Goal: Task Accomplishment & Management: Complete application form

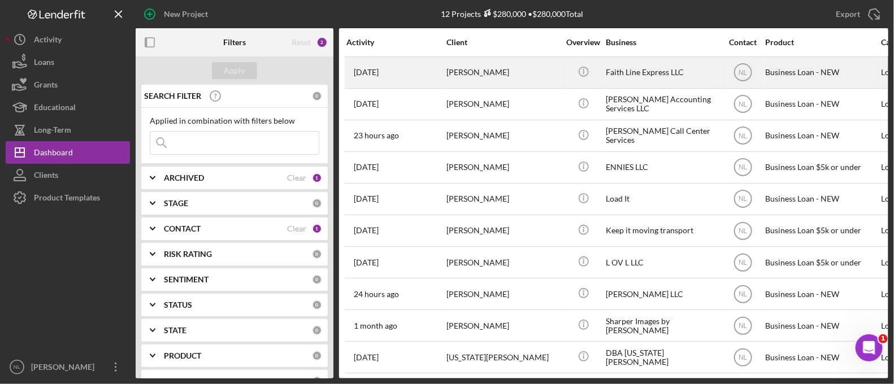
scroll to position [71, 0]
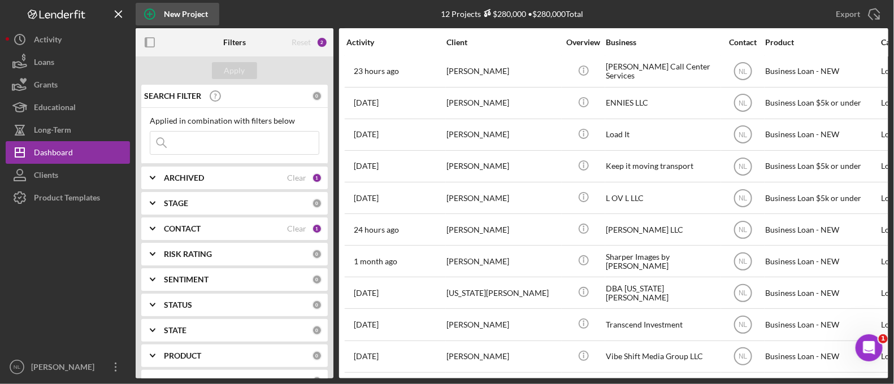
click at [186, 18] on div "New Project" at bounding box center [186, 14] width 44 height 23
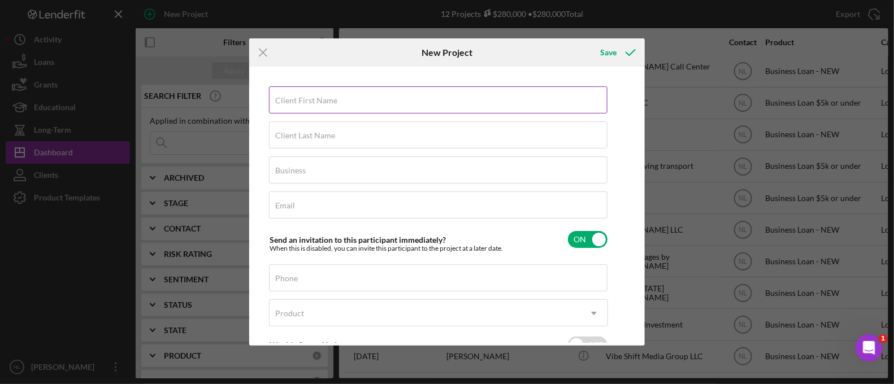
click at [393, 109] on input "Client First Name" at bounding box center [438, 100] width 339 height 27
type input "Tiffie"
click at [345, 130] on div "Client Last Name Required" at bounding box center [438, 136] width 339 height 28
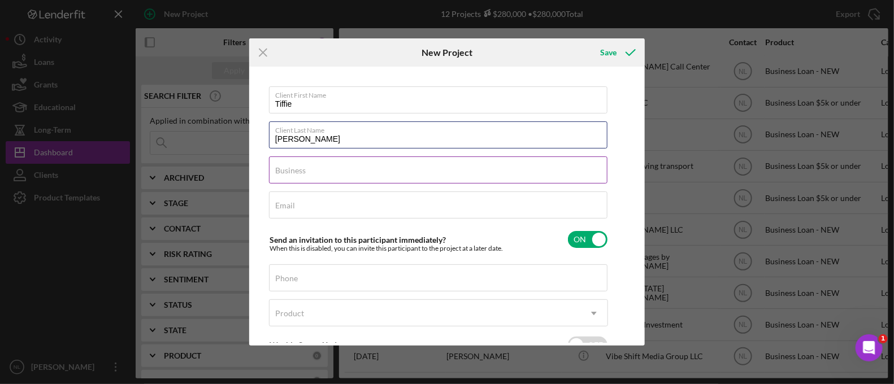
type input "[PERSON_NAME]"
click at [280, 174] on label "Business" at bounding box center [290, 170] width 31 height 9
click at [280, 174] on input "Business" at bounding box center [438, 170] width 339 height 27
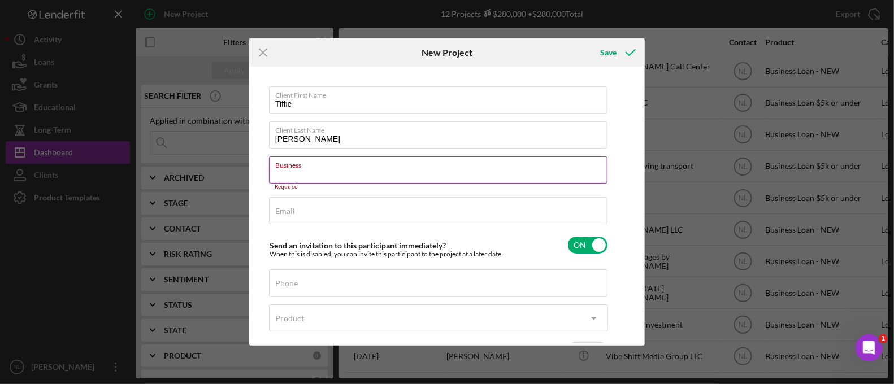
click at [296, 171] on input "Business" at bounding box center [438, 170] width 339 height 27
paste input "Queens and KIngs Learning Center LLC"
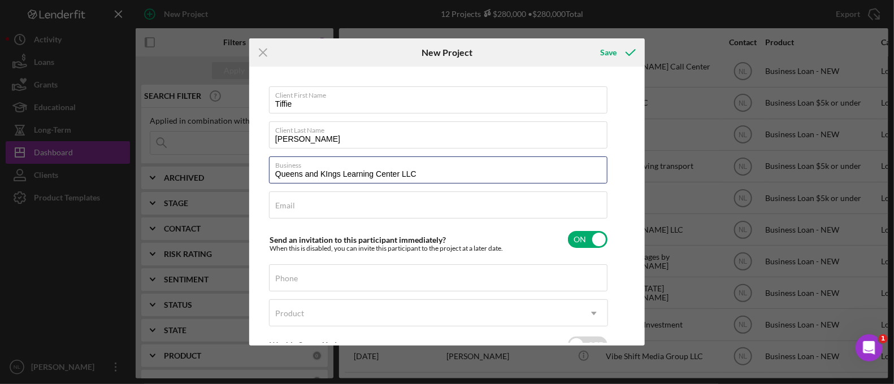
type input "Queens and KIngs Learning Center LLC"
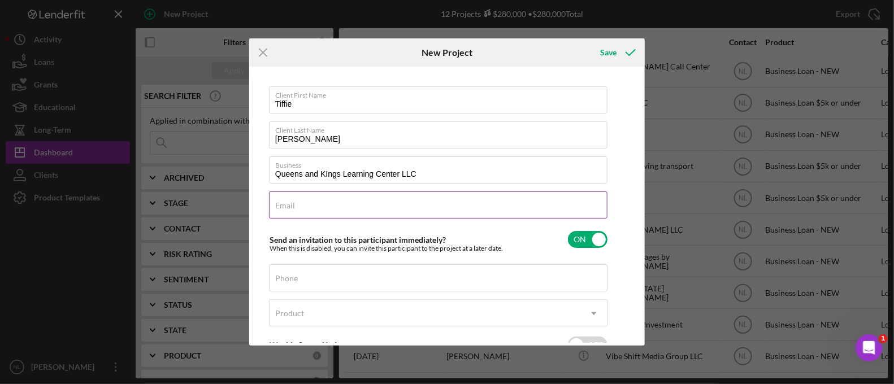
click at [345, 209] on input "Email" at bounding box center [438, 205] width 339 height 27
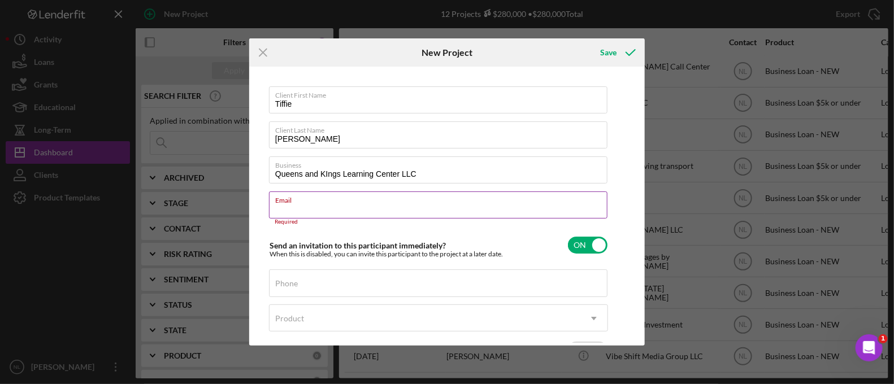
click at [325, 213] on input "Email" at bounding box center [438, 205] width 339 height 27
paste input "[EMAIL_ADDRESS][DOMAIN_NAME]"
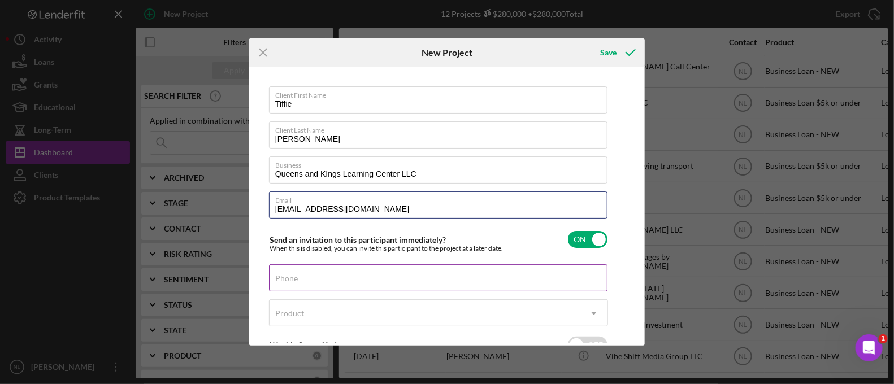
type input "[EMAIL_ADDRESS][DOMAIN_NAME]"
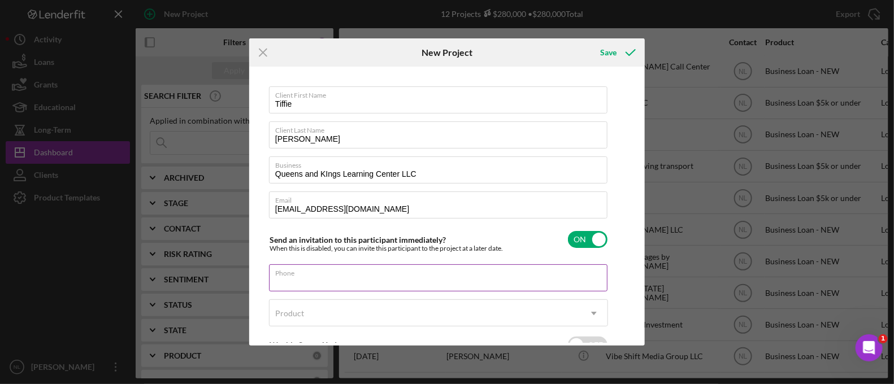
click at [321, 281] on input "Phone" at bounding box center [438, 278] width 339 height 27
click at [302, 280] on input "Phone" at bounding box center [438, 278] width 339 height 27
paste input "[PHONE_NUMBER]"
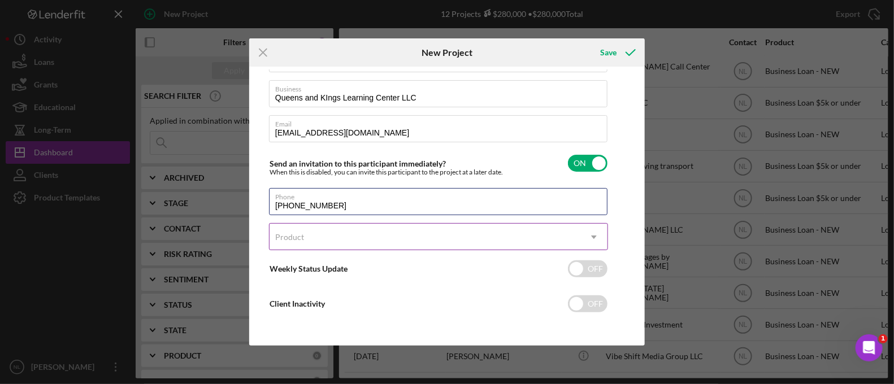
type input "[PHONE_NUMBER]"
click at [279, 240] on div "Product" at bounding box center [289, 237] width 29 height 9
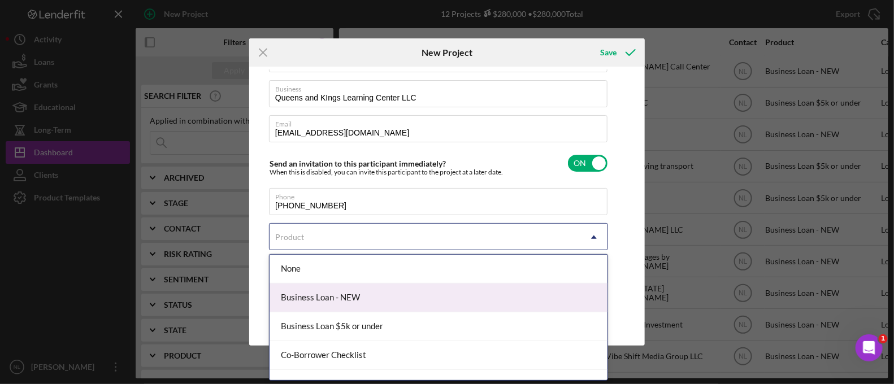
click at [382, 292] on div "Business Loan - NEW" at bounding box center [439, 298] width 338 height 29
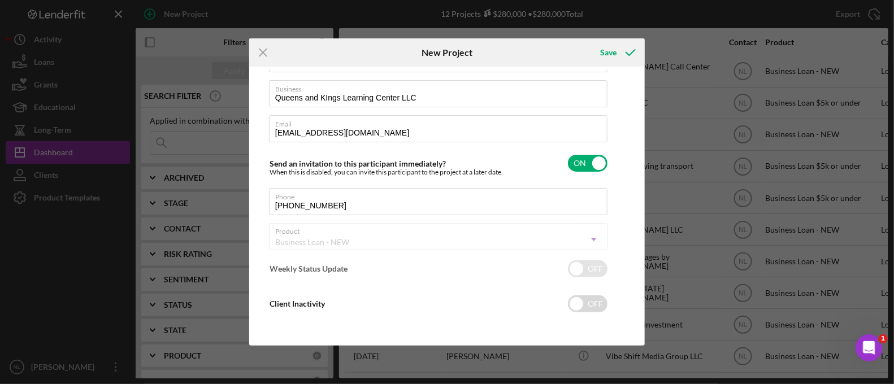
checkbox input "true"
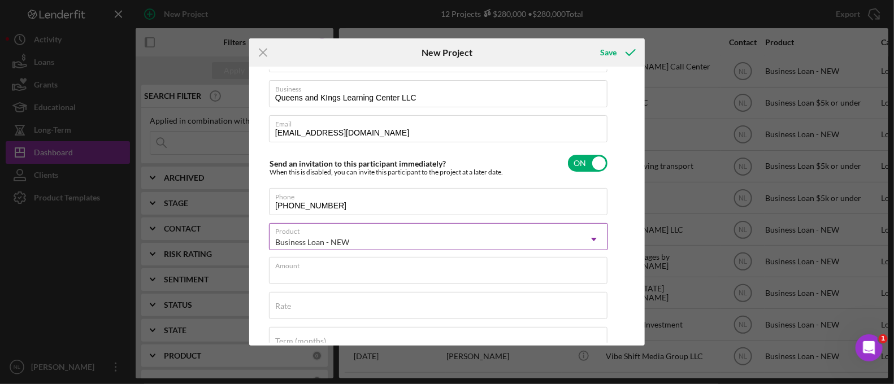
drag, startPoint x: 342, startPoint y: 273, endPoint x: 326, endPoint y: 240, distance: 36.2
click at [326, 240] on div "Business Loan - NEW" at bounding box center [312, 242] width 74 height 9
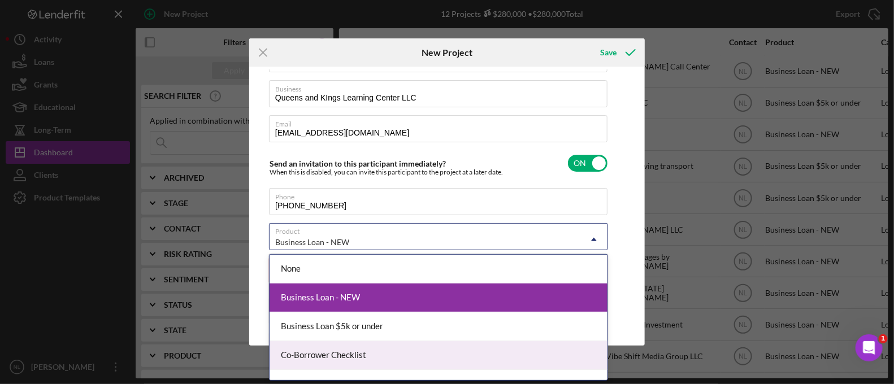
scroll to position [46, 0]
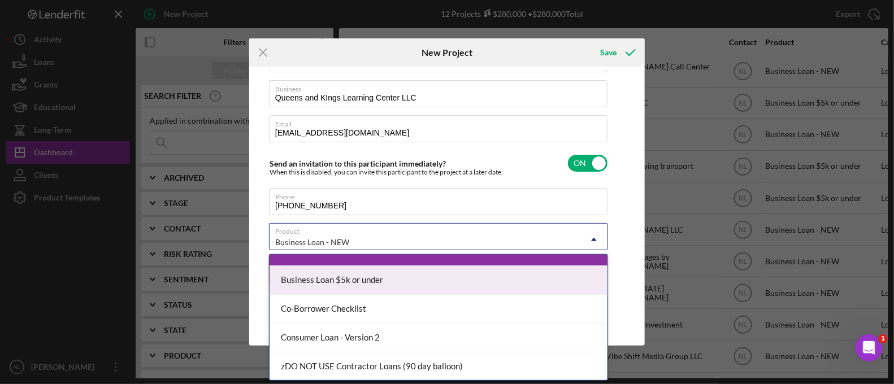
click at [356, 277] on div "Business Loan $5k or under" at bounding box center [439, 280] width 338 height 29
checkbox input "false"
checkbox input "true"
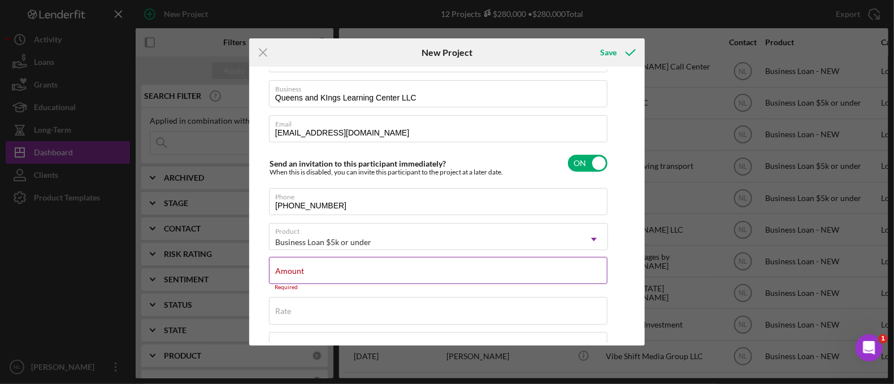
click at [323, 276] on input "Amount" at bounding box center [438, 270] width 339 height 27
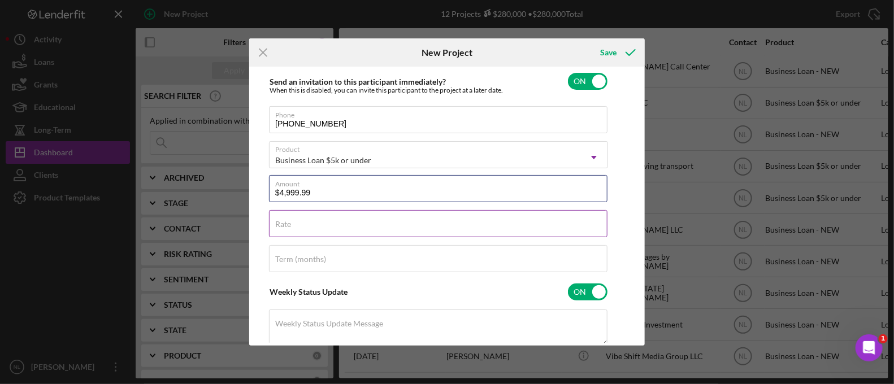
type input "$4,999.99"
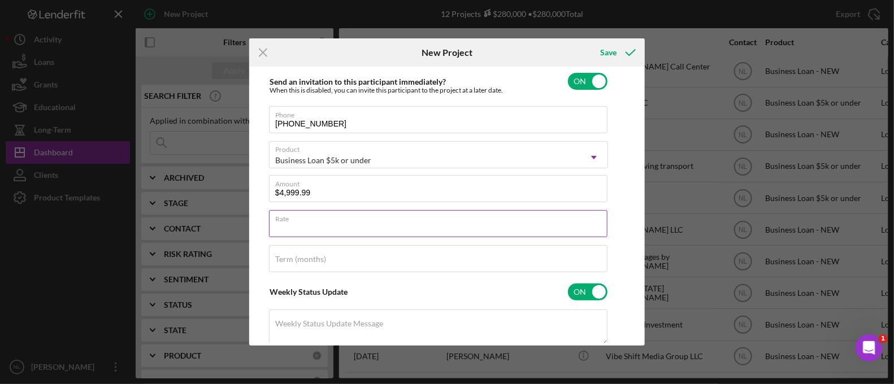
click at [319, 224] on div "Rate" at bounding box center [438, 224] width 339 height 28
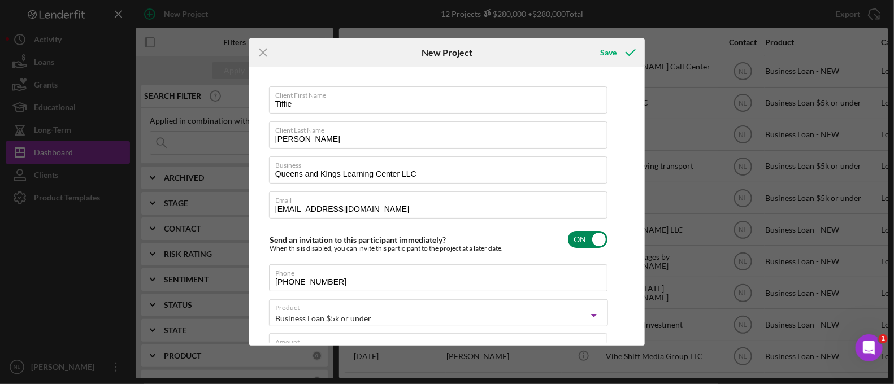
click at [596, 244] on input "checkbox" at bounding box center [588, 239] width 40 height 17
checkbox input "false"
click at [611, 59] on div "Save" at bounding box center [608, 52] width 16 height 23
checkbox input "true"
checkbox input "false"
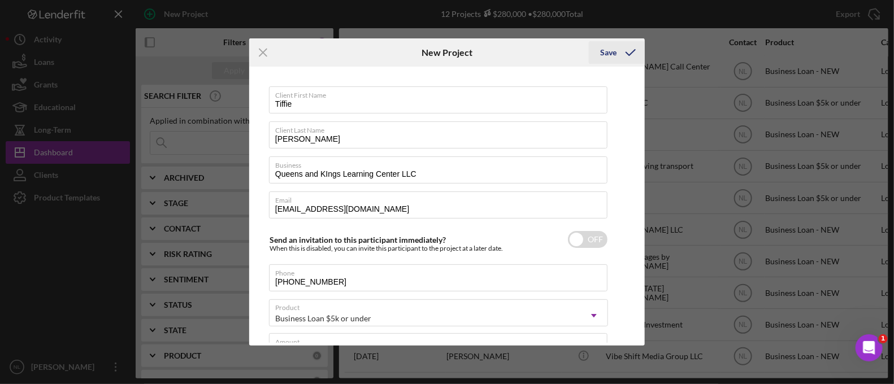
checkbox input "false"
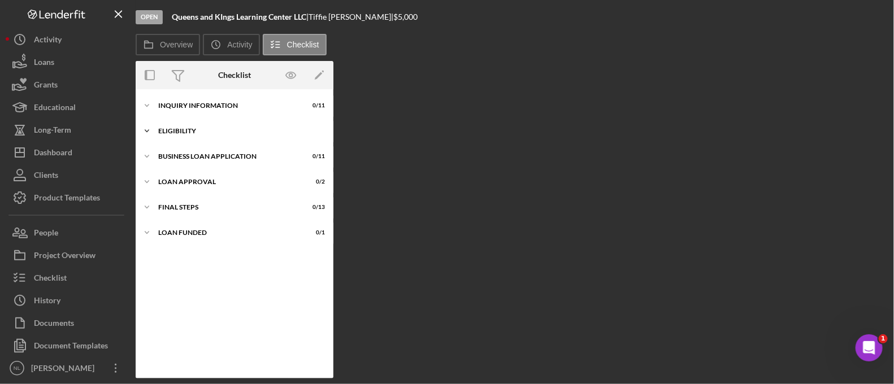
click at [318, 136] on div "Icon/Expander Eligibility 0 / 4" at bounding box center [235, 131] width 198 height 23
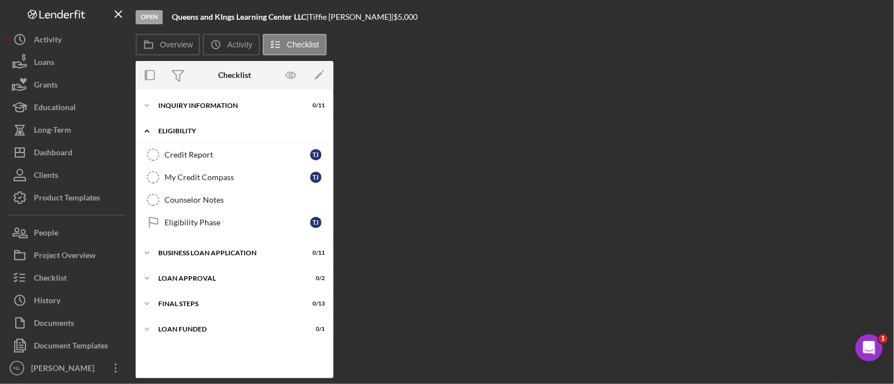
click at [318, 136] on div "Icon/Expander Eligibility 0 / 4" at bounding box center [235, 131] width 198 height 23
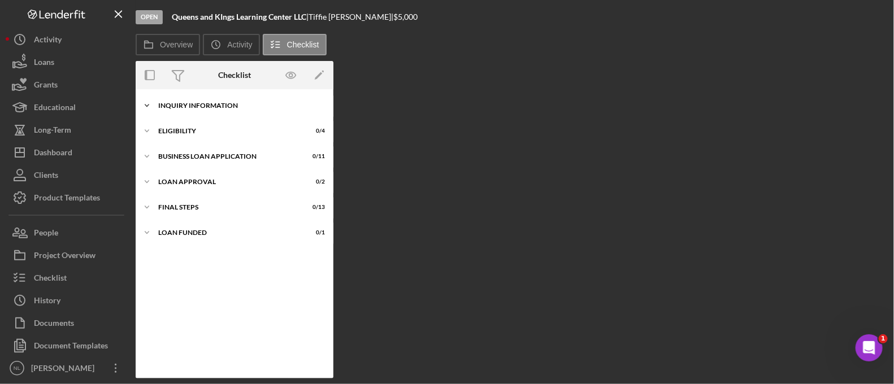
click at [185, 100] on div "Icon/Expander INQUIRY INFORMATION 0 / 11" at bounding box center [235, 105] width 198 height 23
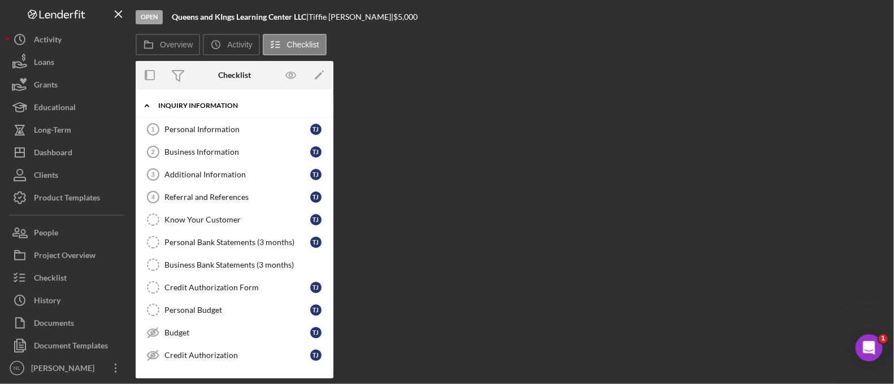
click at [191, 109] on div "Icon/Expander INQUIRY INFORMATION 0 / 11" at bounding box center [235, 105] width 198 height 23
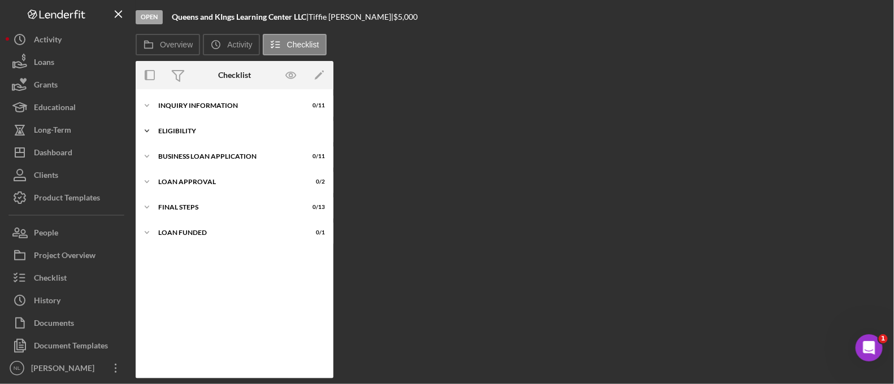
click at [204, 141] on div "Icon/Expander Eligibility 0 / 4" at bounding box center [235, 131] width 198 height 23
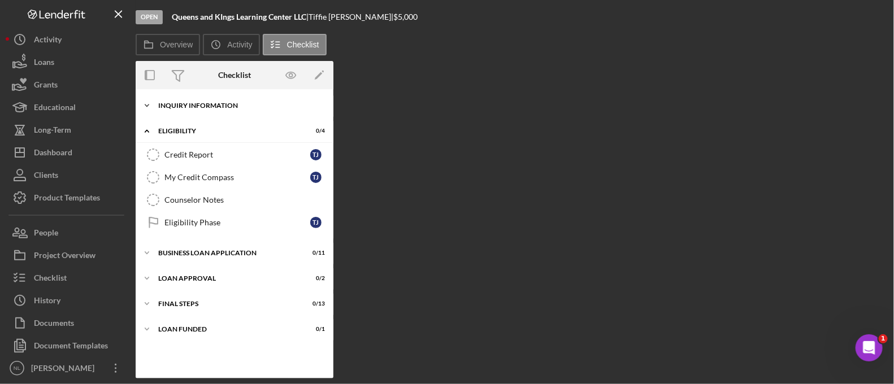
click at [195, 103] on div "INQUIRY INFORMATION" at bounding box center [238, 105] width 161 height 7
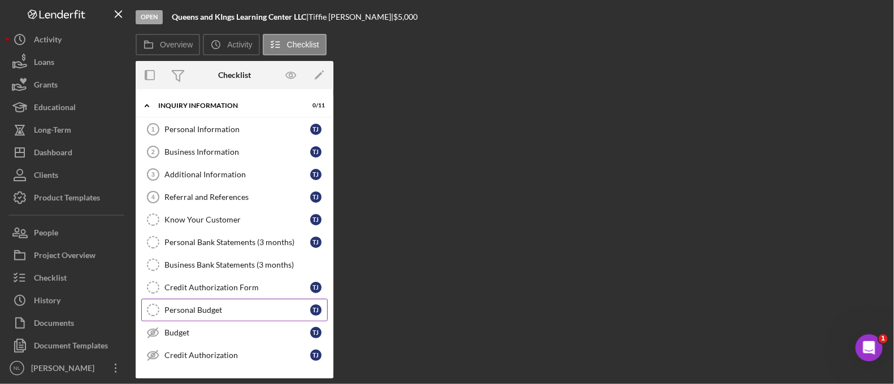
click at [211, 307] on div "Personal Budget" at bounding box center [238, 310] width 146 height 9
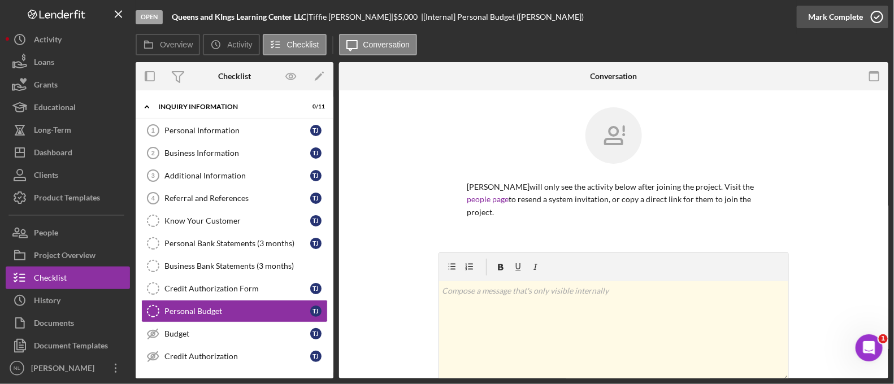
click at [839, 16] on div "Mark Complete" at bounding box center [836, 17] width 55 height 23
click at [183, 288] on div "Credit Authorization Form" at bounding box center [238, 288] width 146 height 9
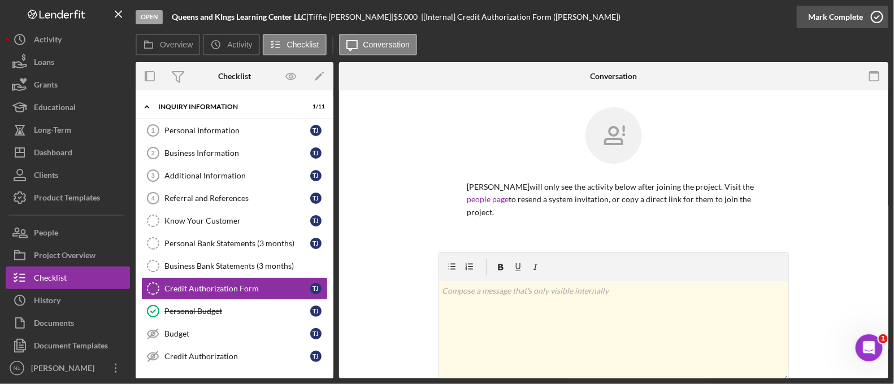
click at [816, 7] on div "Mark Complete" at bounding box center [836, 17] width 55 height 23
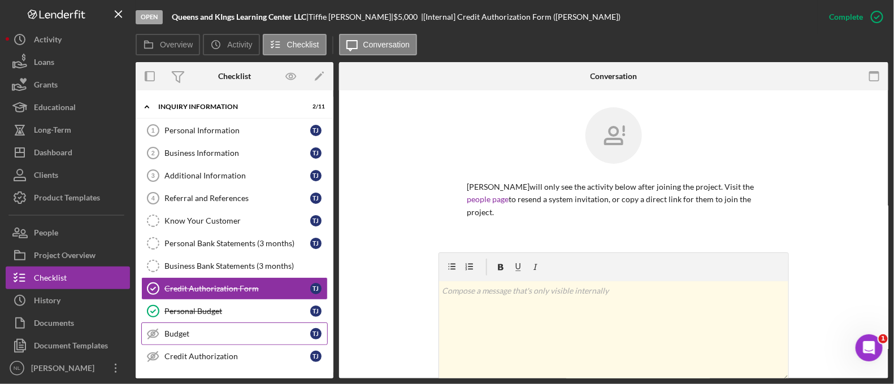
click at [263, 338] on link "Budget Budget T J" at bounding box center [234, 334] width 187 height 23
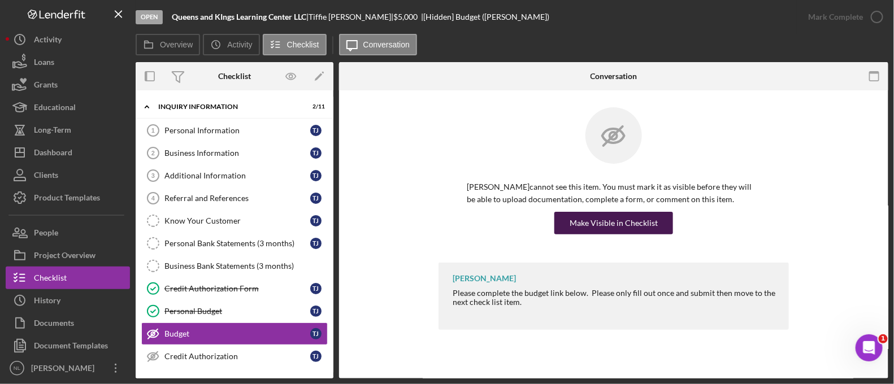
click at [571, 232] on button "Make Visible in Checklist" at bounding box center [614, 223] width 119 height 23
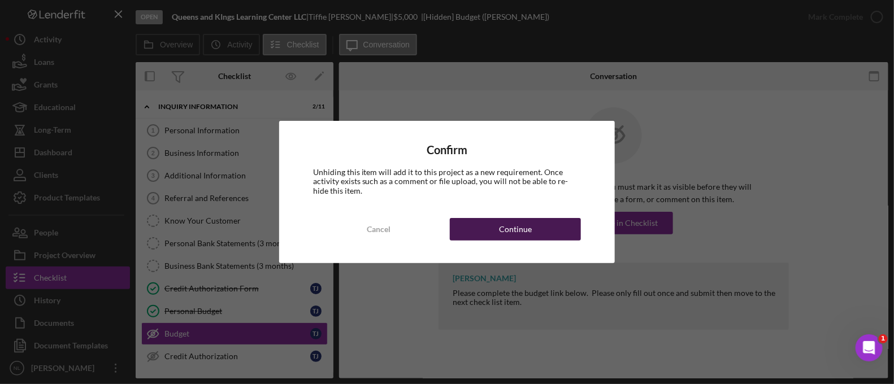
click at [565, 231] on button "Continue" at bounding box center [515, 229] width 131 height 23
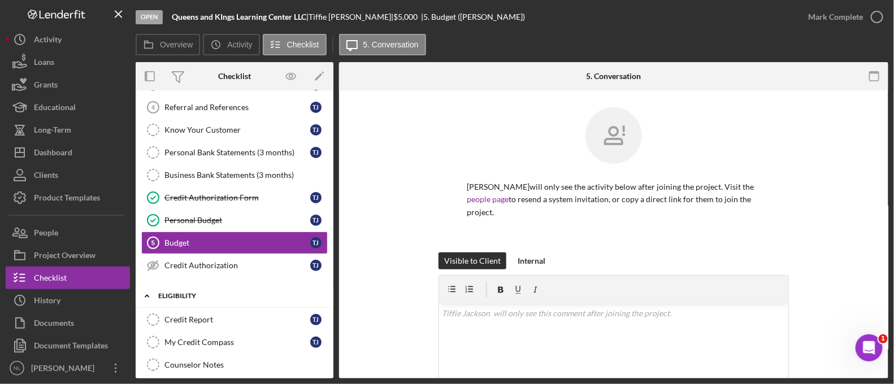
scroll to position [92, 0]
click at [201, 269] on link "Credit Authorization Credit Authorization T J" at bounding box center [234, 264] width 187 height 23
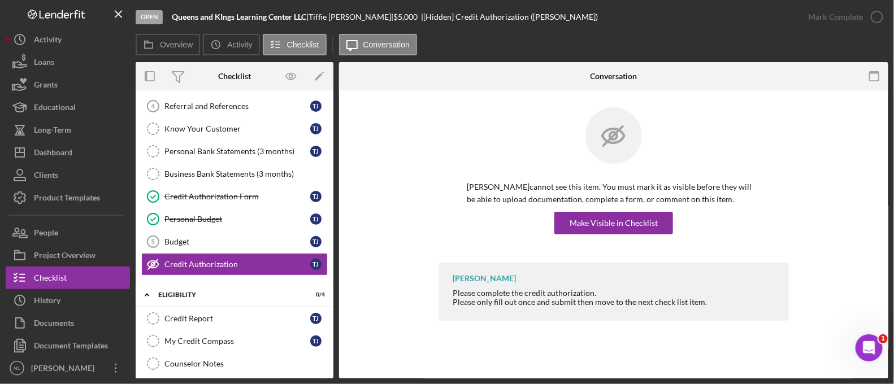
click at [574, 209] on div "[PERSON_NAME] cannot see this item. You must mark it as visible before they wil…" at bounding box center [614, 208] width 294 height 54
click at [570, 224] on button "Make Visible in Checklist" at bounding box center [614, 223] width 119 height 23
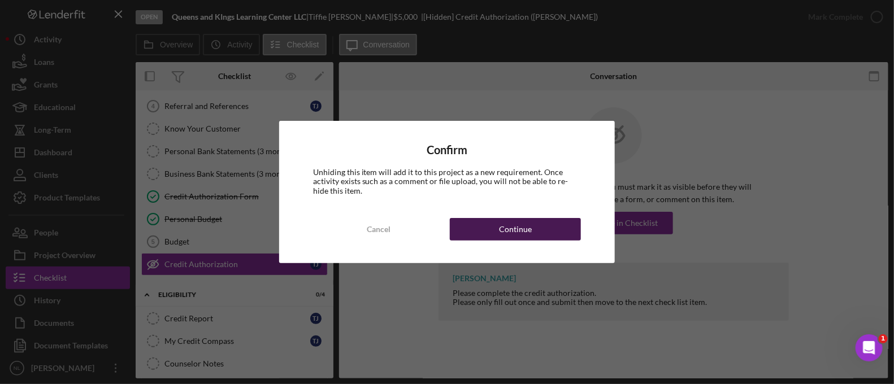
click at [564, 230] on button "Continue" at bounding box center [515, 229] width 131 height 23
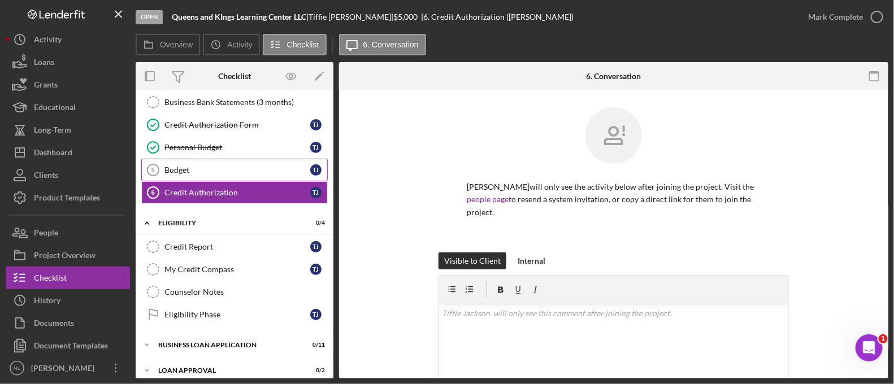
scroll to position [172, 0]
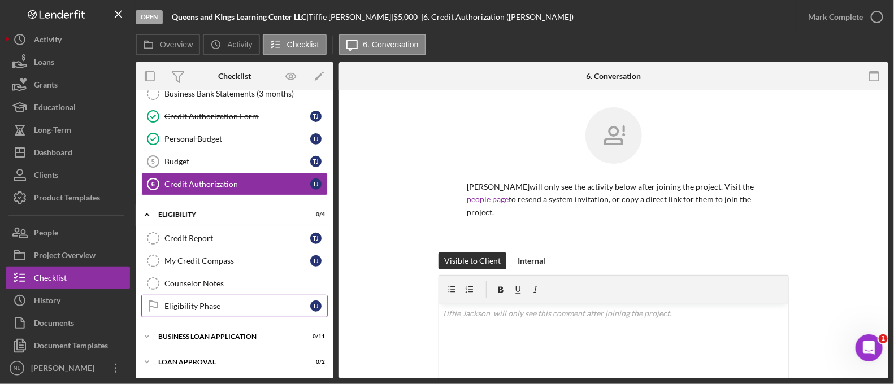
click at [226, 297] on link "Eligibility Phase Eligibility Phase T J" at bounding box center [234, 306] width 187 height 23
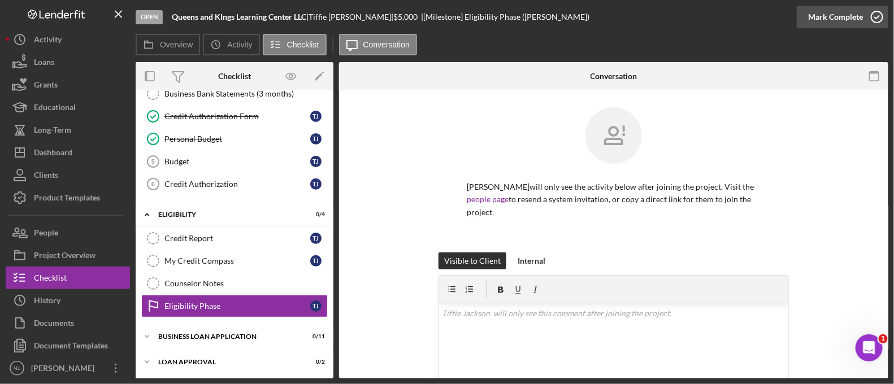
click at [814, 23] on div "Mark Complete" at bounding box center [836, 17] width 55 height 23
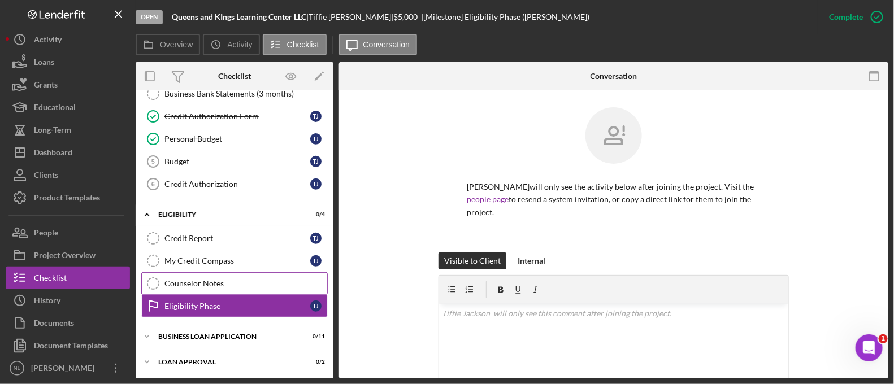
click at [196, 289] on link "Counselor Notes Counselor Notes" at bounding box center [234, 284] width 187 height 23
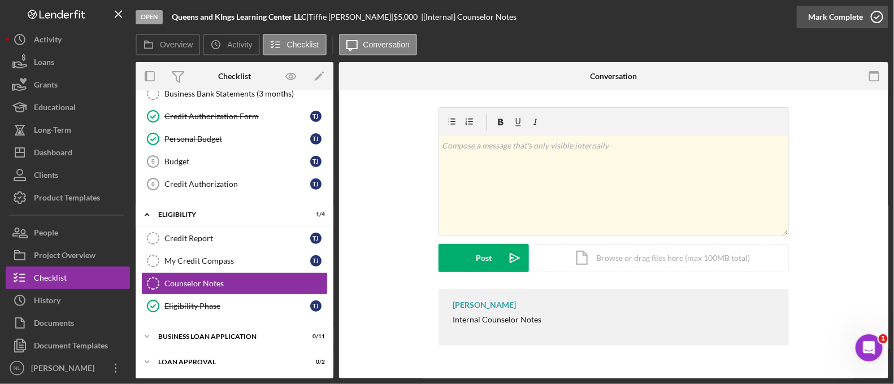
click at [825, 14] on div "Mark Complete" at bounding box center [836, 17] width 55 height 23
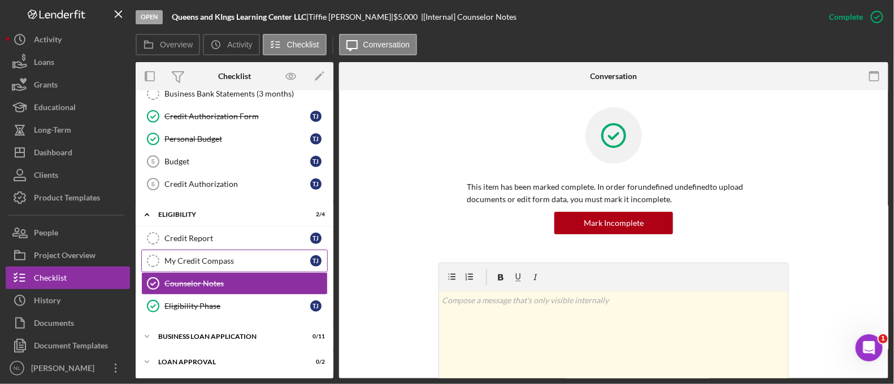
click at [171, 264] on link "My Credit Compass My Credit Compass T J" at bounding box center [234, 261] width 187 height 23
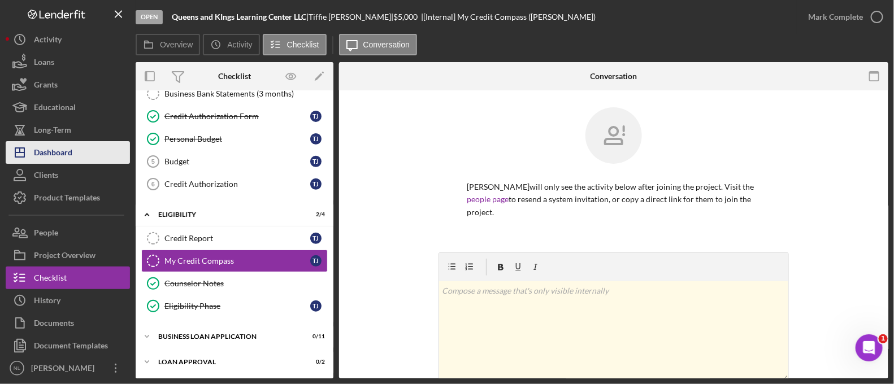
click at [72, 160] on div "Dashboard" at bounding box center [53, 153] width 38 height 25
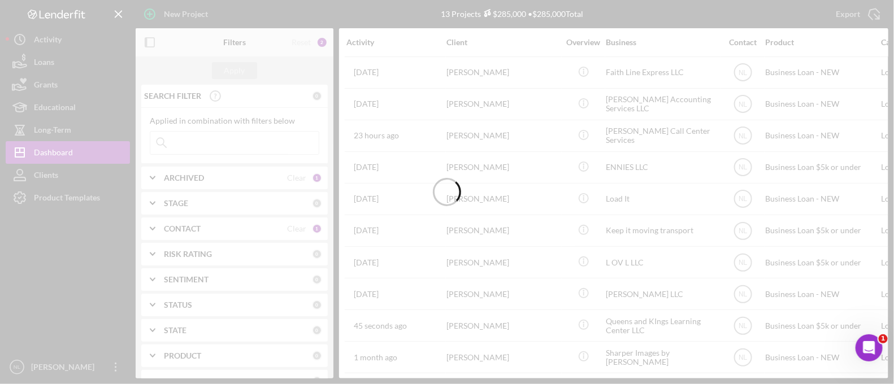
click at [191, 181] on div at bounding box center [447, 192] width 894 height 384
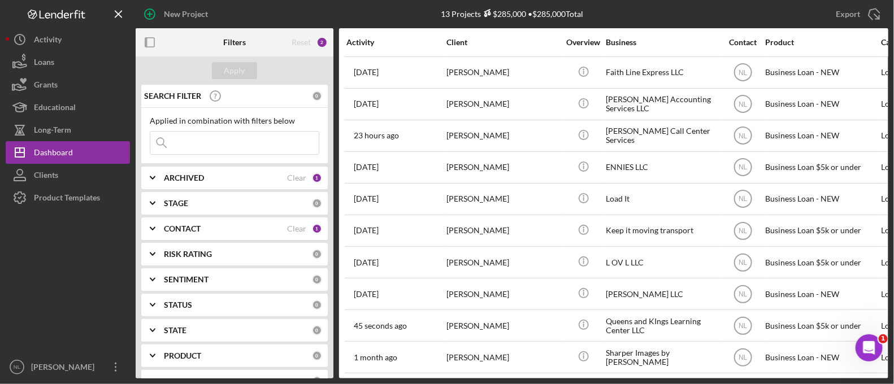
click at [191, 181] on b "ARCHIVED" at bounding box center [184, 178] width 40 height 9
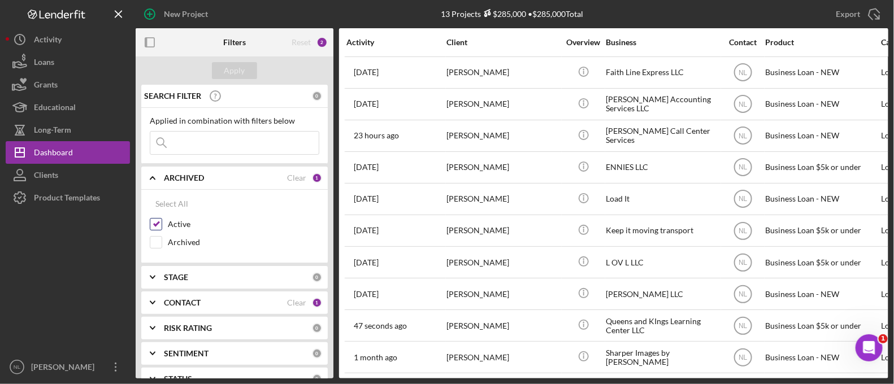
click at [154, 229] on input "Active" at bounding box center [155, 224] width 11 height 11
checkbox input "false"
click at [159, 282] on icon "Icon/Expander" at bounding box center [153, 277] width 28 height 28
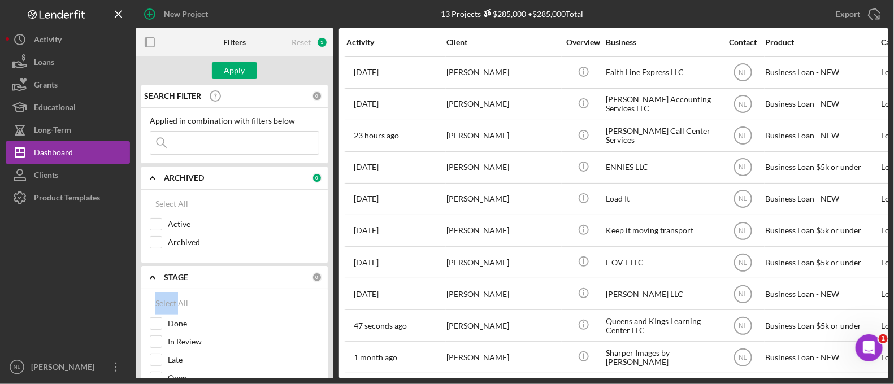
click at [159, 282] on icon "Icon/Expander" at bounding box center [153, 277] width 28 height 28
click at [164, 301] on icon "Icon/Expander" at bounding box center [153, 303] width 28 height 28
click at [154, 352] on input "Me" at bounding box center [155, 349] width 11 height 11
checkbox input "false"
click at [200, 145] on input at bounding box center [234, 143] width 168 height 23
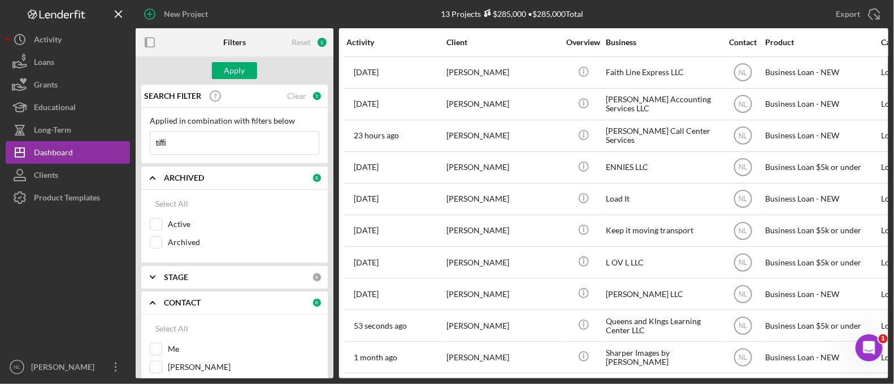
type input "tiffie"
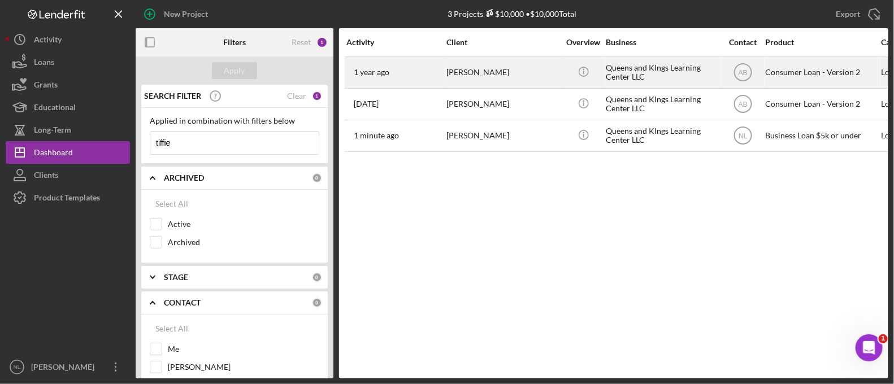
click at [432, 75] on div "[DATE] [PERSON_NAME]" at bounding box center [396, 73] width 99 height 30
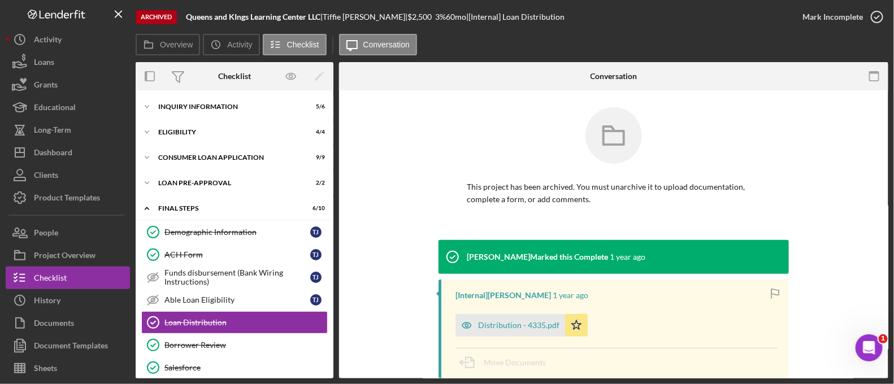
scroll to position [87, 0]
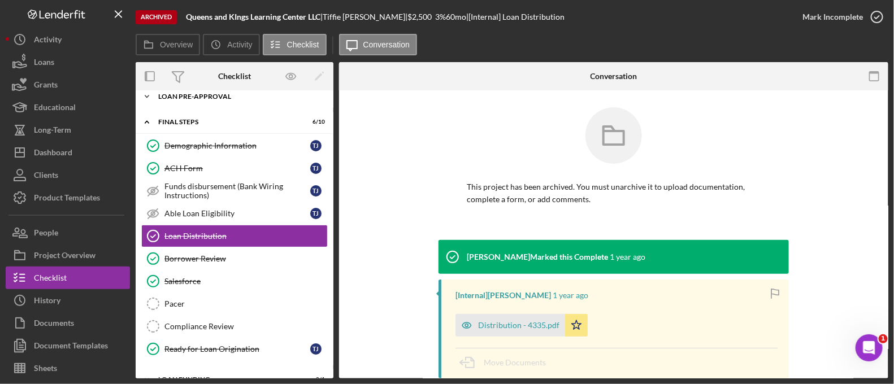
click at [201, 106] on div "Icon/Expander Loan Pre-Approval 2 / 2" at bounding box center [235, 96] width 198 height 23
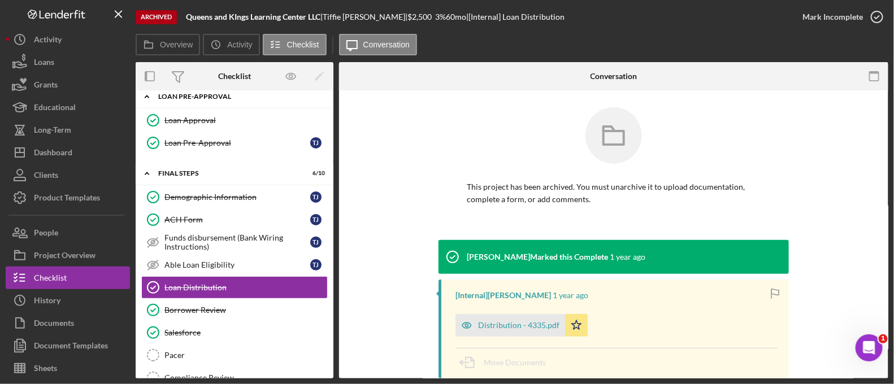
scroll to position [0, 0]
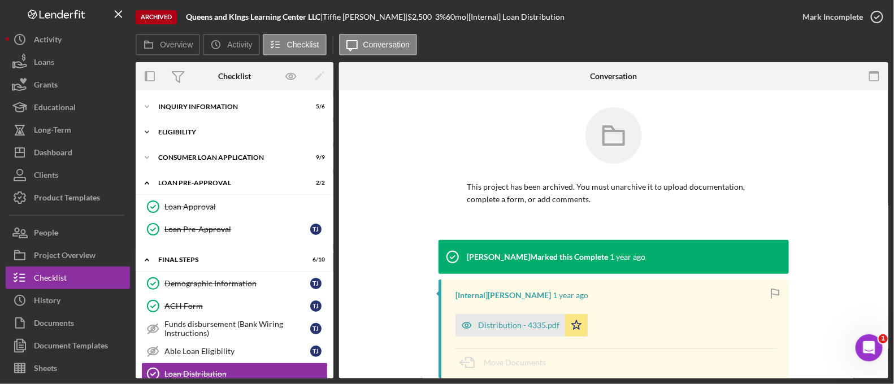
click at [205, 129] on div "Eligibility" at bounding box center [238, 132] width 161 height 7
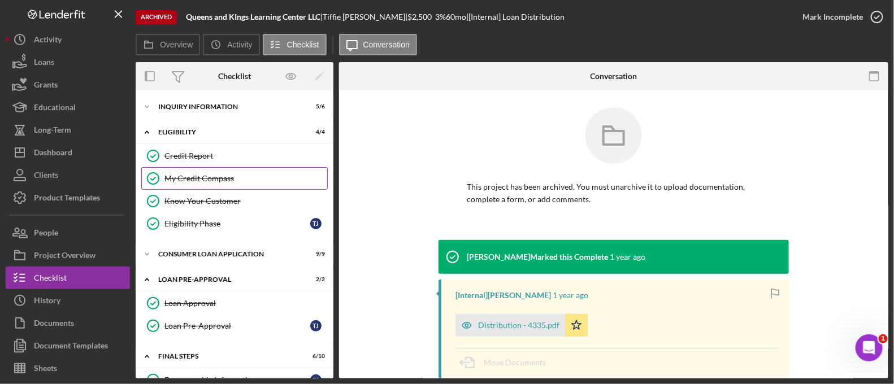
click at [215, 184] on link "My Credit Compass My Credit Compass" at bounding box center [234, 178] width 187 height 23
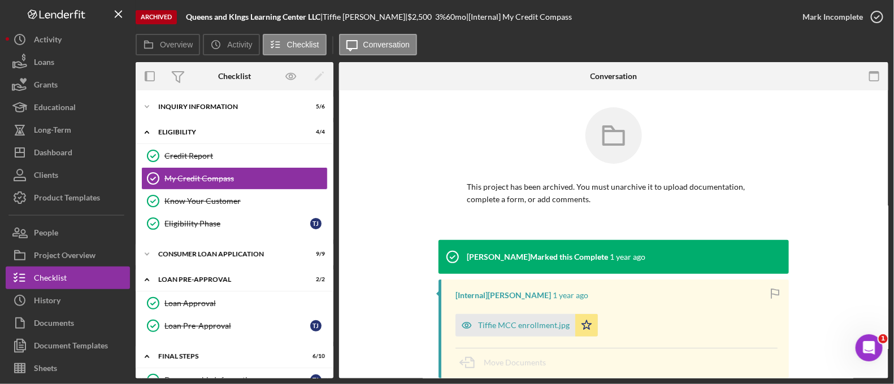
scroll to position [113, 0]
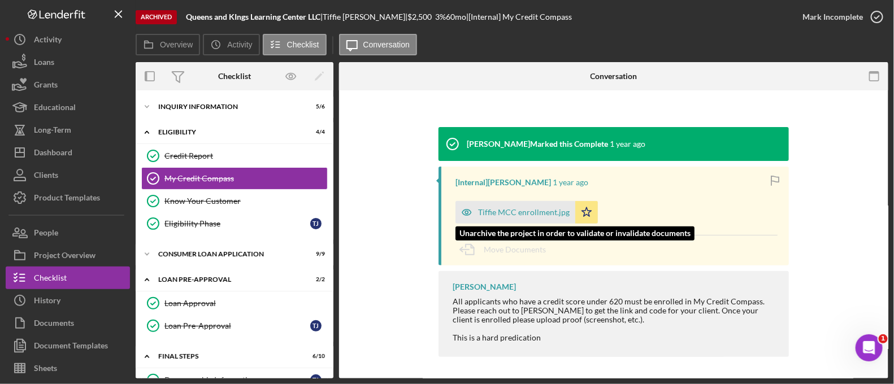
click at [518, 206] on div "Tiffie MCC enrollment.jpg" at bounding box center [516, 212] width 120 height 23
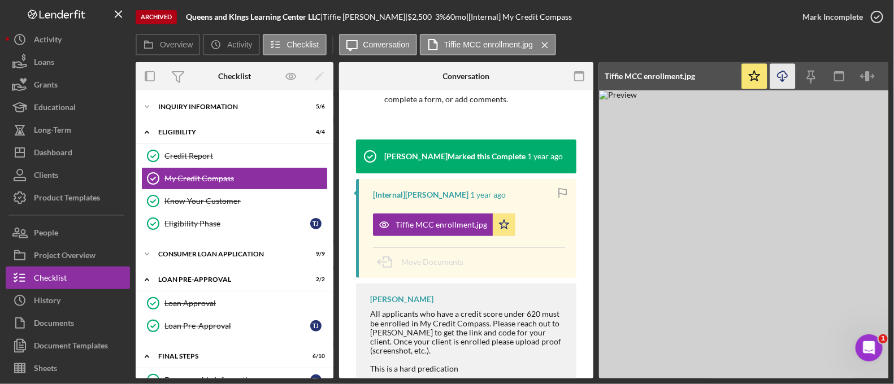
click at [780, 75] on icon "Icon/Download" at bounding box center [783, 76] width 25 height 25
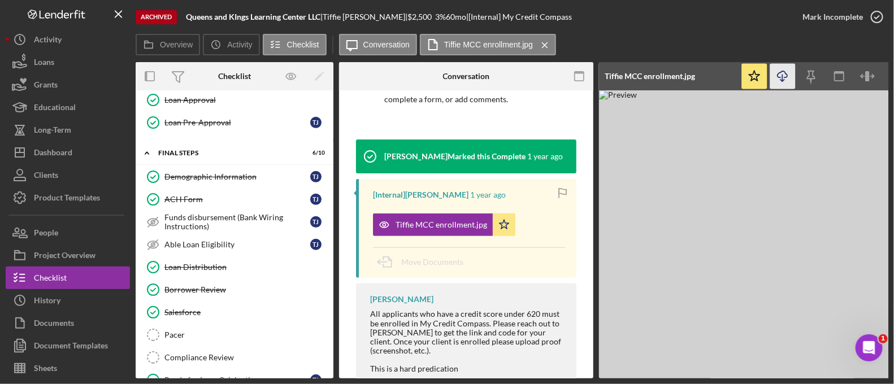
scroll to position [205, 0]
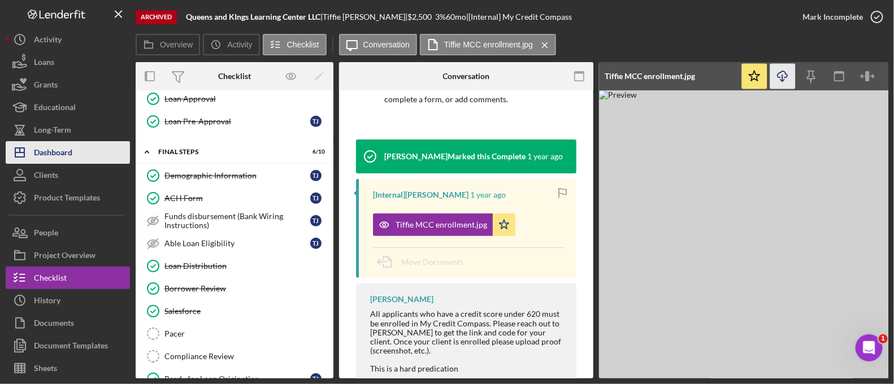
click at [79, 157] on button "Icon/Dashboard Dashboard" at bounding box center [68, 152] width 124 height 23
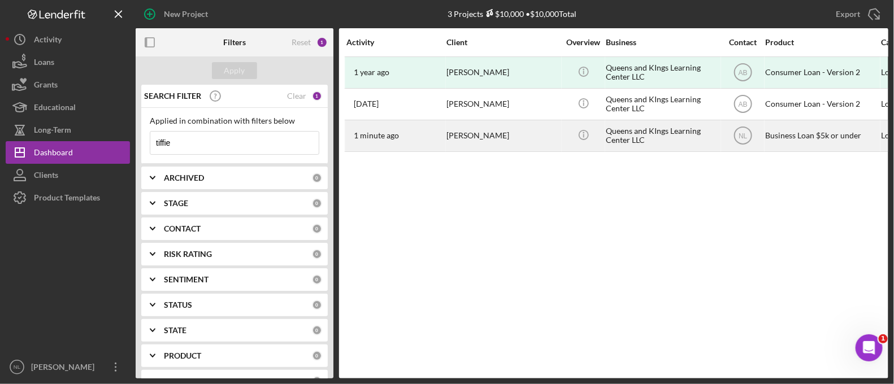
click at [470, 141] on div "[PERSON_NAME]" at bounding box center [503, 136] width 113 height 30
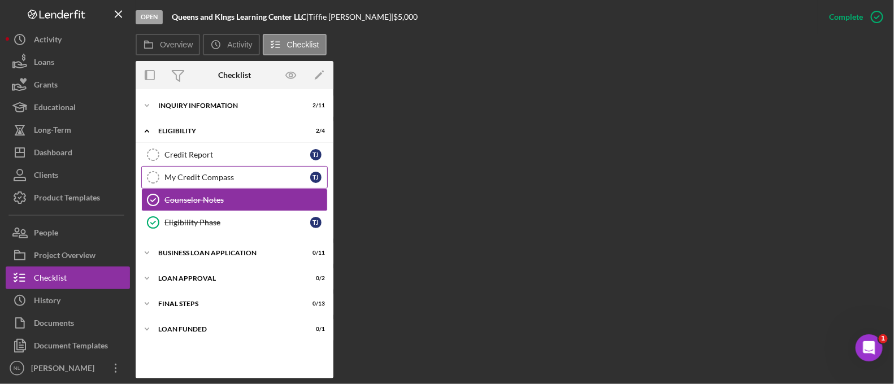
click at [213, 183] on link "My Credit Compass My Credit Compass T J" at bounding box center [234, 177] width 187 height 23
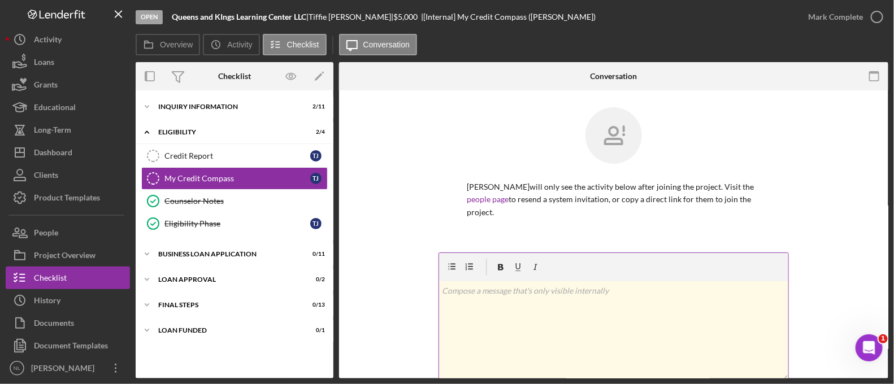
click at [530, 289] on div "v Color teal Color pink Remove color Add row above Add row below Add column bef…" at bounding box center [613, 331] width 349 height 99
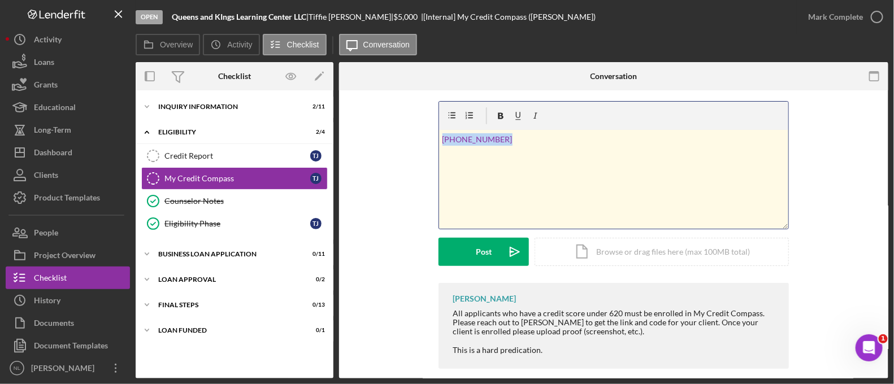
drag, startPoint x: 502, startPoint y: 131, endPoint x: 417, endPoint y: 148, distance: 86.5
click at [417, 148] on div "v Color teal Color pink Remove color Add row above Add row below Add column bef…" at bounding box center [614, 192] width 516 height 182
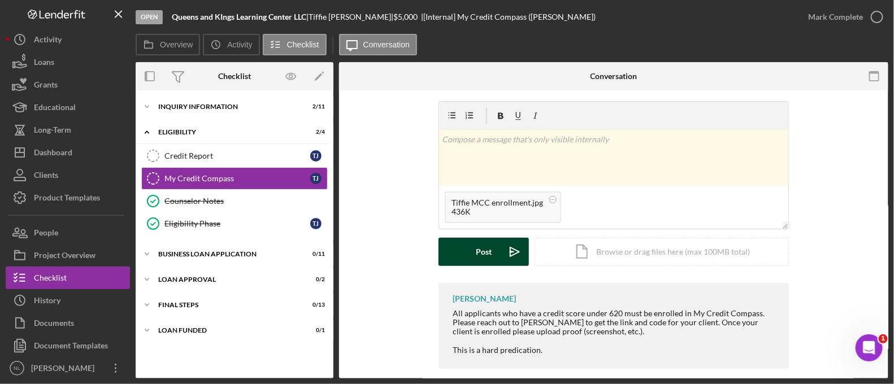
click at [504, 241] on icon "Icon/icon-invite-send" at bounding box center [515, 252] width 28 height 28
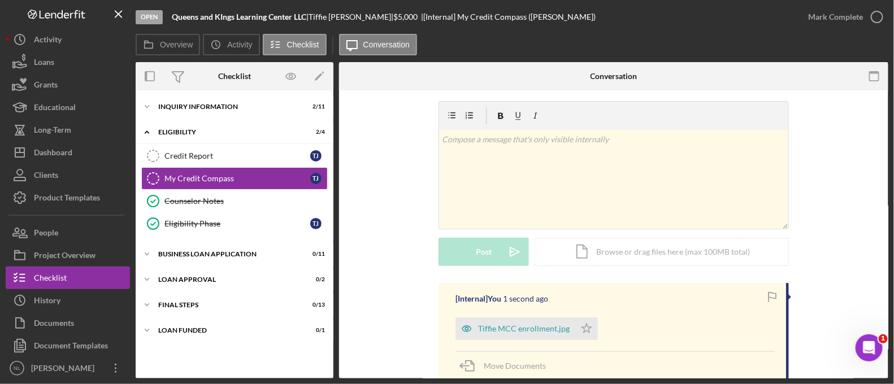
click at [596, 312] on div "Tiffie MCC enrollment.jpg Icon/Star" at bounding box center [530, 326] width 148 height 28
click at [846, 14] on div "Mark Complete" at bounding box center [836, 17] width 55 height 23
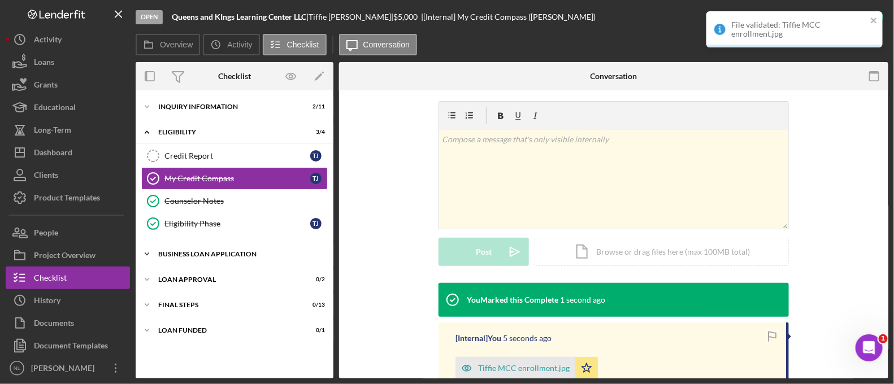
click at [207, 255] on div "BUSINESS LOAN APPLICATION" at bounding box center [238, 254] width 161 height 7
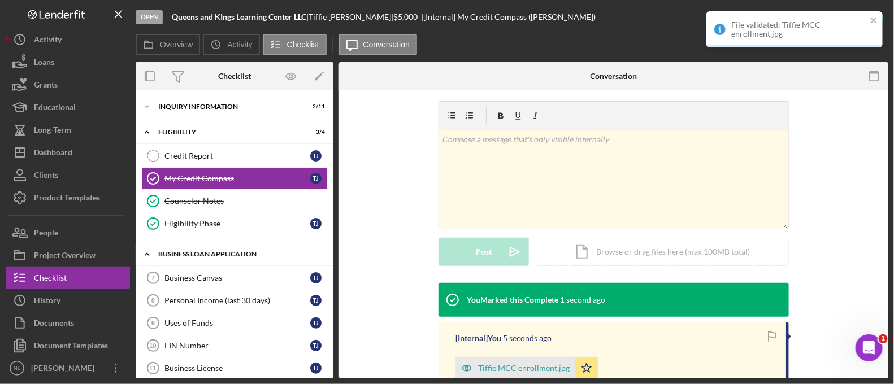
scroll to position [133, 0]
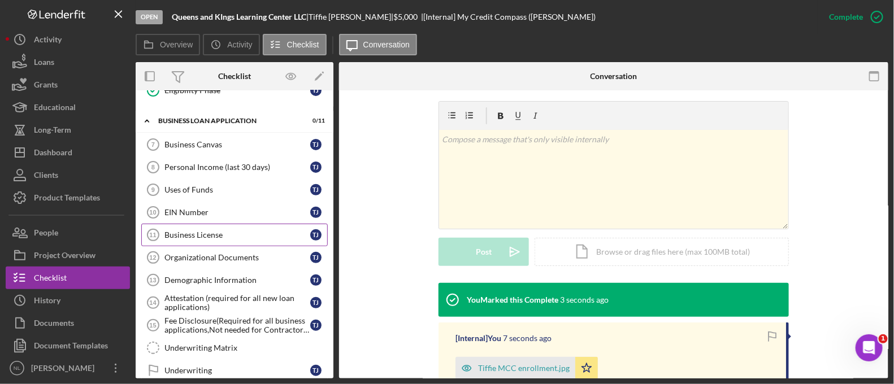
click at [204, 233] on div "Business License" at bounding box center [238, 235] width 146 height 9
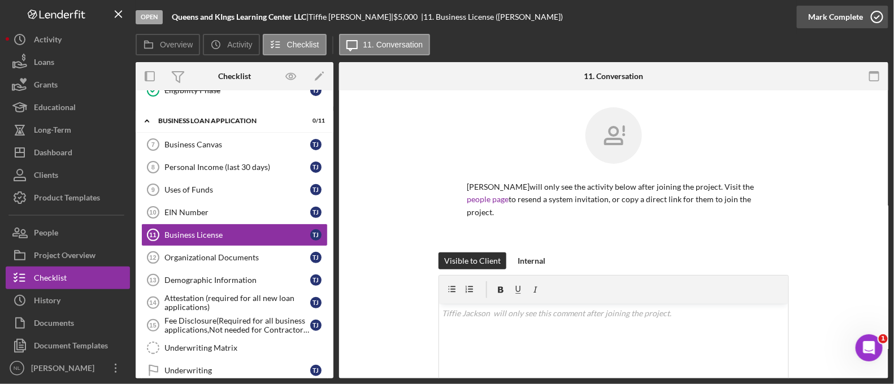
click at [852, 12] on div "Mark Complete" at bounding box center [836, 17] width 55 height 23
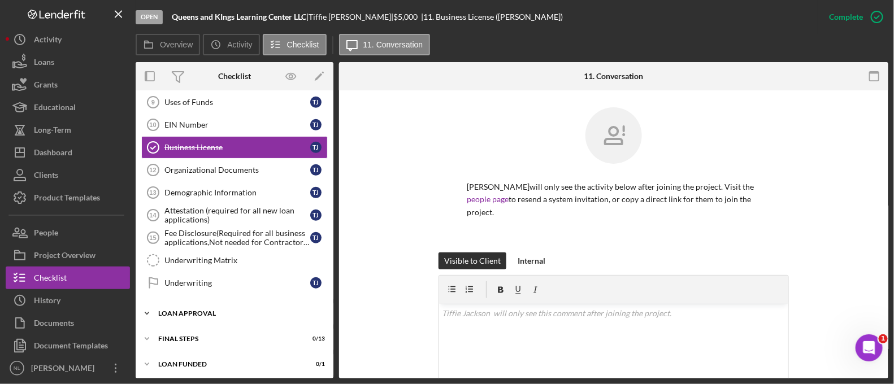
click at [202, 305] on div "Icon/Expander Loan Approval 0 / 2" at bounding box center [235, 313] width 198 height 23
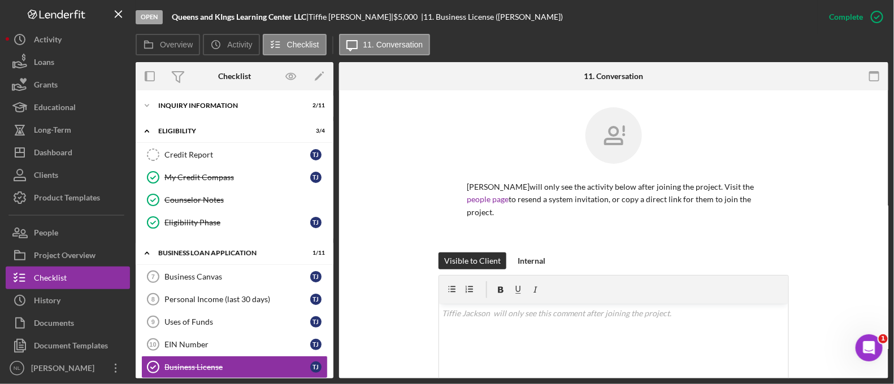
scroll to position [0, 0]
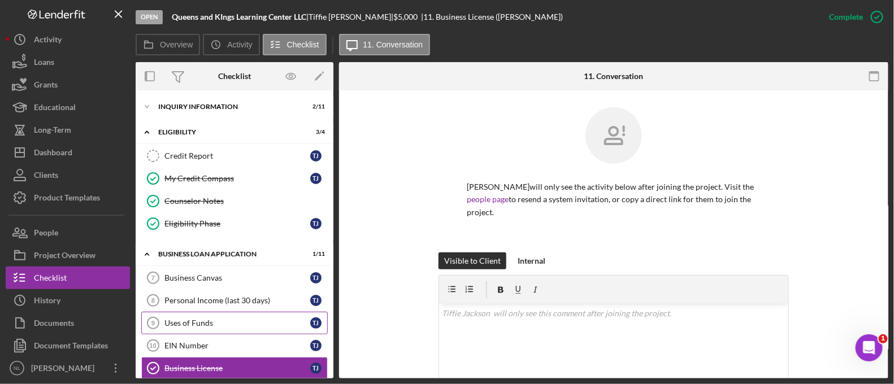
click at [195, 322] on div "Uses of Funds" at bounding box center [238, 323] width 146 height 9
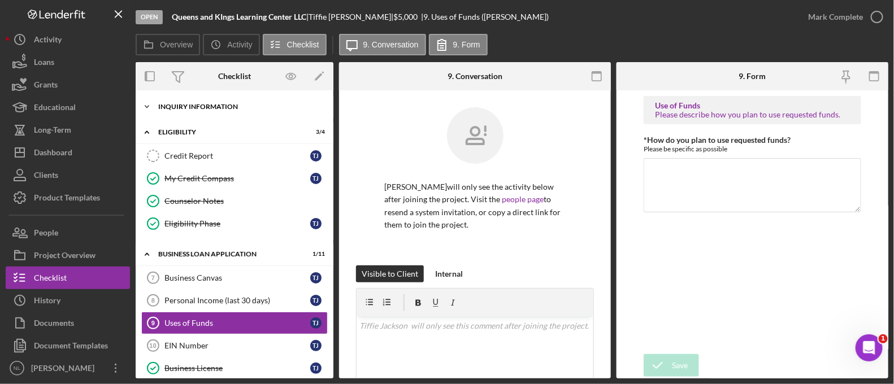
click at [195, 103] on div "INQUIRY INFORMATION" at bounding box center [238, 106] width 161 height 7
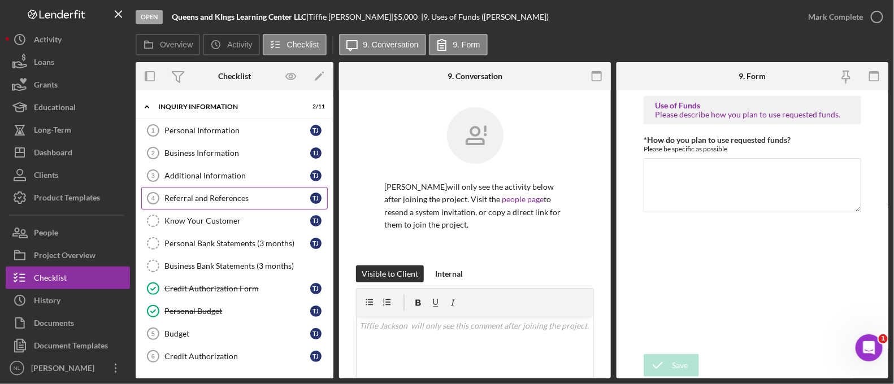
click at [198, 202] on link "Referral and References 4 [PERSON_NAME] and References T J" at bounding box center [234, 198] width 187 height 23
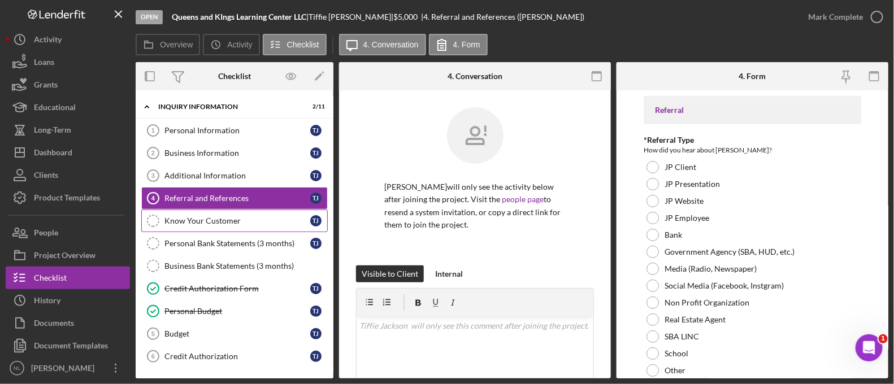
click at [200, 217] on div "Know Your Customer" at bounding box center [238, 221] width 146 height 9
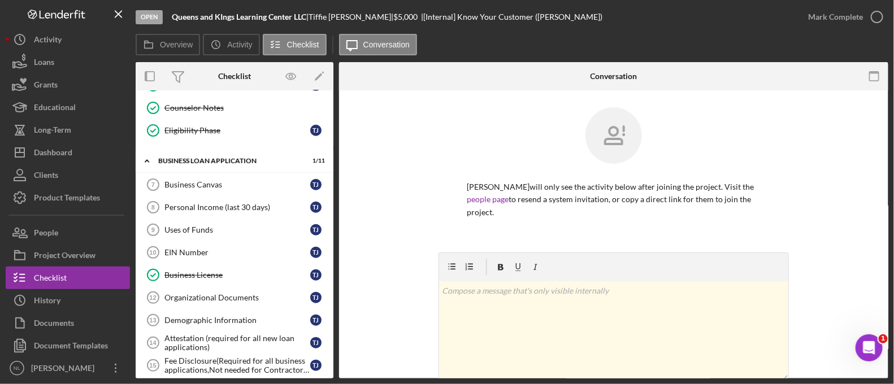
scroll to position [353, 0]
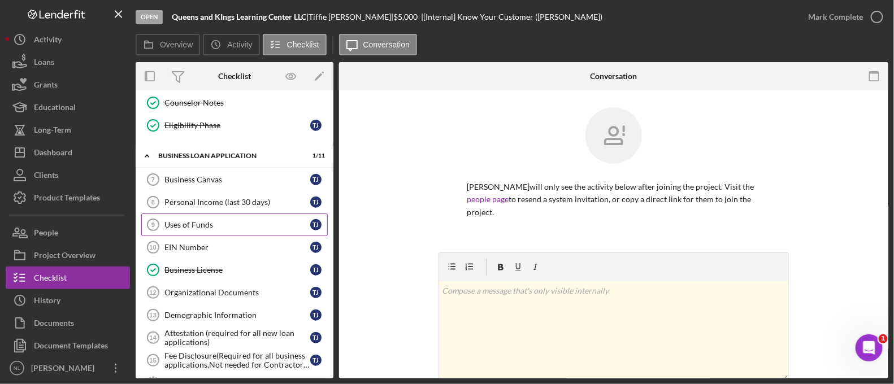
click at [188, 221] on div "Uses of Funds" at bounding box center [238, 225] width 146 height 9
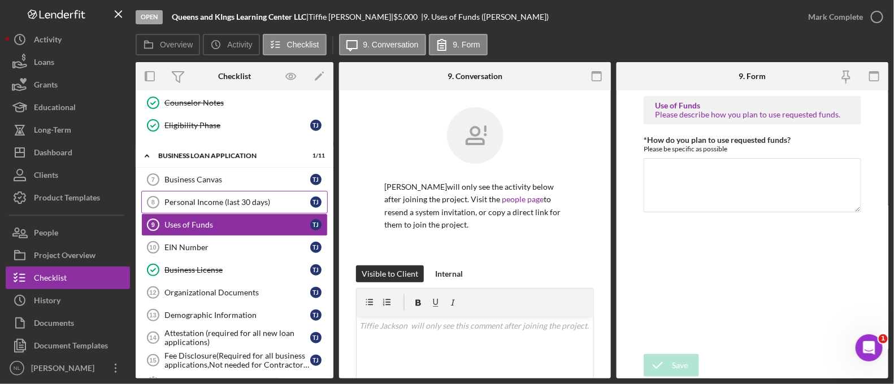
click at [181, 198] on div "Personal Income (last 30 days)" at bounding box center [238, 202] width 146 height 9
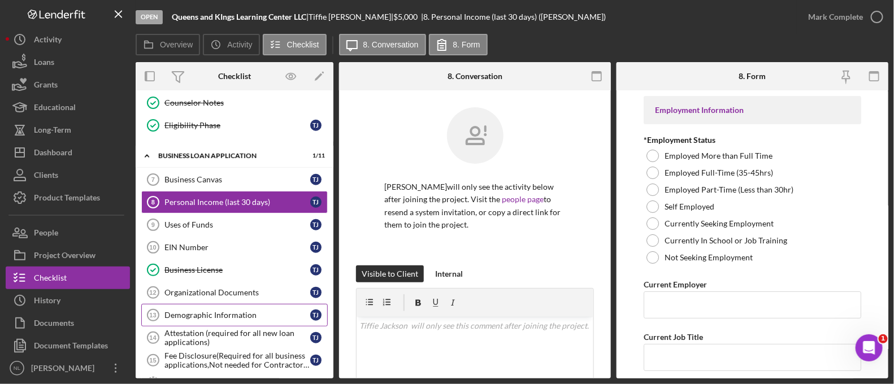
click at [213, 304] on link "Demographic Information 13 Demographic Information T J" at bounding box center [234, 315] width 187 height 23
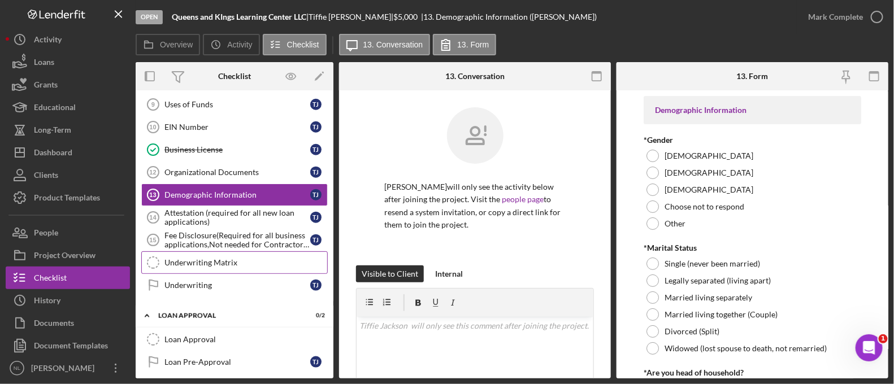
scroll to position [477, 0]
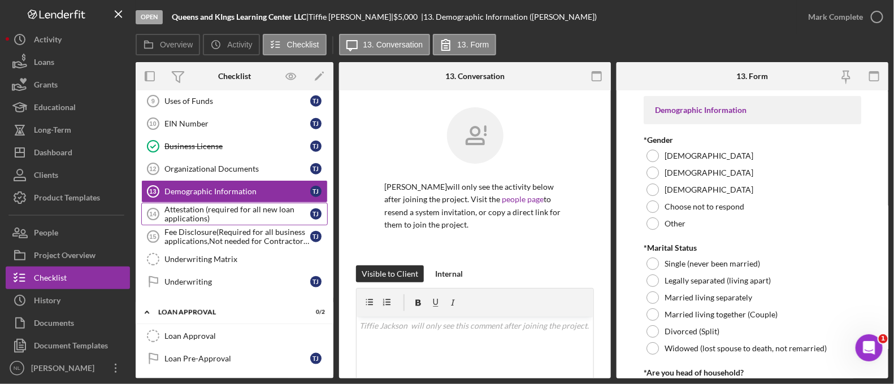
click at [245, 209] on div "Attestation (required for all new loan applications)" at bounding box center [238, 214] width 146 height 18
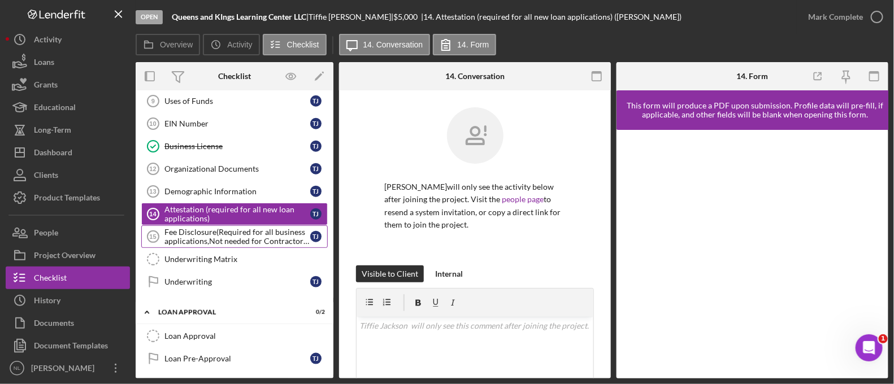
click at [241, 228] on div "Fee Disclosure(Required for all business applications,Not needed for Contractor…" at bounding box center [238, 237] width 146 height 18
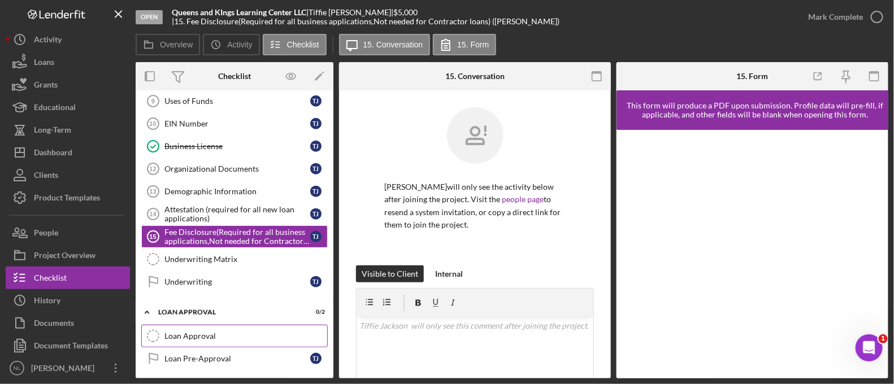
scroll to position [525, 0]
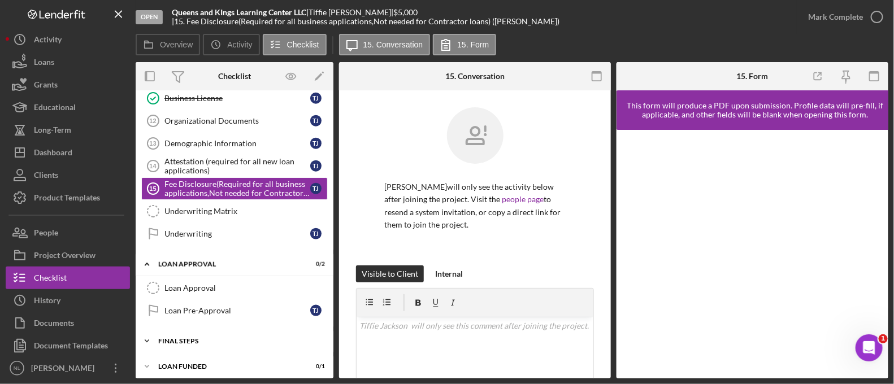
click at [209, 338] on div "Final Steps" at bounding box center [238, 341] width 161 height 7
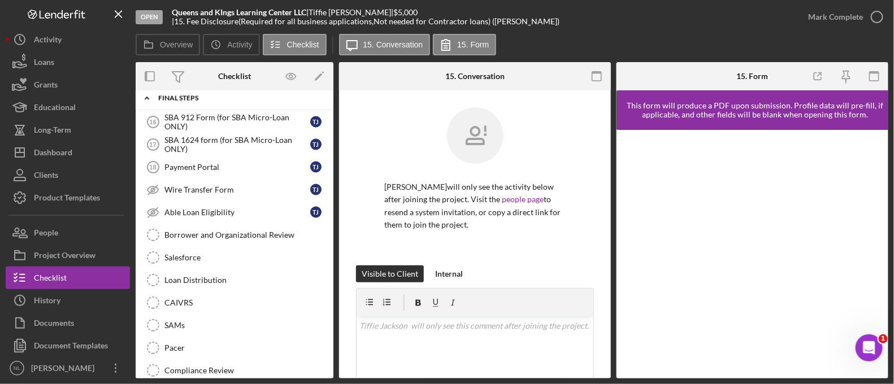
scroll to position [769, 0]
click at [213, 143] on div "SBA 1624 form (for SBA Micro-Loan ONLY)" at bounding box center [238, 144] width 146 height 18
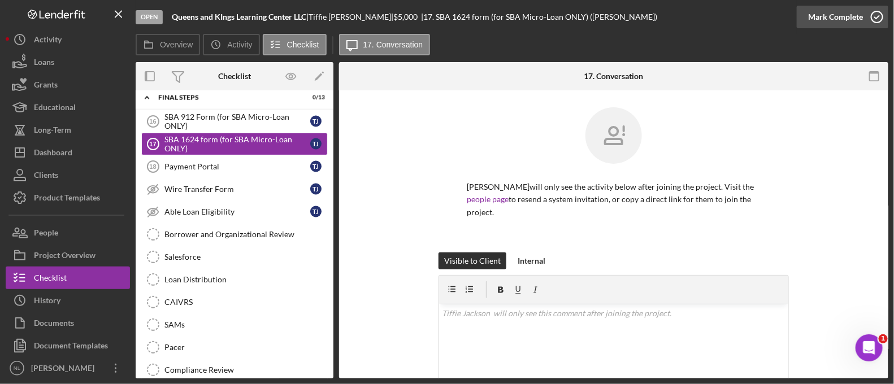
click at [810, 12] on div "Mark Complete" at bounding box center [836, 17] width 55 height 23
click at [243, 185] on div "Wire Transfer Form" at bounding box center [238, 189] width 146 height 9
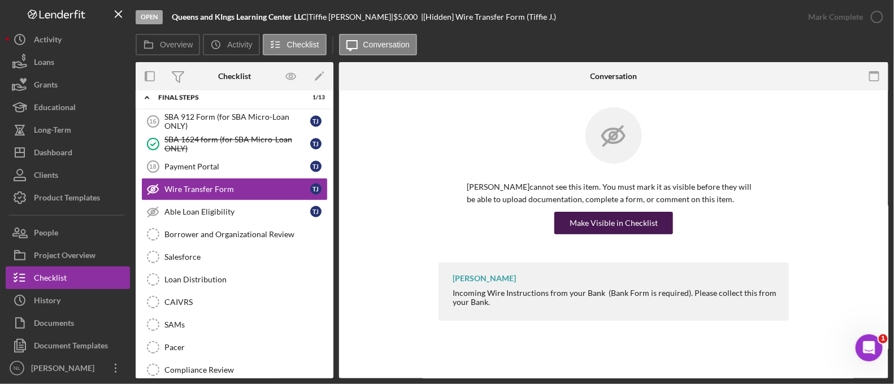
click at [570, 227] on button "Make Visible in Checklist" at bounding box center [614, 223] width 119 height 23
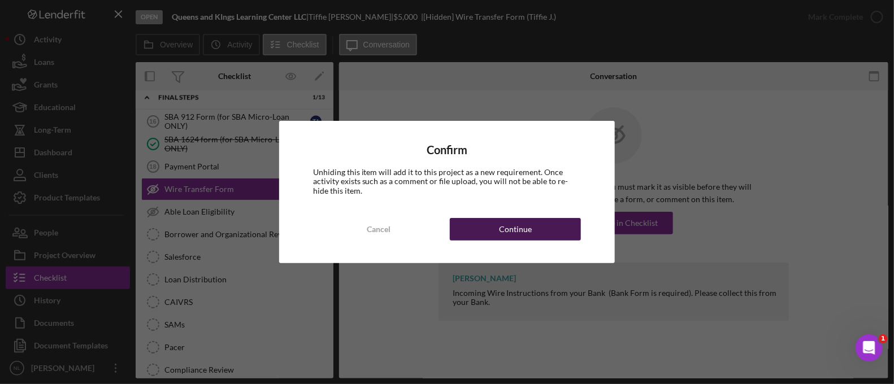
click at [526, 227] on div "Continue" at bounding box center [515, 229] width 33 height 23
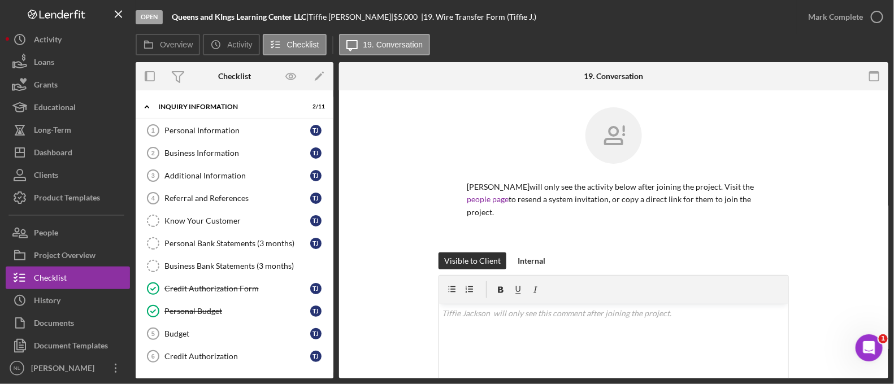
click at [192, 200] on div "Referral and References" at bounding box center [238, 198] width 146 height 9
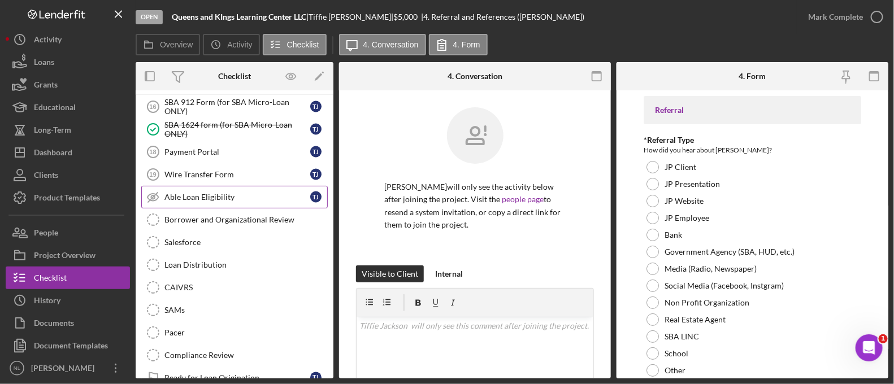
scroll to position [722, 0]
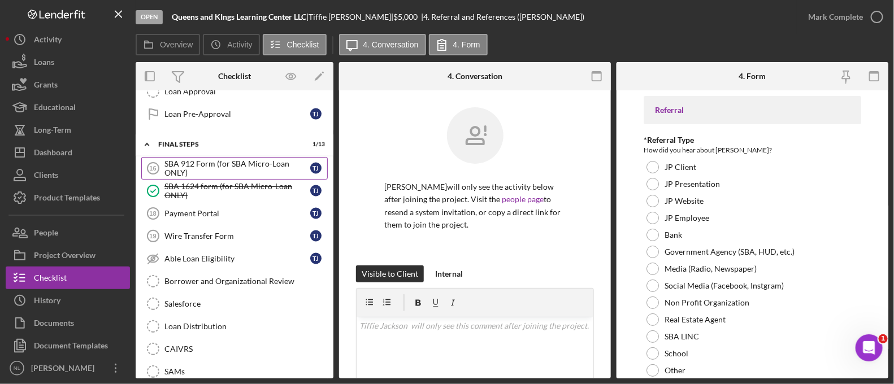
click at [218, 159] on div "SBA 912 Form (for SBA Micro-Loan ONLY)" at bounding box center [238, 168] width 146 height 18
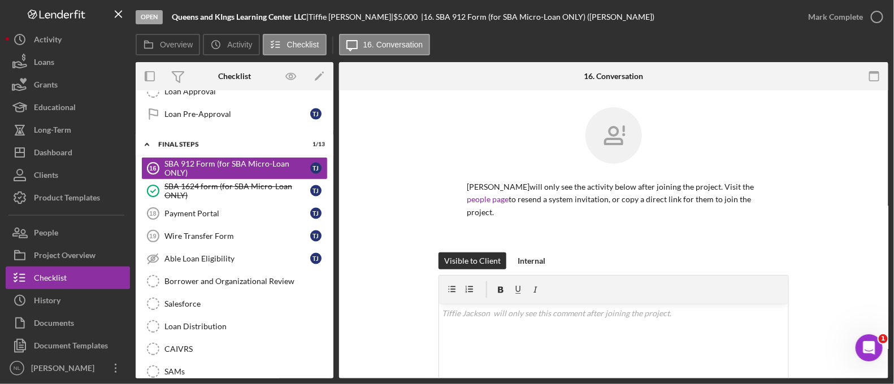
scroll to position [166, 0]
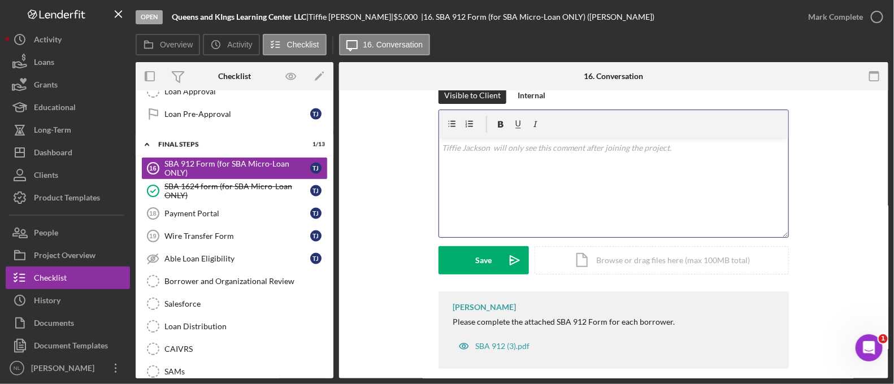
click at [472, 175] on div "v Color teal Color pink Remove color Add row above Add row below Add column bef…" at bounding box center [613, 188] width 349 height 99
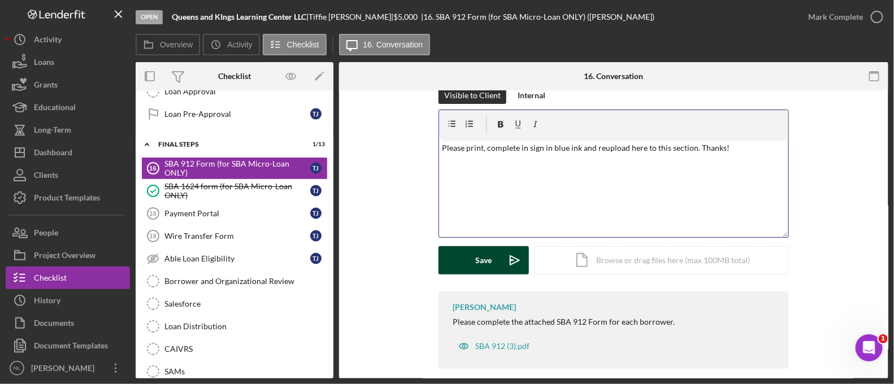
click at [485, 252] on div "Save" at bounding box center [484, 261] width 16 height 28
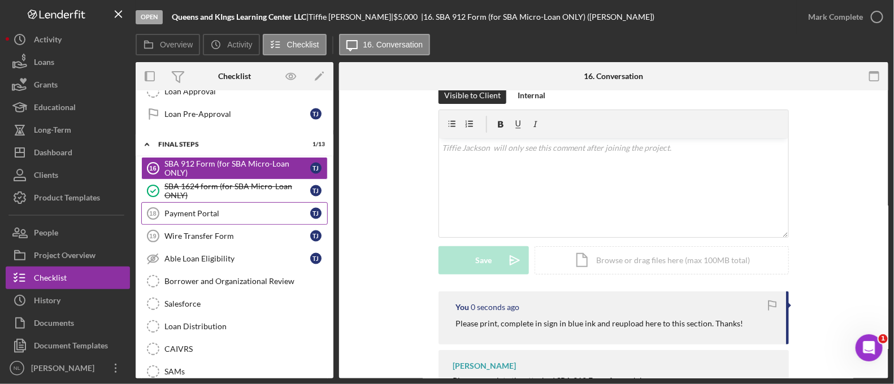
click at [243, 202] on link "Payment Portal 18 Payment Portal T J" at bounding box center [234, 213] width 187 height 23
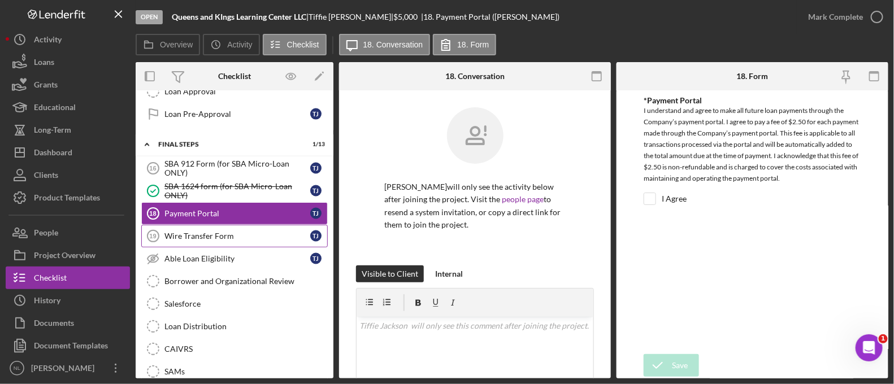
click at [236, 234] on link "Wire Transfer Form 19 Wire Transfer Form T J" at bounding box center [234, 236] width 187 height 23
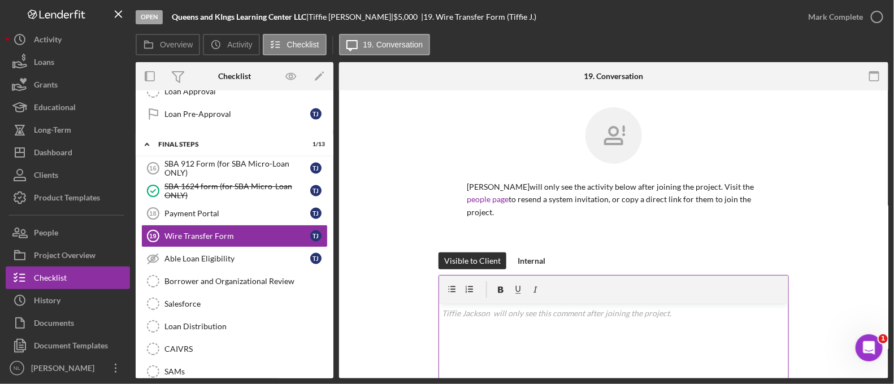
click at [506, 319] on div "v Color teal Color pink Remove color Add row above Add row below Add column bef…" at bounding box center [613, 353] width 349 height 99
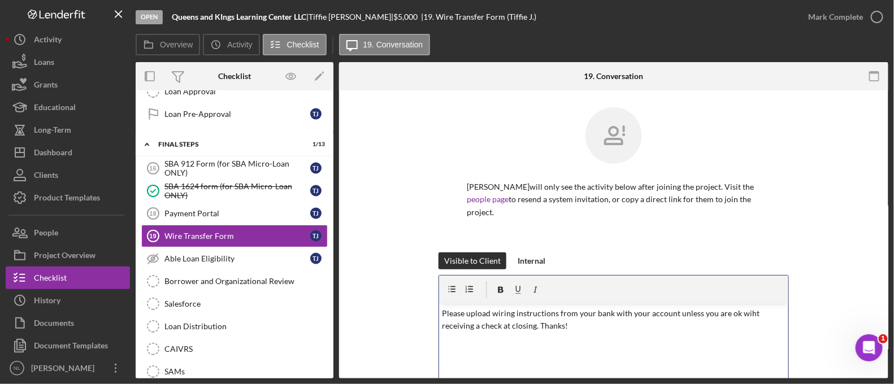
scroll to position [147, 0]
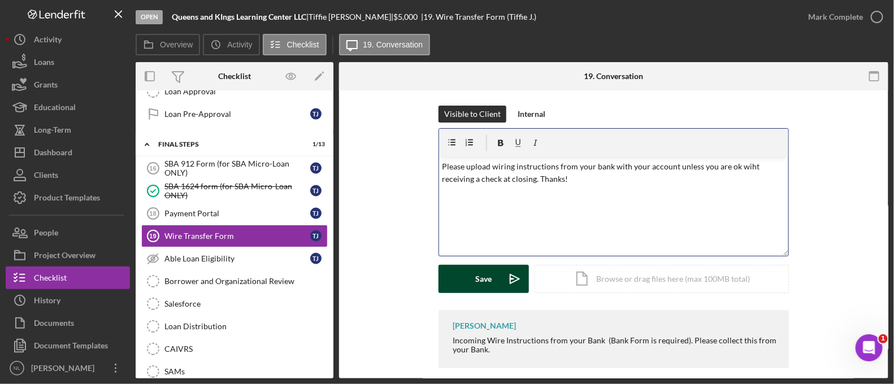
click at [507, 268] on icon "Icon/icon-invite-send" at bounding box center [515, 279] width 28 height 28
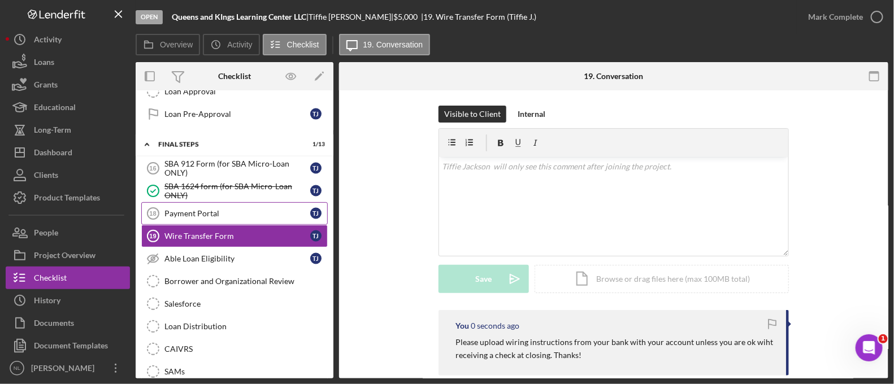
click at [246, 202] on link "Payment Portal 18 Payment Portal T J" at bounding box center [234, 213] width 187 height 23
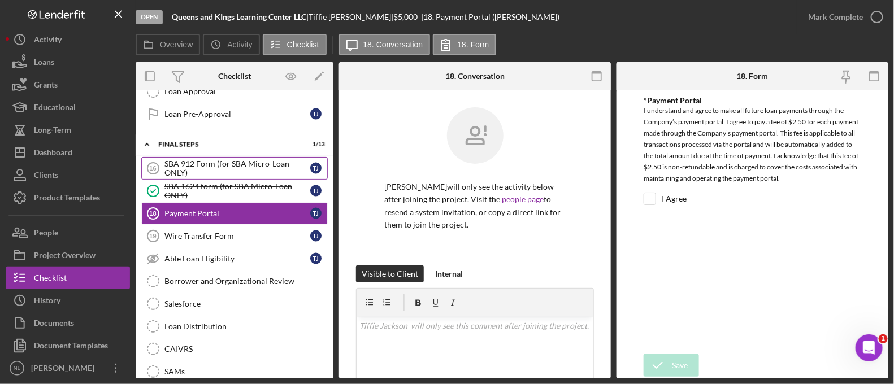
click at [231, 160] on div "SBA 912 Form (for SBA Micro-Loan ONLY)" at bounding box center [238, 168] width 146 height 18
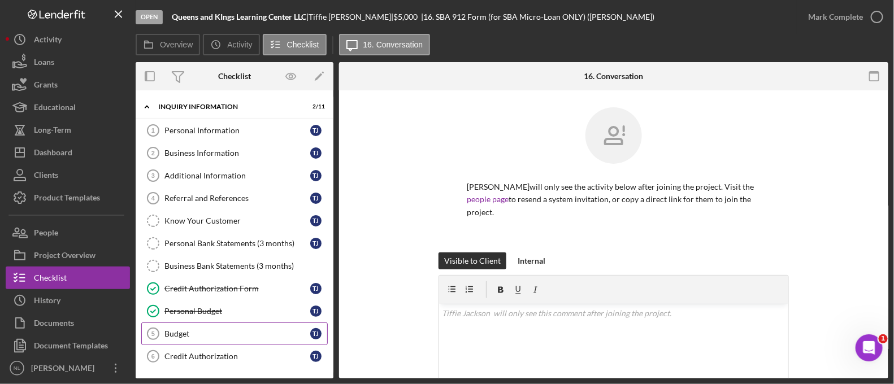
click at [204, 332] on div "Budget" at bounding box center [238, 334] width 146 height 9
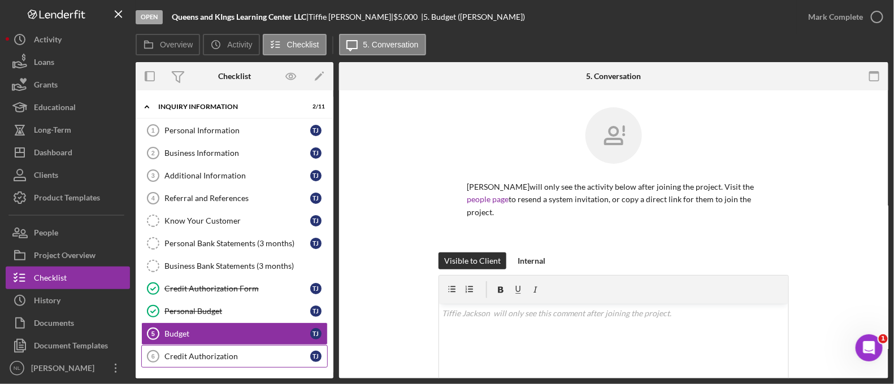
click at [253, 358] on div "Credit Authorization" at bounding box center [238, 356] width 146 height 9
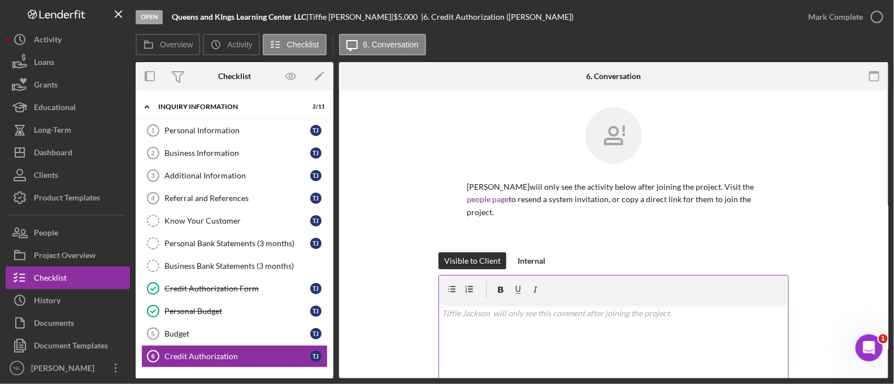
click at [545, 308] on p at bounding box center [614, 314] width 343 height 12
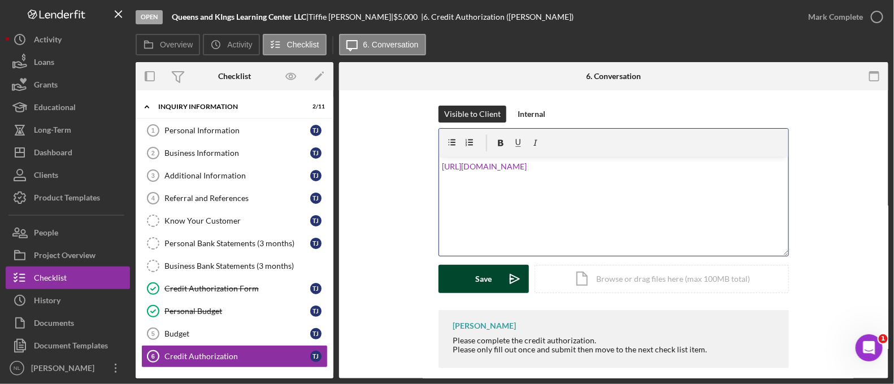
click at [496, 271] on button "Save Icon/icon-invite-send" at bounding box center [484, 279] width 90 height 28
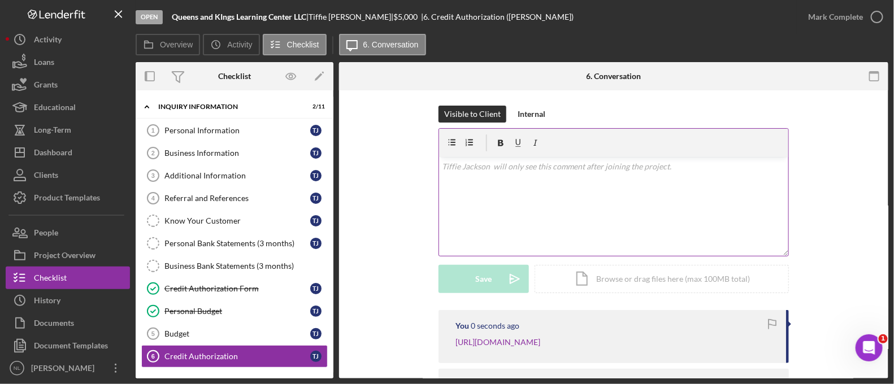
click at [483, 183] on div "v Color teal Color pink Remove color Add row above Add row below Add column bef…" at bounding box center [613, 206] width 349 height 99
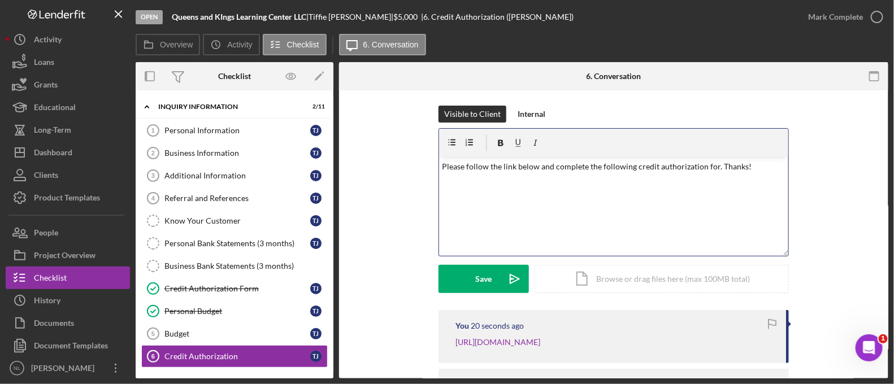
click at [711, 161] on p "Please follow the link below and complete the following credit authorization fo…" at bounding box center [614, 167] width 343 height 12
click at [715, 161] on p "Please follow the link below and complete the following credit authorization fo…" at bounding box center [614, 167] width 343 height 12
click at [712, 161] on p "Please follow the link below and complete the following credit authorization fo…" at bounding box center [614, 167] width 343 height 12
click at [671, 174] on div "v Color teal Color pink Remove color Add row above Add row below Add column bef…" at bounding box center [613, 206] width 349 height 99
click at [511, 265] on icon "Icon/icon-invite-send" at bounding box center [515, 279] width 28 height 28
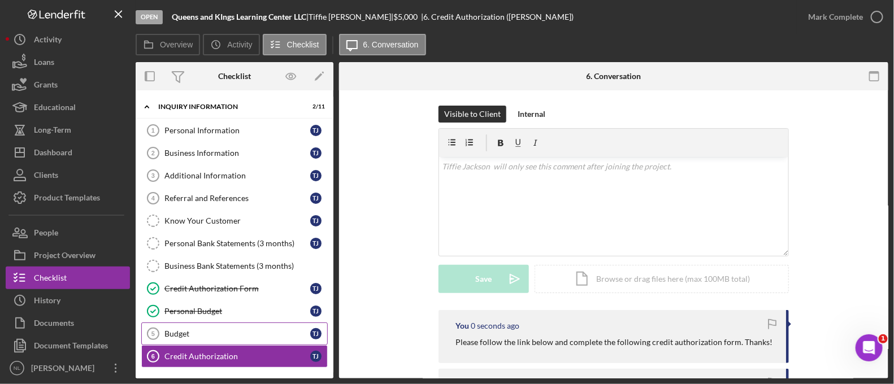
click at [269, 323] on link "Budget 5 Budget T J" at bounding box center [234, 334] width 187 height 23
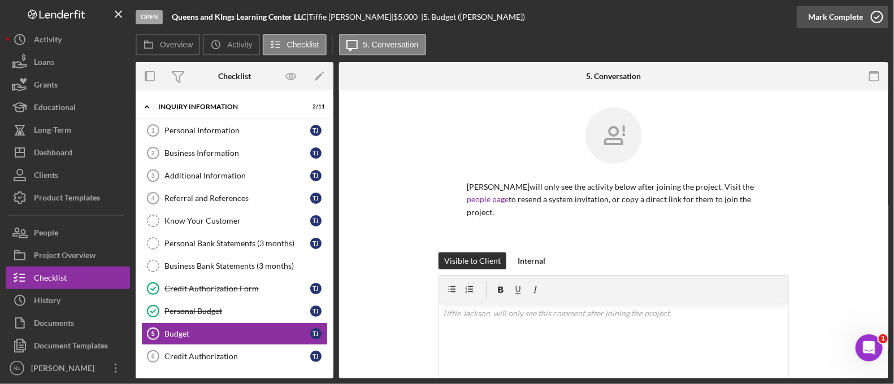
click at [860, 25] on div "Mark Complete" at bounding box center [836, 17] width 55 height 23
click at [223, 137] on link "Personal Information 1 Personal Information T J" at bounding box center [234, 130] width 187 height 23
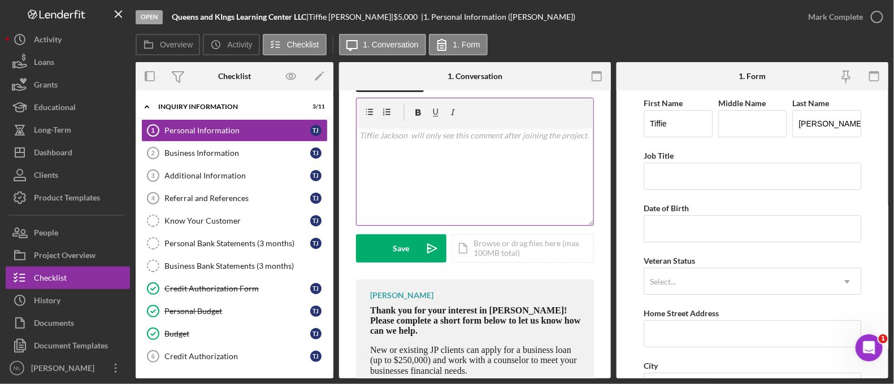
scroll to position [187, 0]
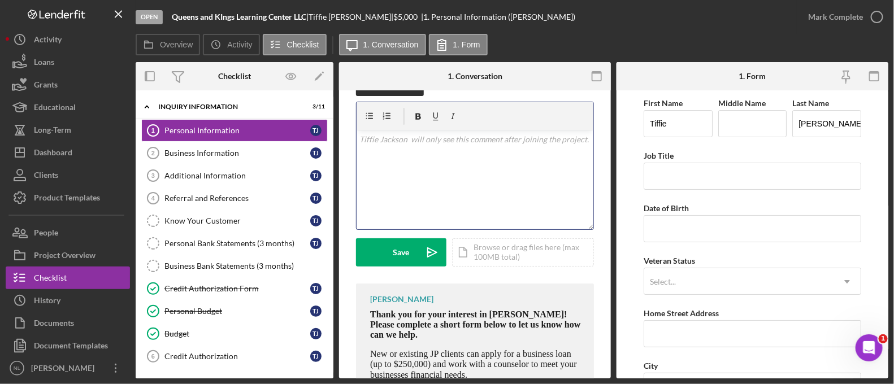
click at [422, 160] on div "v Color teal Color pink Remove color Add row above Add row below Add column bef…" at bounding box center [475, 180] width 237 height 99
click at [423, 182] on div "v Color teal Color pink Remove color Add row above Add row below Add column bef…" at bounding box center [475, 180] width 237 height 99
click at [420, 140] on p "Good afternoons JAckso" at bounding box center [475, 139] width 231 height 12
click at [470, 134] on p "Good afternoon MsJAckso" at bounding box center [475, 139] width 231 height 12
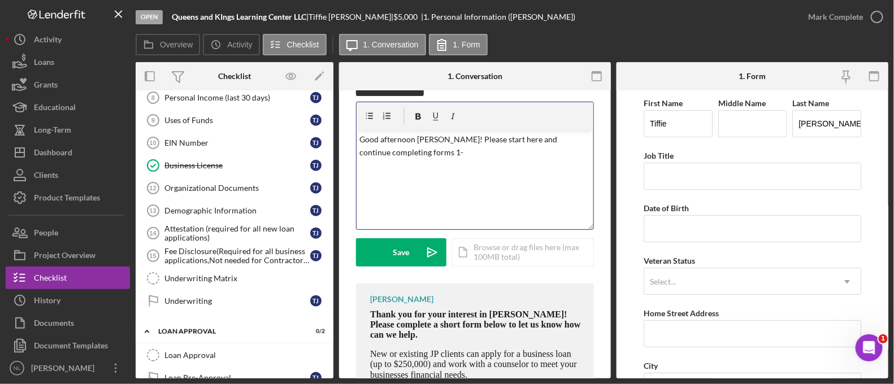
scroll to position [396, 0]
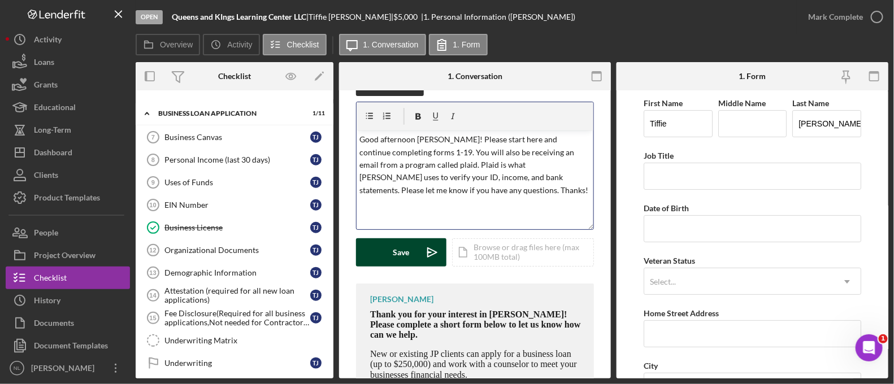
click at [418, 261] on button "Save Icon/icon-invite-send" at bounding box center [401, 253] width 90 height 28
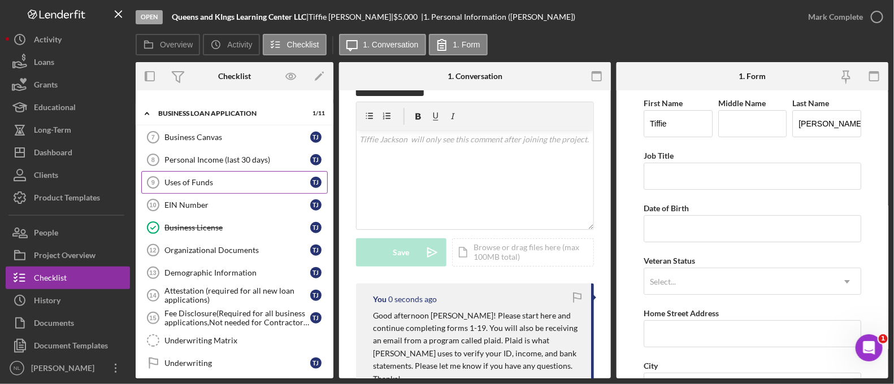
scroll to position [0, 0]
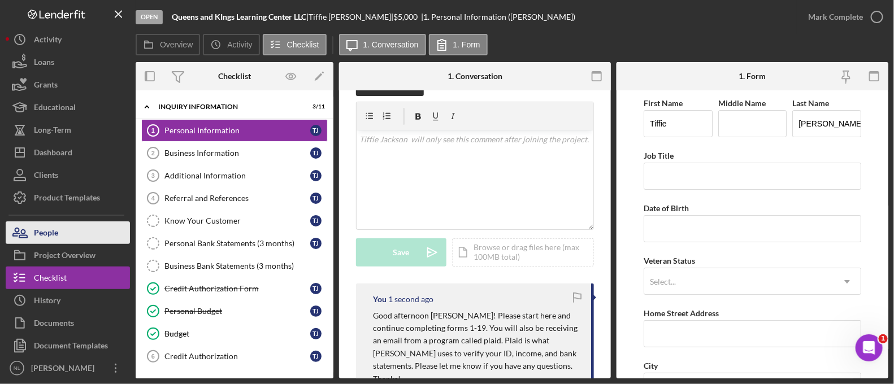
click at [92, 233] on button "People" at bounding box center [68, 233] width 124 height 23
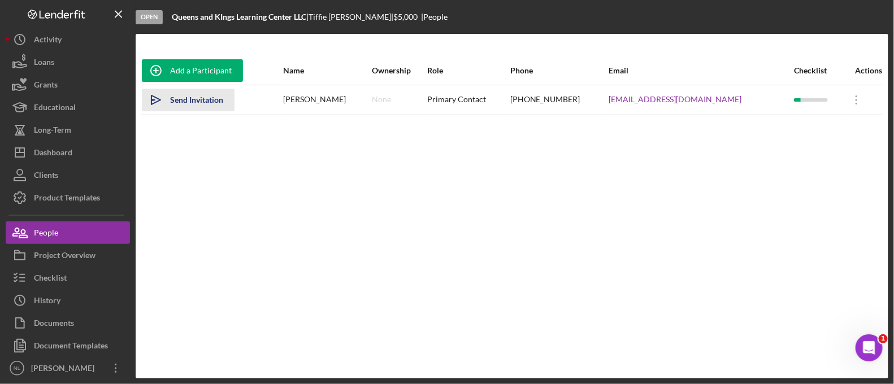
click at [177, 98] on div "Send Invitation" at bounding box center [196, 100] width 53 height 23
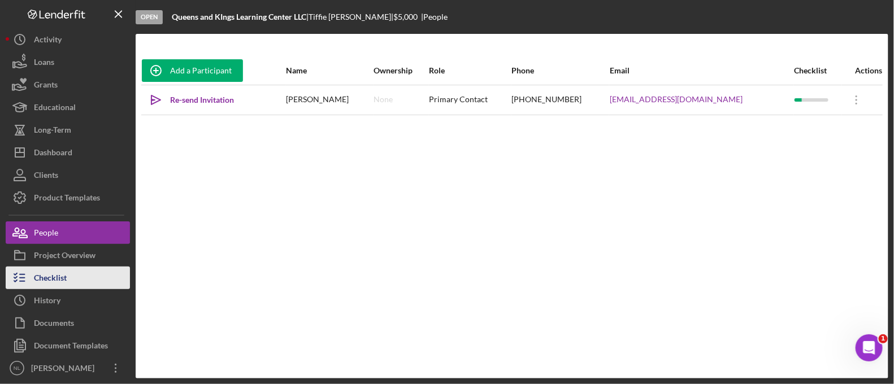
click at [107, 269] on button "Checklist" at bounding box center [68, 278] width 124 height 23
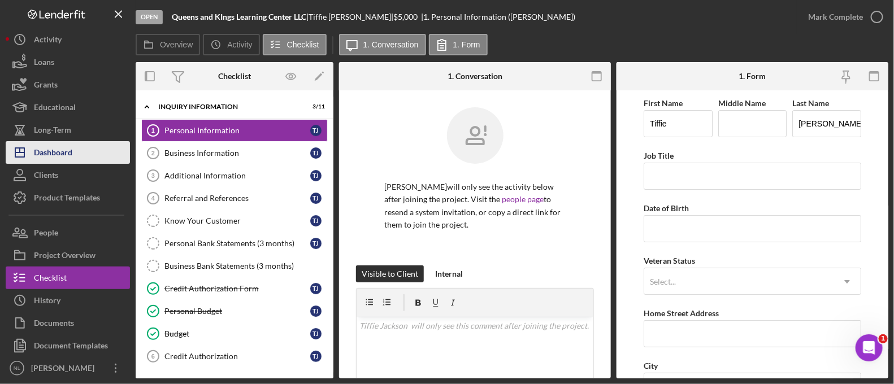
click at [62, 150] on div "Dashboard" at bounding box center [53, 153] width 38 height 25
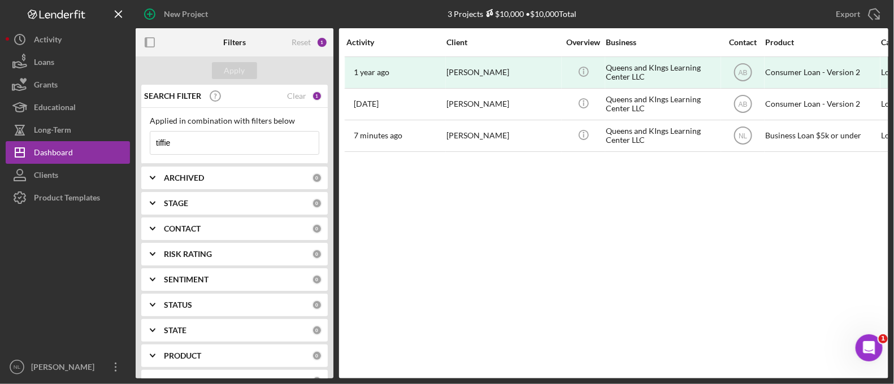
click at [237, 137] on input "tiffie" at bounding box center [234, 143] width 168 height 23
click at [206, 218] on div "CONTACT 0" at bounding box center [243, 229] width 158 height 23
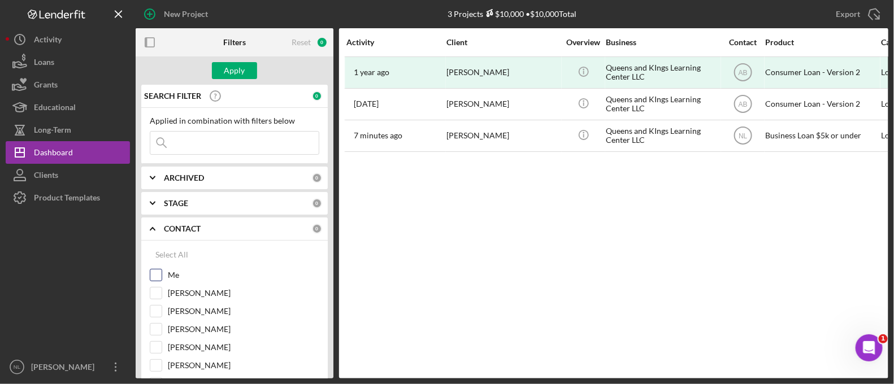
click at [151, 275] on input "Me" at bounding box center [155, 275] width 11 height 11
checkbox input "true"
click at [181, 185] on div "ARCHIVED 0" at bounding box center [243, 178] width 158 height 23
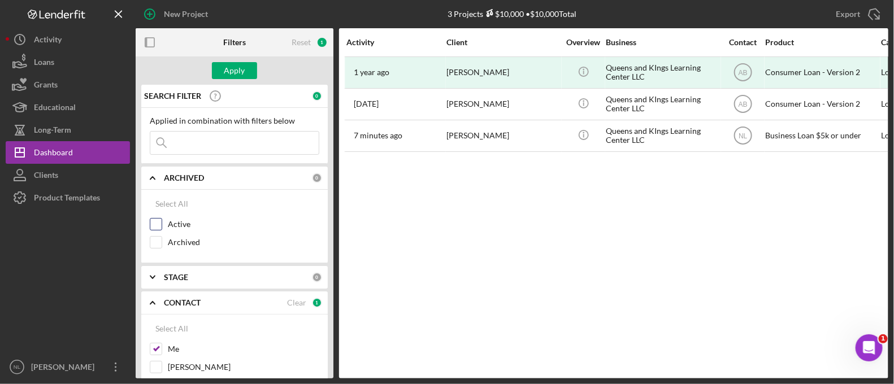
click at [152, 219] on input "Active" at bounding box center [155, 224] width 11 height 11
checkbox input "true"
click at [241, 77] on div "Apply" at bounding box center [234, 70] width 21 height 17
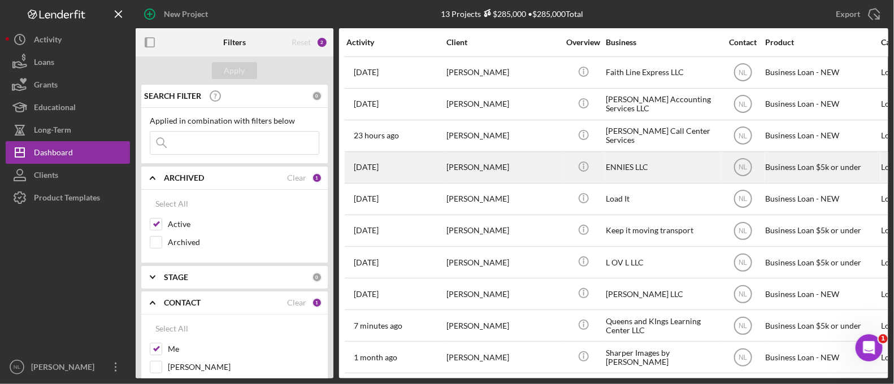
scroll to position [102, 0]
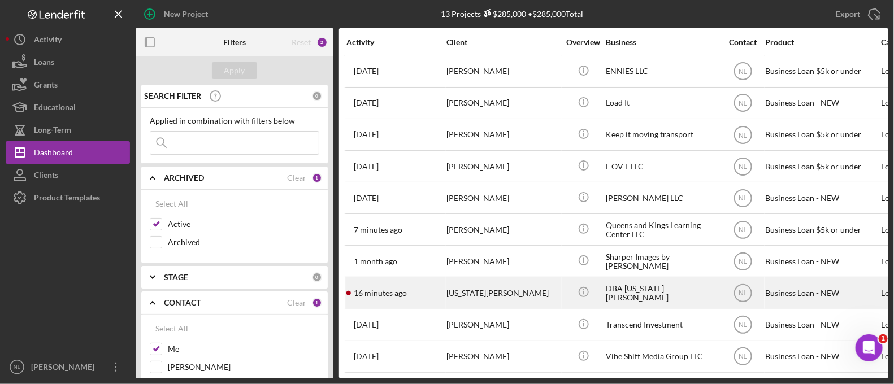
click at [493, 283] on div "[US_STATE][PERSON_NAME]" at bounding box center [503, 293] width 113 height 30
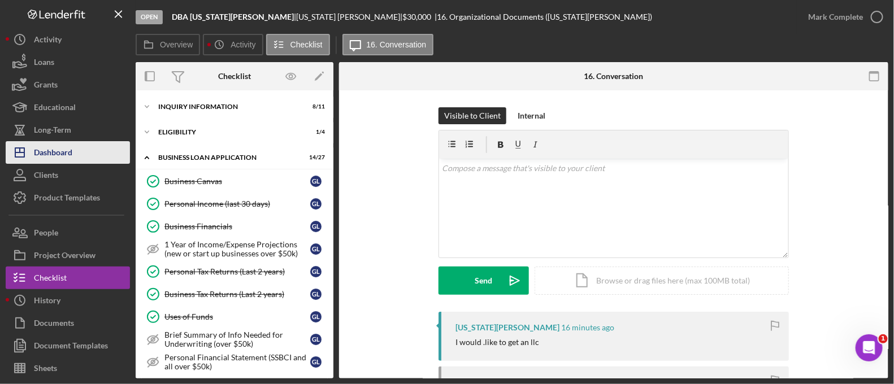
click at [85, 155] on button "Icon/Dashboard Dashboard" at bounding box center [68, 152] width 124 height 23
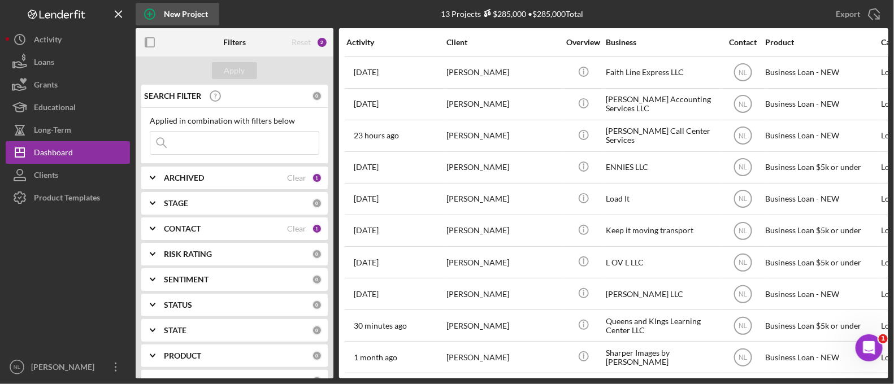
click at [185, 18] on div "New Project" at bounding box center [186, 14] width 44 height 23
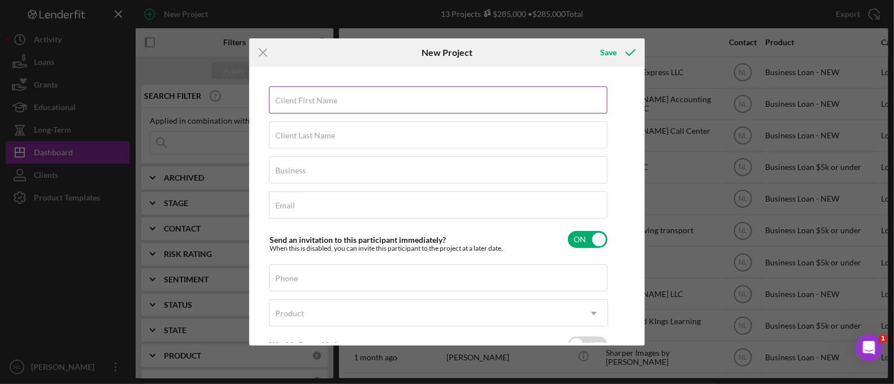
click at [353, 105] on input "Client First Name" at bounding box center [438, 100] width 339 height 27
type input "[PERSON_NAME]"
click at [296, 145] on input "Client Last Name" at bounding box center [438, 135] width 339 height 27
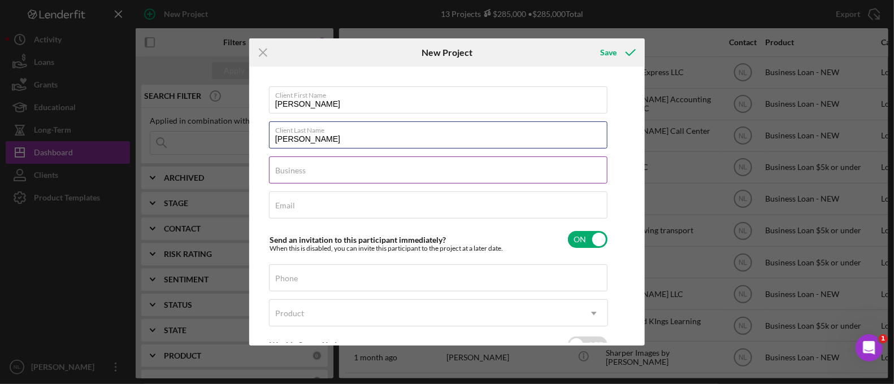
type input "[PERSON_NAME]"
click at [305, 178] on input "Business" at bounding box center [438, 170] width 339 height 27
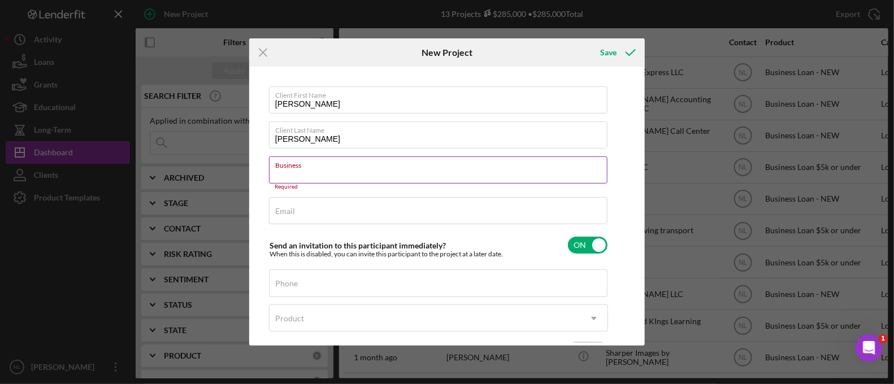
click at [322, 179] on input "Business" at bounding box center [438, 170] width 339 height 27
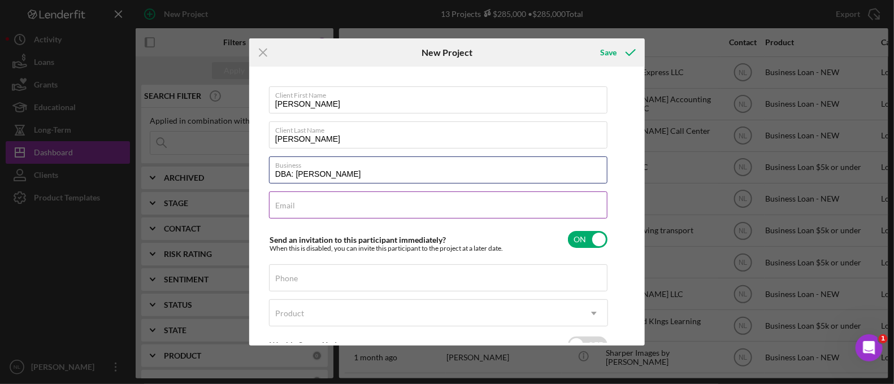
type input "DBA: [PERSON_NAME]"
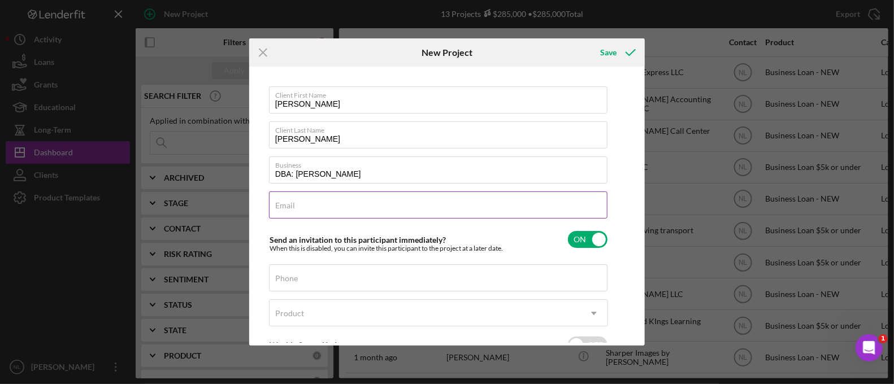
click at [300, 207] on input "Email" at bounding box center [438, 205] width 339 height 27
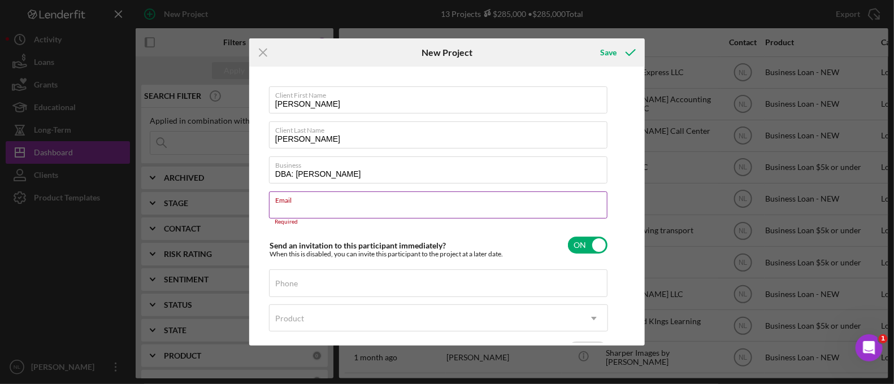
click at [286, 211] on input "Email" at bounding box center [438, 205] width 339 height 27
paste input "[EMAIL_ADDRESS][DOMAIN_NAME]"
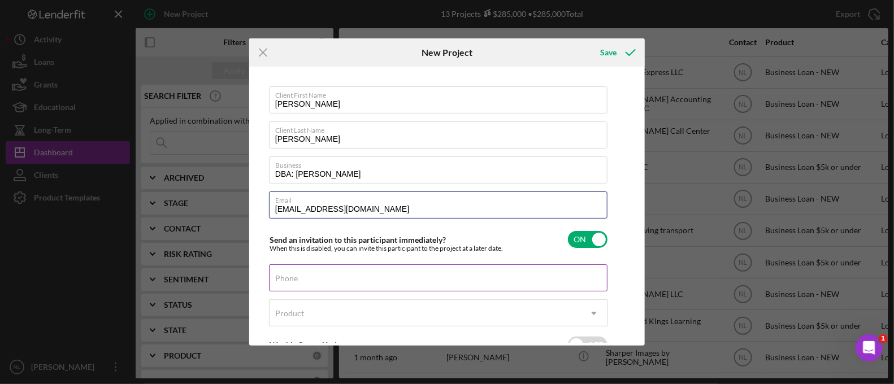
type input "[EMAIL_ADDRESS][DOMAIN_NAME]"
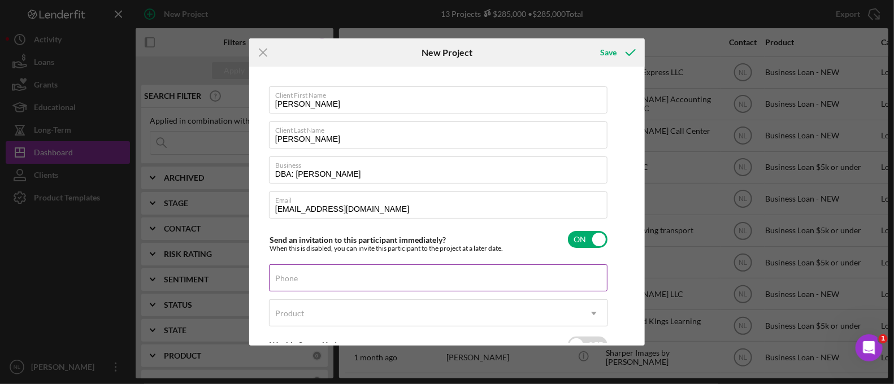
click at [322, 286] on input "Phone" at bounding box center [438, 278] width 339 height 27
click at [306, 275] on div "Phone" at bounding box center [438, 279] width 339 height 28
drag, startPoint x: 307, startPoint y: 275, endPoint x: 294, endPoint y: 282, distance: 14.7
click at [294, 282] on input "Phone" at bounding box center [438, 278] width 339 height 27
paste input "[PHONE_NUMBER]"
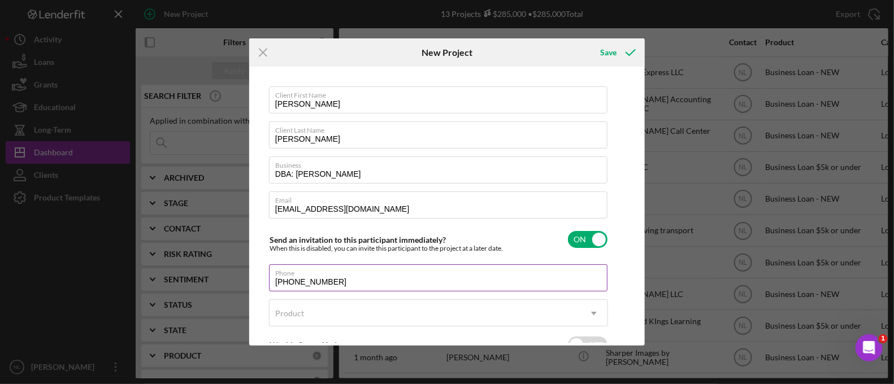
scroll to position [76, 0]
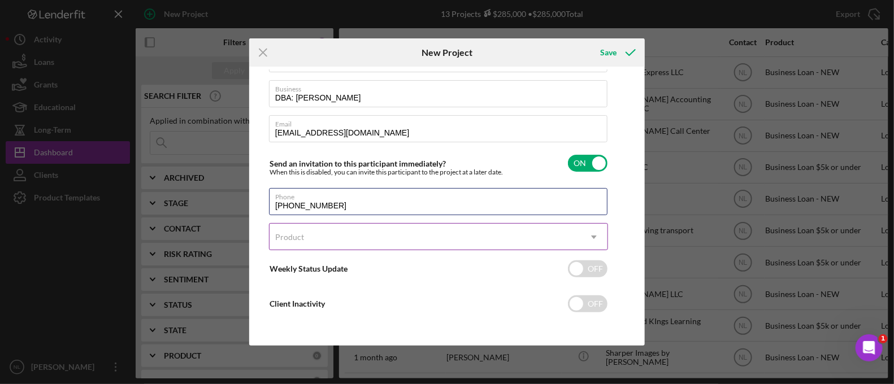
type input "[PHONE_NUMBER]"
click at [322, 239] on div "Product" at bounding box center [425, 237] width 311 height 26
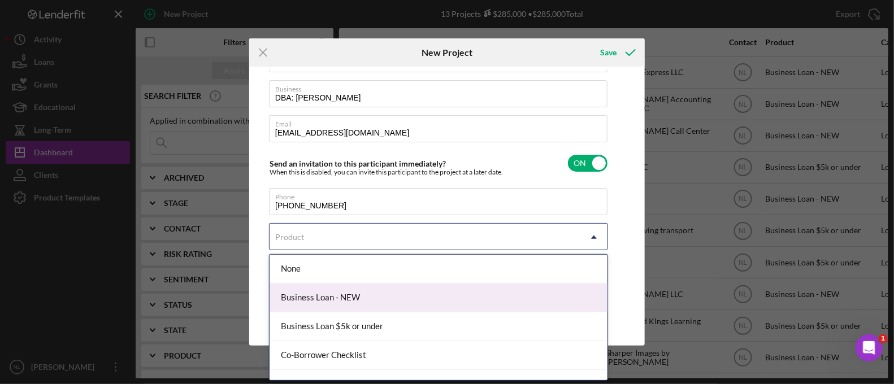
click at [322, 293] on div "Business Loan - NEW" at bounding box center [439, 298] width 338 height 29
checkbox input "true"
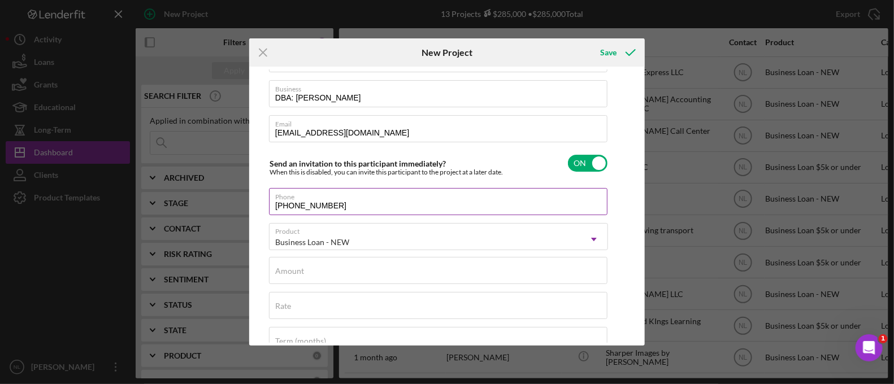
scroll to position [138, 0]
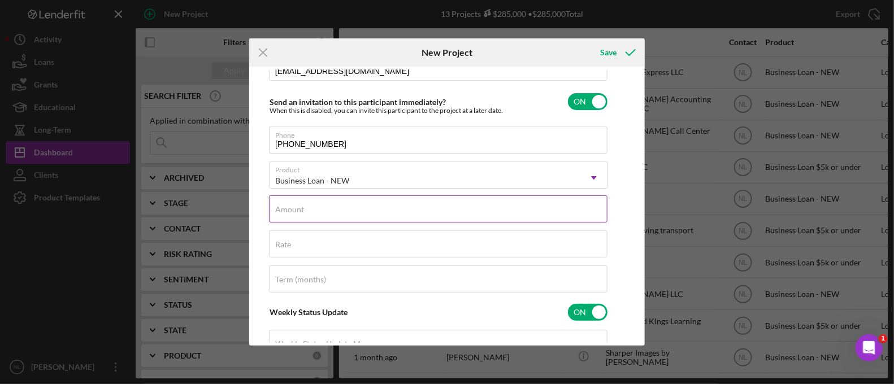
click at [338, 218] on input "Amount" at bounding box center [438, 209] width 339 height 27
type input "$8,000"
click at [283, 247] on label "Rate" at bounding box center [283, 244] width 16 height 9
click at [283, 247] on input "Rate" at bounding box center [438, 244] width 339 height 27
type input "8.500%"
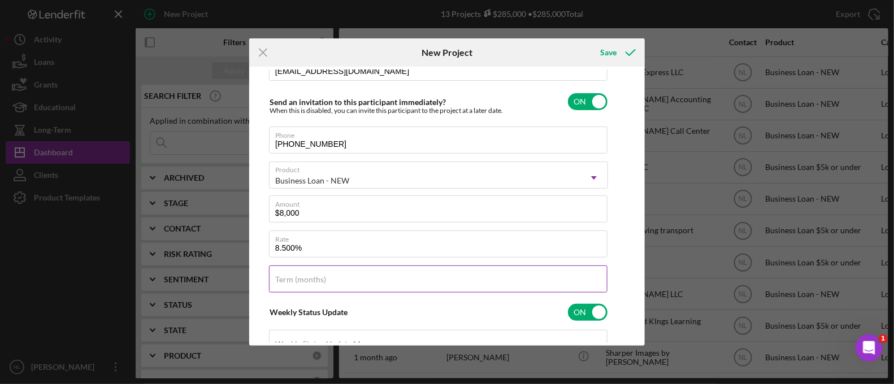
click at [308, 287] on input "Term (months)" at bounding box center [438, 279] width 339 height 27
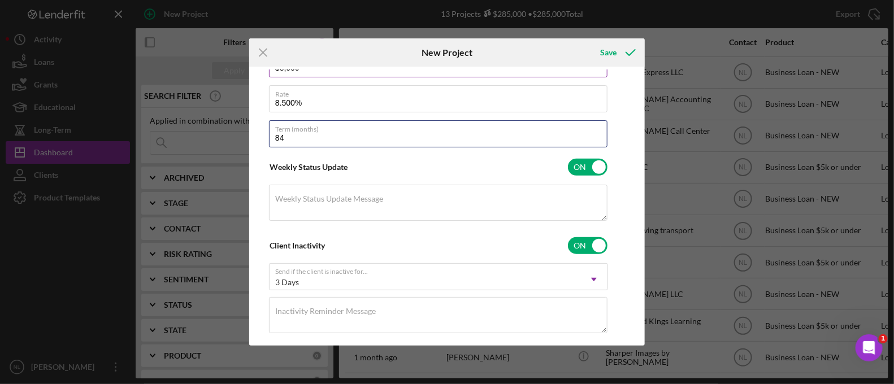
scroll to position [0, 0]
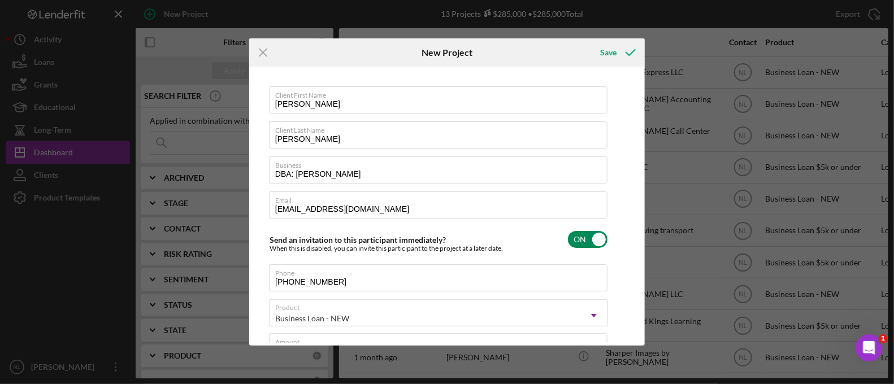
type input "84"
click at [597, 244] on input "checkbox" at bounding box center [588, 239] width 40 height 17
checkbox input "false"
click at [624, 47] on icon "submit" at bounding box center [631, 52] width 28 height 28
checkbox input "true"
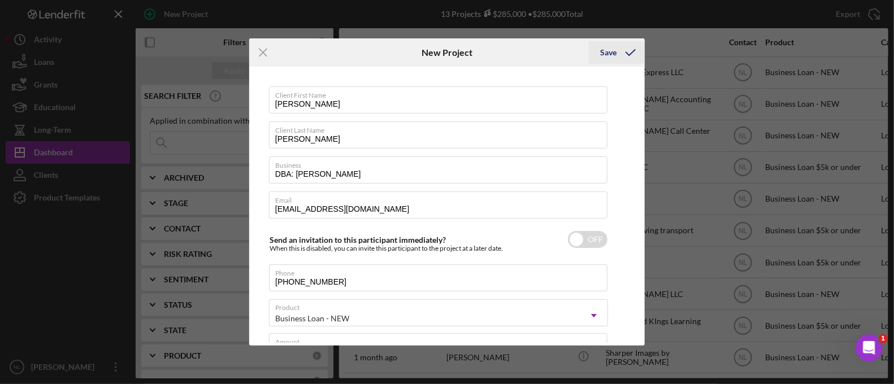
checkbox input "false"
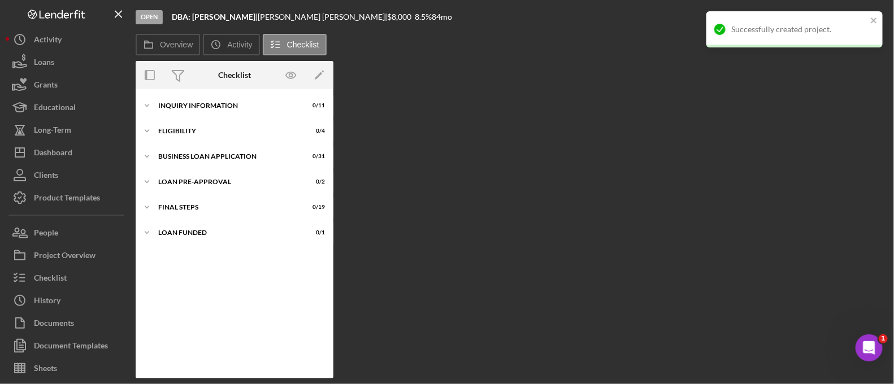
click at [210, 94] on div "Icon/Expander INQUIRY INFORMATION 0 / 11 Icon/Expander ELIGIBILITY 0 / 4 Icon/E…" at bounding box center [235, 233] width 198 height 289
click at [207, 103] on div "INQUIRY INFORMATION" at bounding box center [238, 105] width 161 height 7
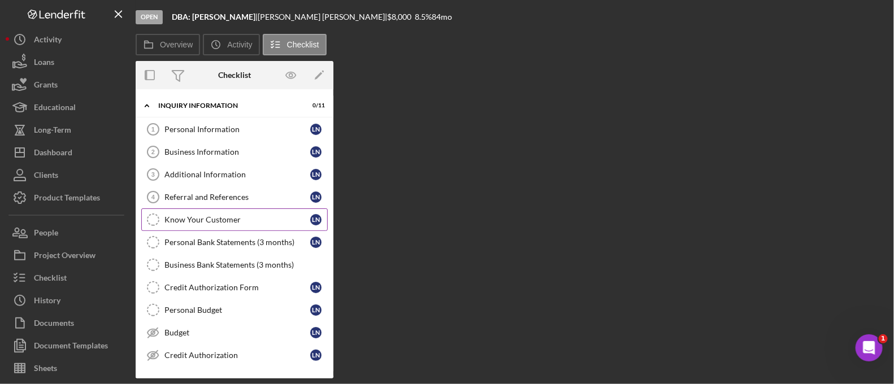
click at [217, 215] on div "Know Your Customer" at bounding box center [238, 219] width 146 height 9
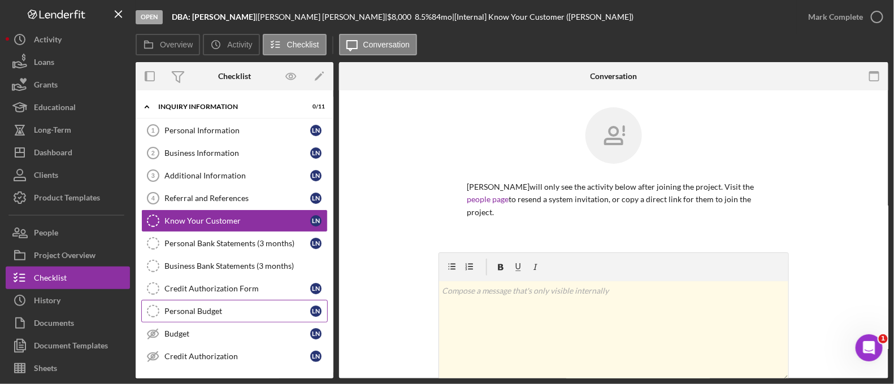
click at [239, 318] on link "Personal Budget Personal Budget L N" at bounding box center [234, 311] width 187 height 23
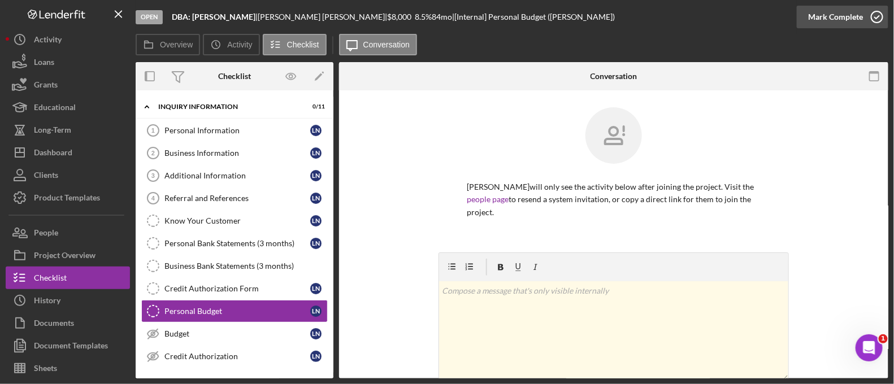
click at [845, 11] on div "Mark Complete" at bounding box center [836, 17] width 55 height 23
click at [240, 284] on div "Credit Authorization Form" at bounding box center [238, 288] width 146 height 9
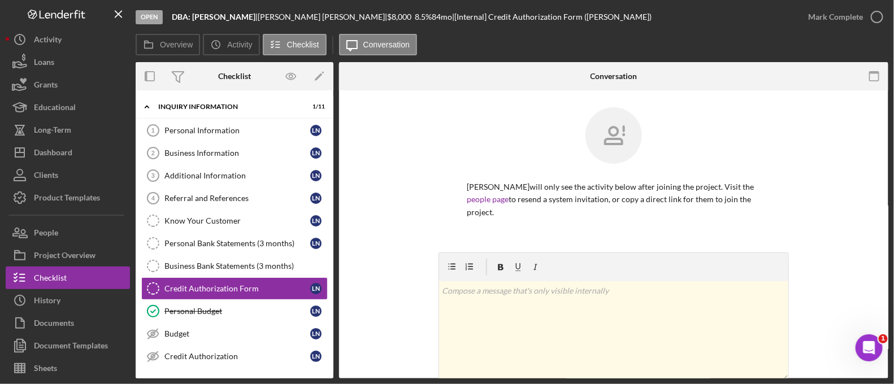
click at [854, 30] on div "Mark Complete" at bounding box center [843, 17] width 92 height 34
click at [852, 29] on div "Mark Complete" at bounding box center [843, 17] width 92 height 34
click at [872, 20] on icon "button" at bounding box center [877, 17] width 28 height 28
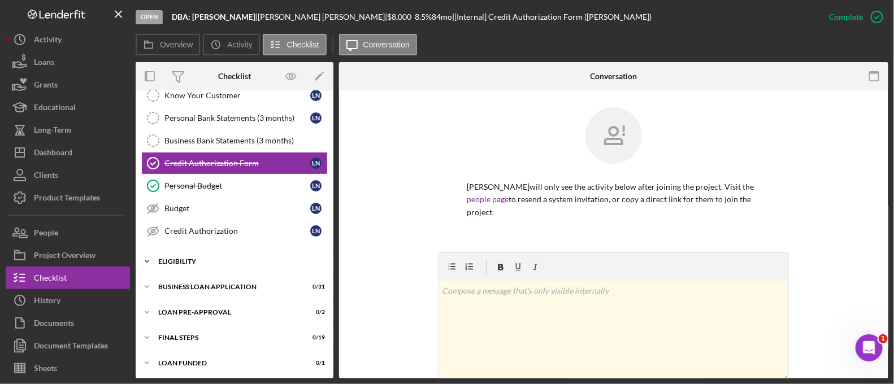
click at [223, 258] on div "ELIGIBILITY" at bounding box center [238, 261] width 161 height 7
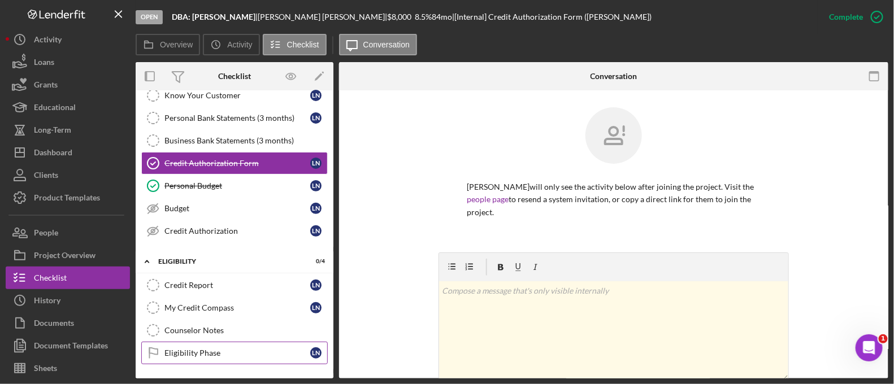
click at [229, 343] on link "Eligibility Phase Eligibility Phase L N" at bounding box center [234, 353] width 187 height 23
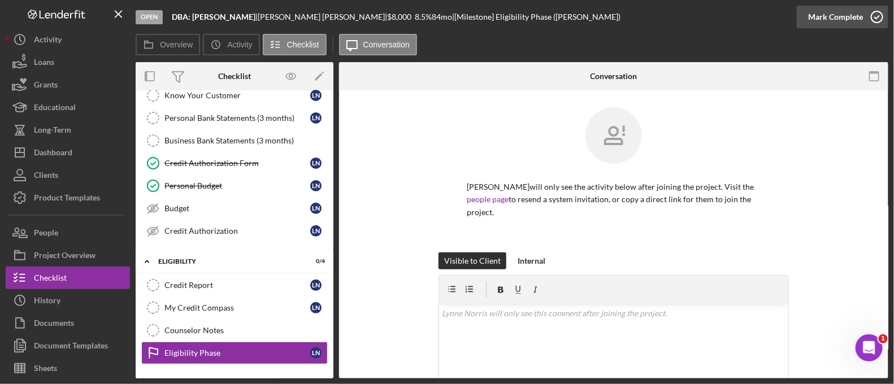
click at [862, 20] on button "Mark Complete" at bounding box center [843, 17] width 92 height 23
click at [217, 338] on link "Counselor Notes Counselor Notes" at bounding box center [234, 330] width 187 height 23
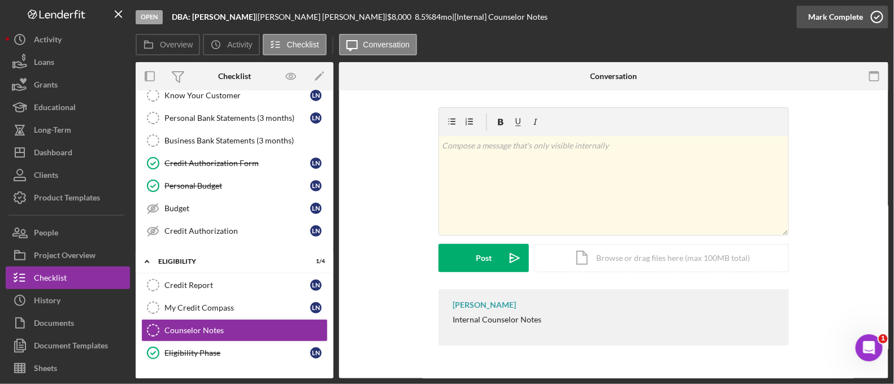
click at [821, 18] on div "Mark Complete" at bounding box center [836, 17] width 55 height 23
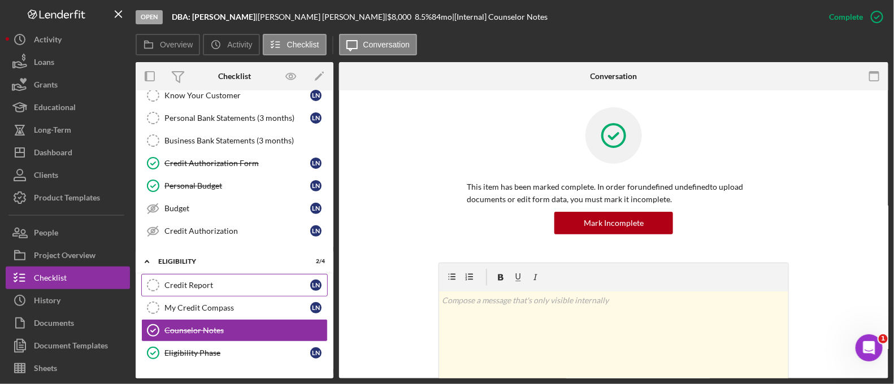
scroll to position [221, 0]
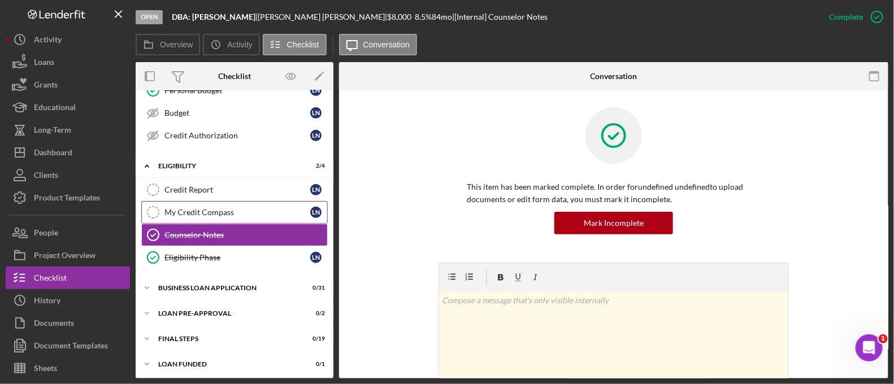
click at [209, 210] on div "My Credit Compass" at bounding box center [238, 212] width 146 height 9
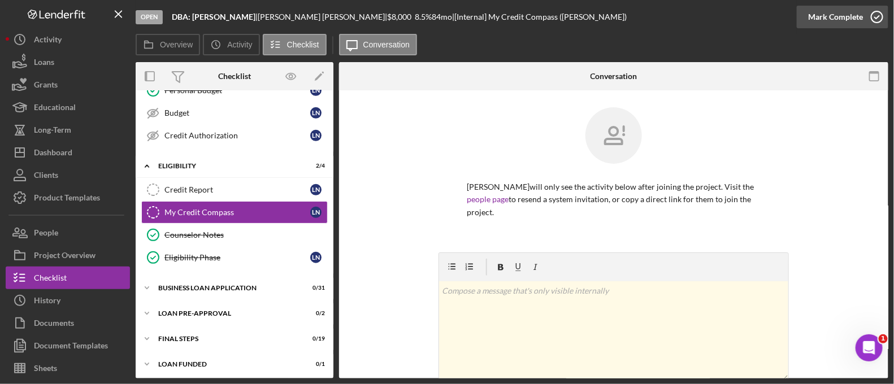
scroll to position [221, 0]
click at [850, 8] on div "Mark Complete" at bounding box center [836, 17] width 55 height 23
click at [845, 12] on div "Mark Incomplete" at bounding box center [833, 17] width 60 height 23
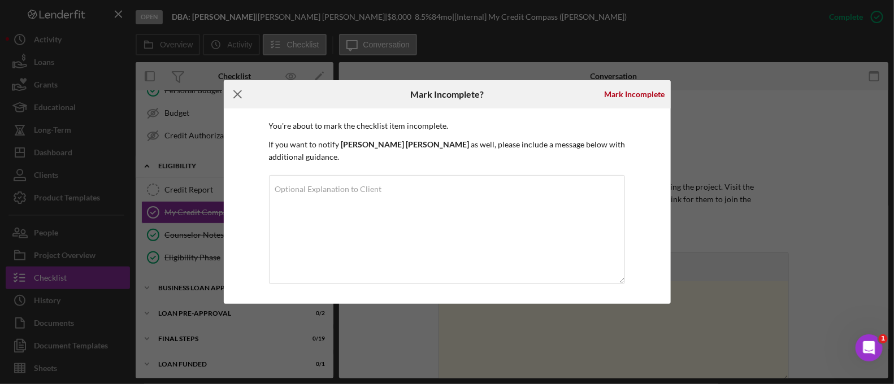
click at [235, 106] on icon "Icon/Menu Close" at bounding box center [238, 94] width 28 height 28
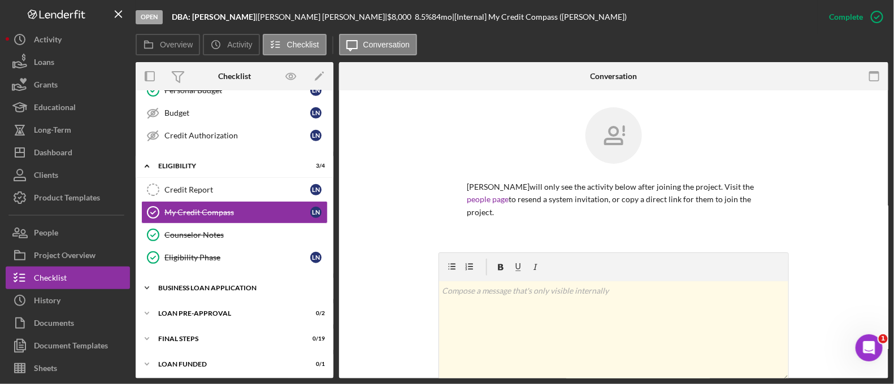
click at [250, 278] on div "Icon/Expander BUSINESS LOAN APPLICATION 0 / 31" at bounding box center [235, 288] width 198 height 23
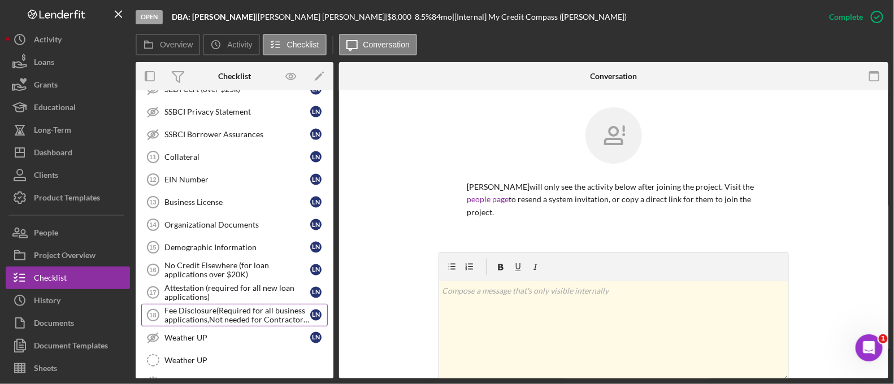
scroll to position [733, 0]
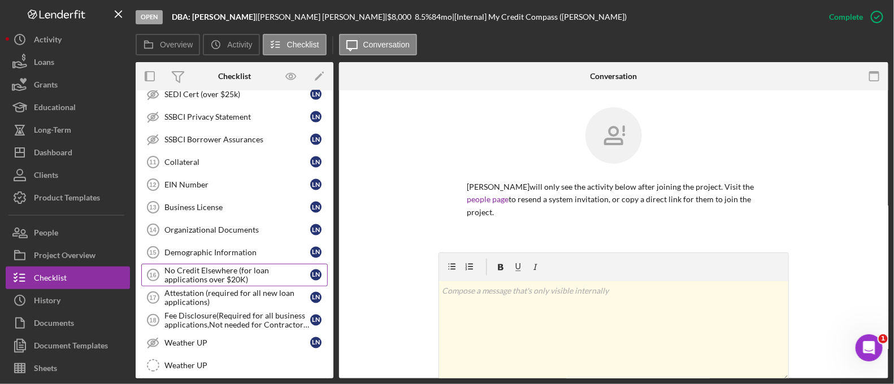
click at [265, 266] on div "No Credit Elsewhere (for loan applications over $20K)" at bounding box center [238, 275] width 146 height 18
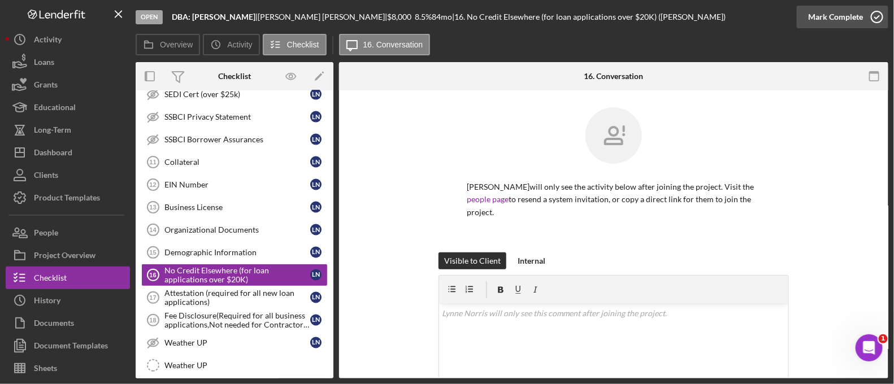
click at [854, 15] on div "Mark Complete" at bounding box center [836, 17] width 55 height 23
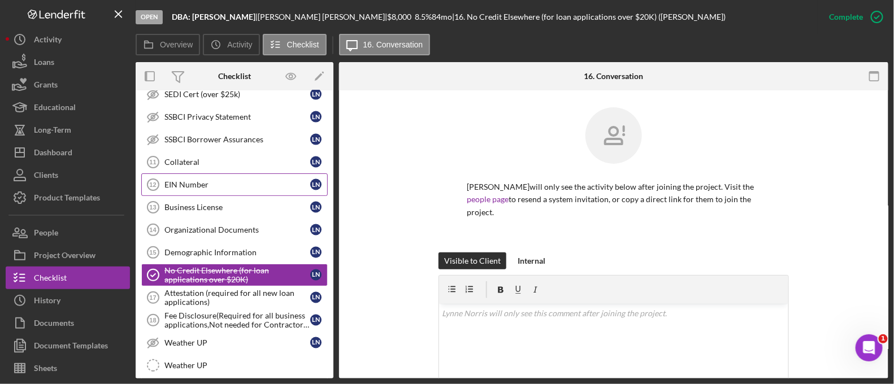
click at [232, 182] on div "EIN Number" at bounding box center [238, 184] width 146 height 9
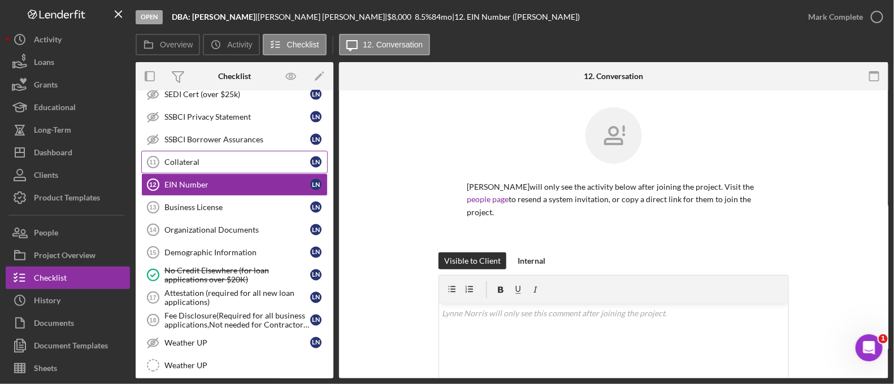
click at [224, 165] on link "Collateral 11 Collateral L N" at bounding box center [234, 162] width 187 height 23
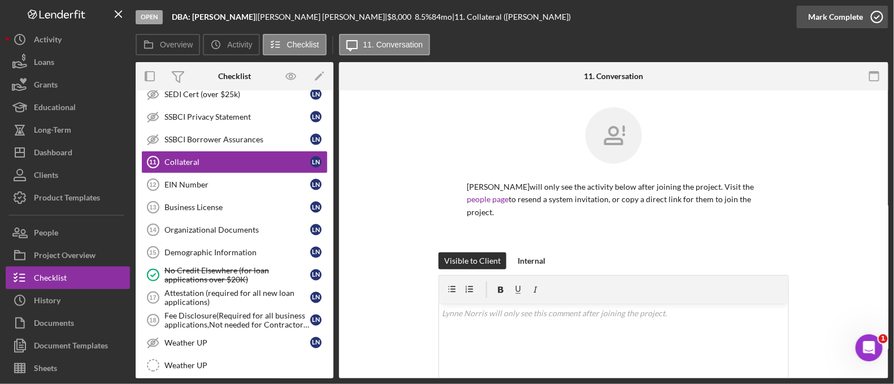
click at [841, 21] on div "Mark Complete" at bounding box center [836, 17] width 55 height 23
click at [256, 196] on link "Business License 13 Business License L N" at bounding box center [234, 207] width 187 height 23
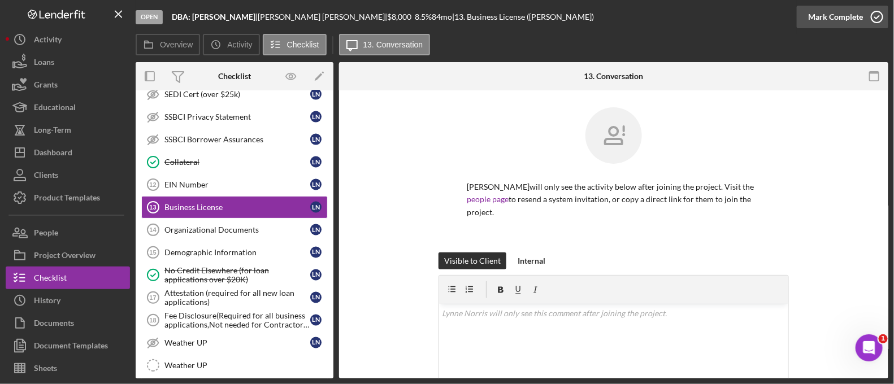
click at [837, 27] on div "Mark Complete" at bounding box center [836, 17] width 55 height 23
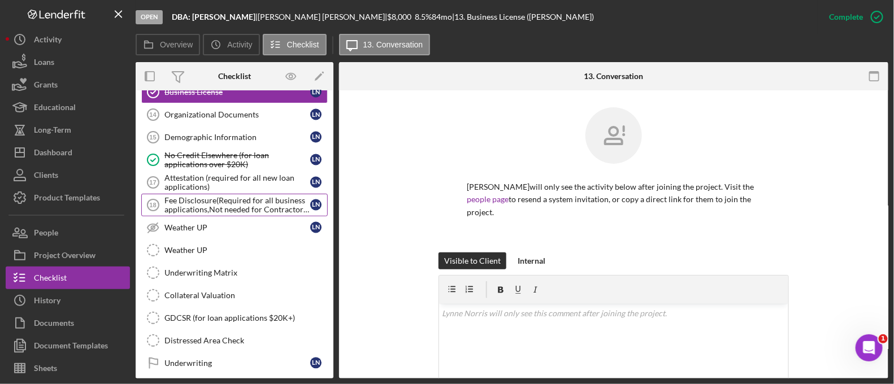
click at [188, 205] on div "Fee Disclosure(Required for all business applications,Not needed for Contractor…" at bounding box center [238, 205] width 146 height 18
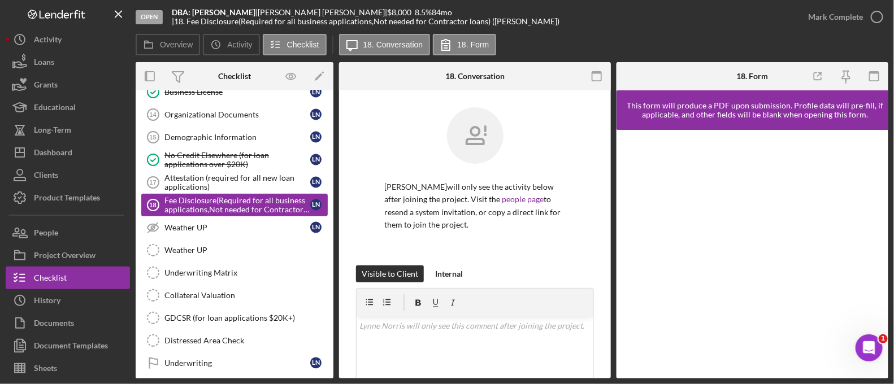
scroll to position [922, 0]
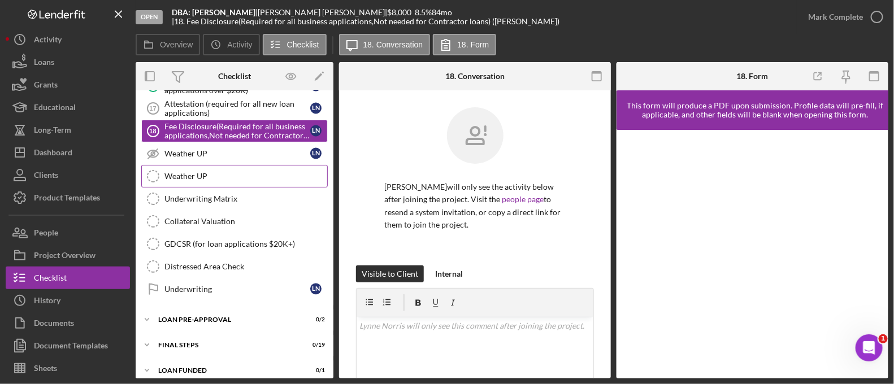
click at [228, 172] on link "Weather UP Weather UP" at bounding box center [234, 176] width 187 height 23
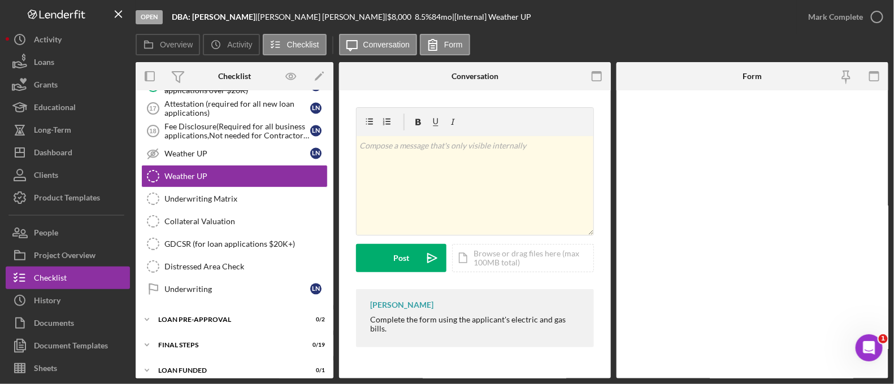
scroll to position [922, 0]
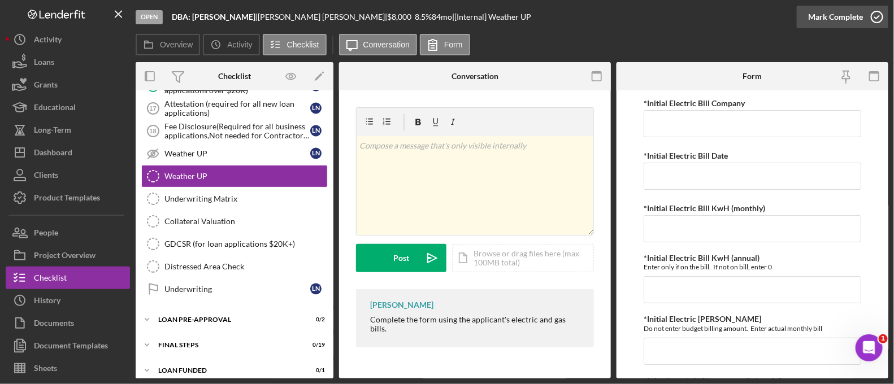
click at [866, 8] on icon "button" at bounding box center [877, 17] width 28 height 28
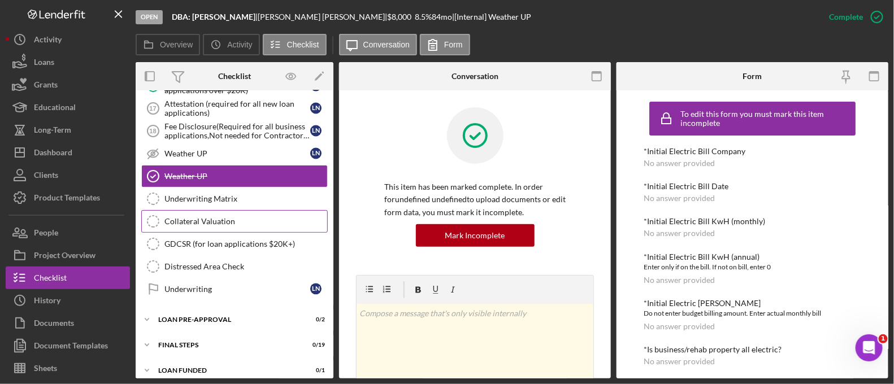
click at [275, 210] on link "Collateral Valuation Collateral Valuation" at bounding box center [234, 221] width 187 height 23
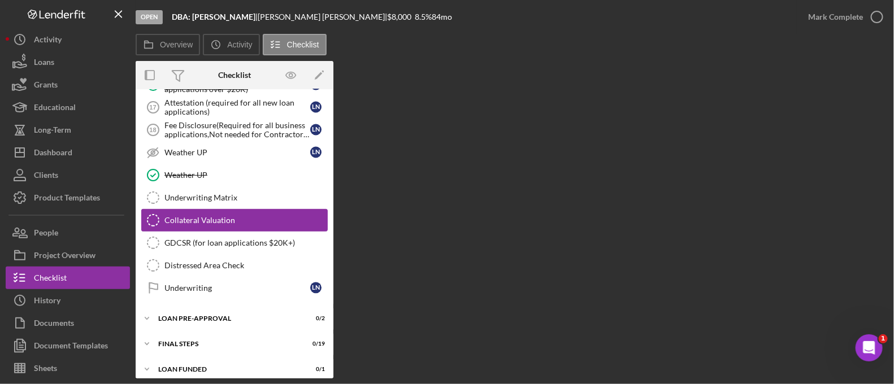
scroll to position [922, 0]
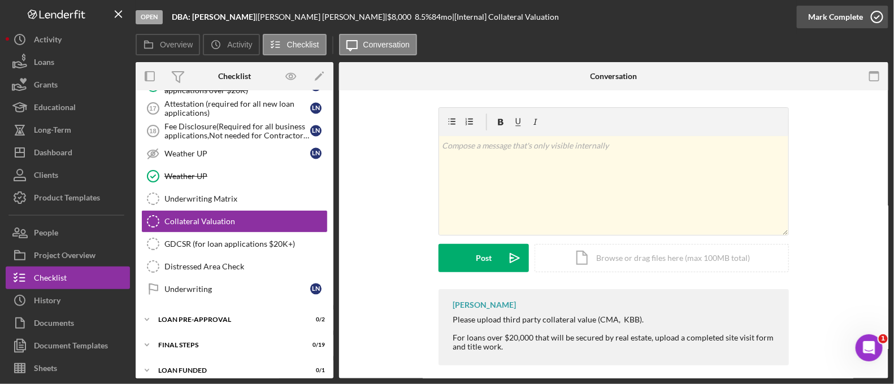
click at [806, 12] on button "Mark Complete" at bounding box center [843, 17] width 92 height 23
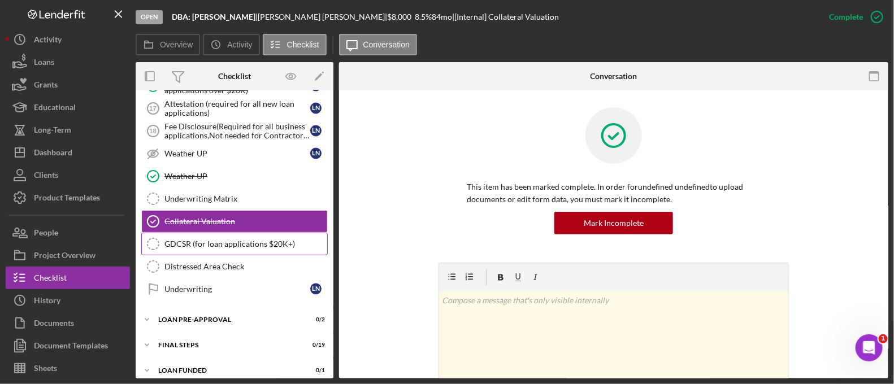
click at [269, 240] on div "GDCSR (for loan applications $20K+)" at bounding box center [246, 244] width 163 height 9
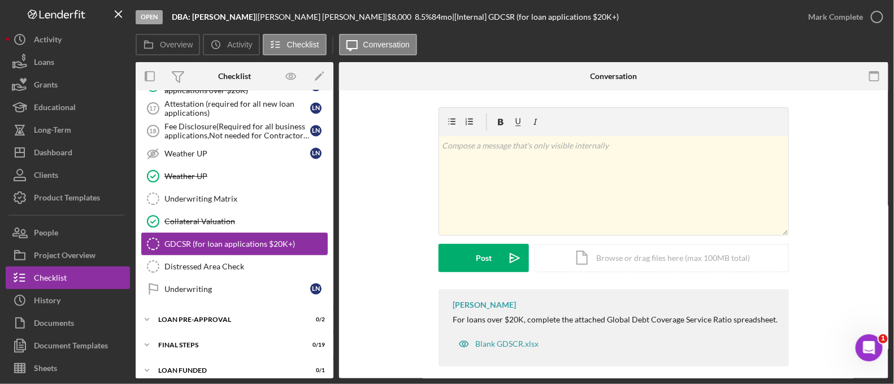
scroll to position [922, 0]
click at [860, 15] on div "Mark Complete" at bounding box center [836, 17] width 55 height 23
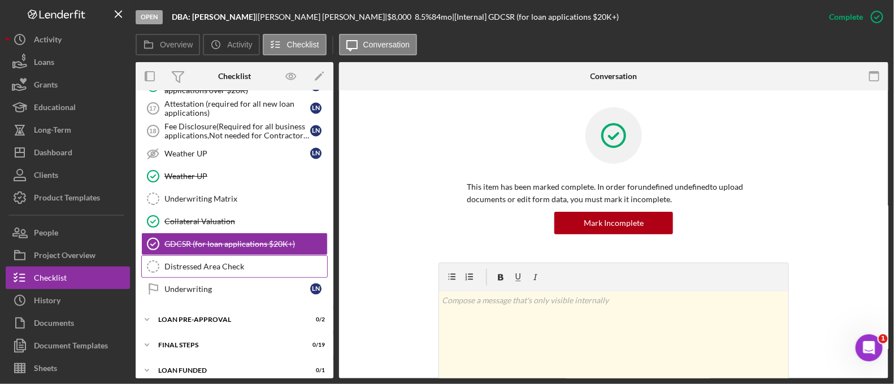
click at [197, 262] on div "Distressed Area Check" at bounding box center [246, 266] width 163 height 9
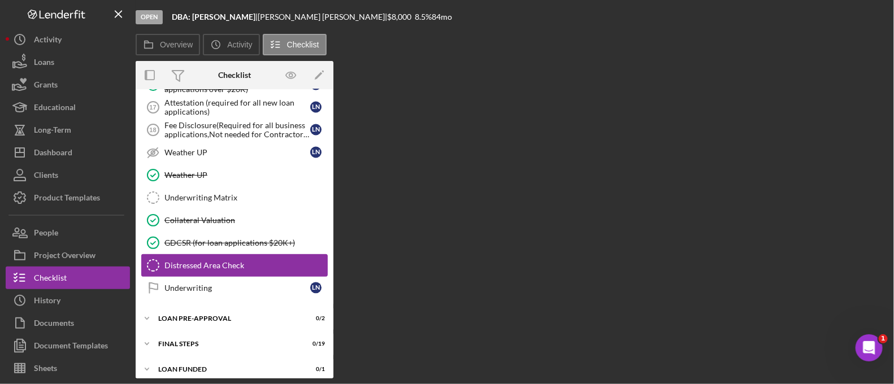
scroll to position [922, 0]
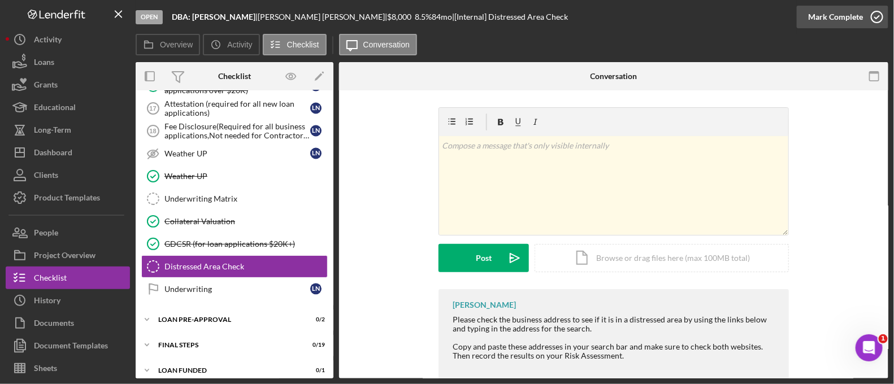
click at [844, 10] on div "Mark Complete" at bounding box center [836, 17] width 55 height 23
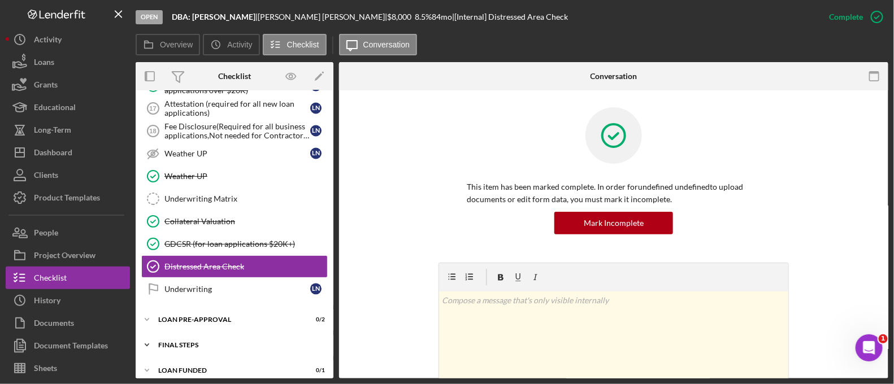
click at [230, 334] on div "Icon/Expander FINAL STEPS 0 / 19" at bounding box center [235, 345] width 198 height 23
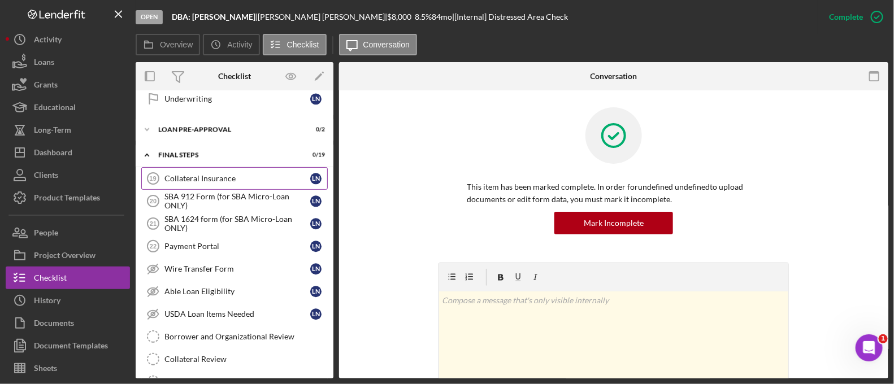
click at [214, 167] on link "Collateral Insurance 19 Collateral Insurance L N" at bounding box center [234, 178] width 187 height 23
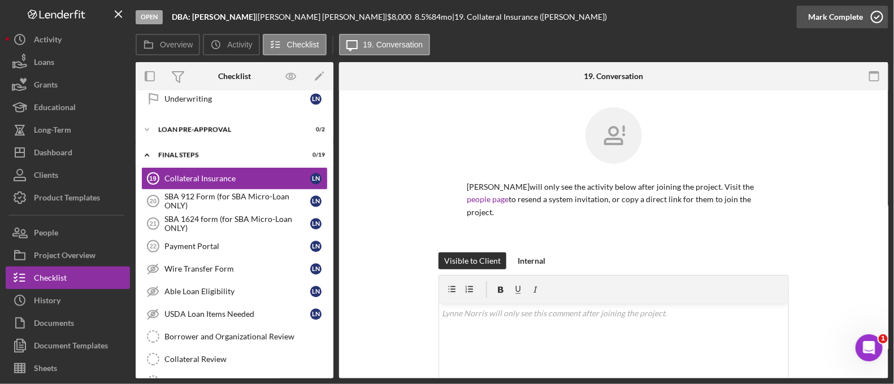
click at [837, 15] on div "Mark Complete" at bounding box center [836, 17] width 55 height 23
click at [197, 222] on div "SBA 1624 form (for SBA Micro-Loan ONLY)" at bounding box center [238, 224] width 146 height 18
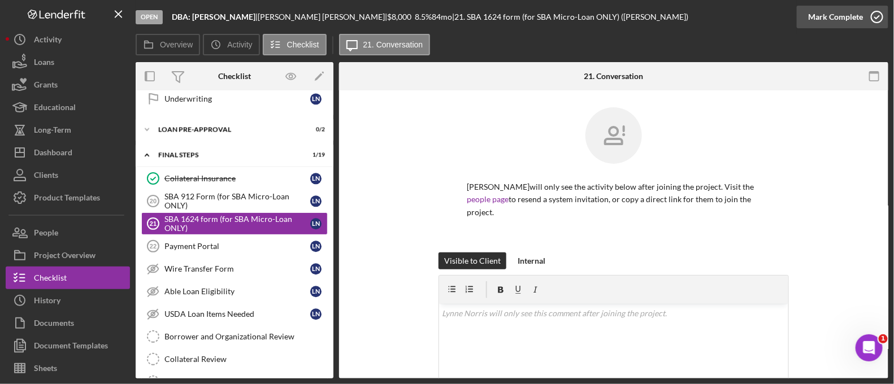
click at [852, 14] on div "Mark Complete" at bounding box center [836, 17] width 55 height 23
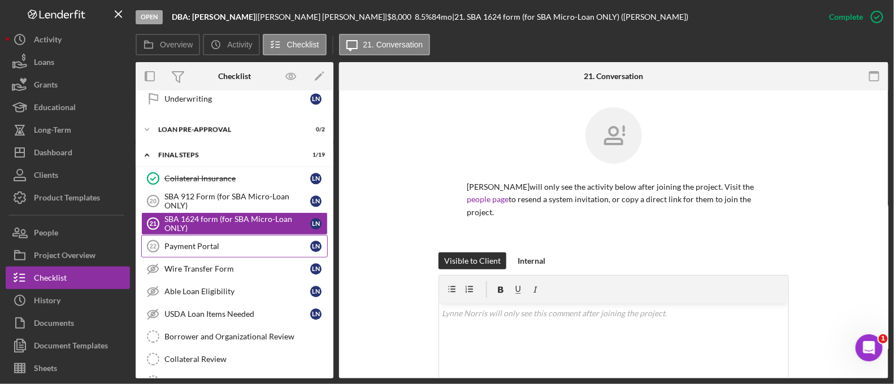
click at [217, 242] on div "Payment Portal" at bounding box center [238, 246] width 146 height 9
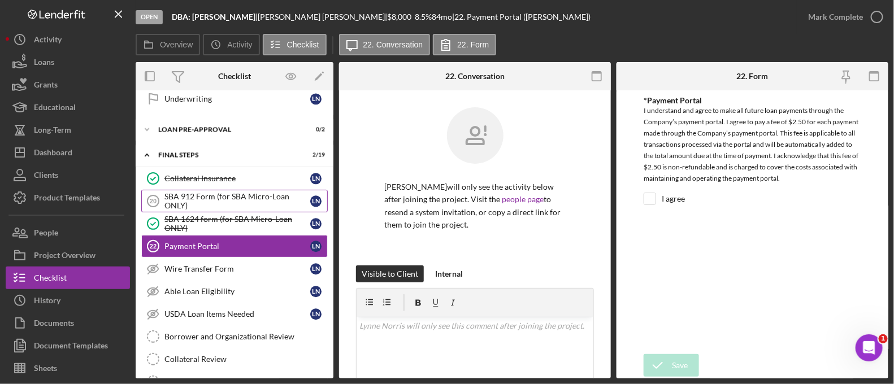
click at [218, 192] on div "SBA 912 Form (for SBA Micro-Loan ONLY)" at bounding box center [238, 201] width 146 height 18
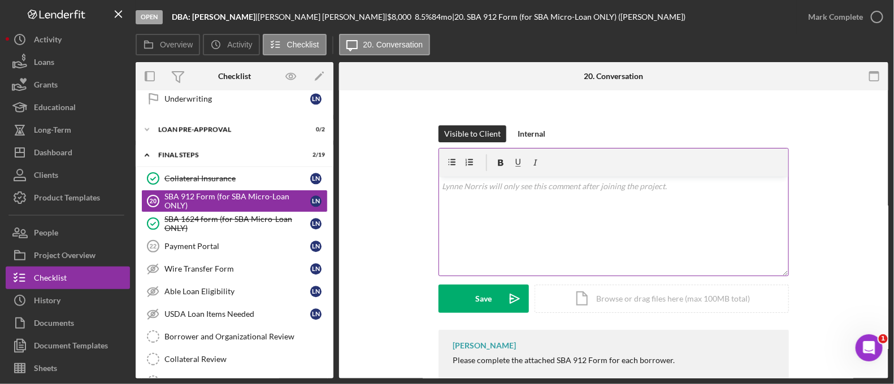
scroll to position [129, 0]
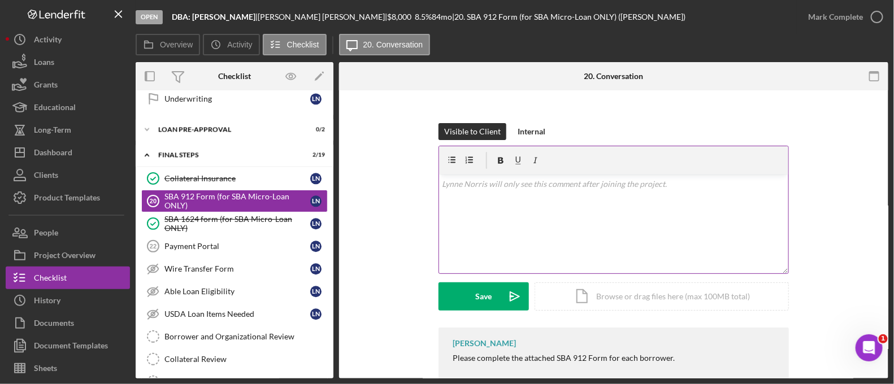
click at [466, 198] on div "v Color teal Color pink Remove color Add row above Add row below Add column bef…" at bounding box center [613, 224] width 349 height 99
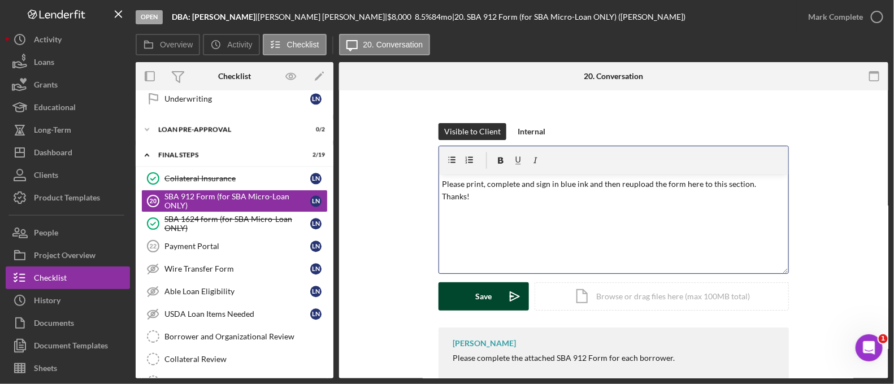
click at [476, 298] on div "Save Icon/icon-invite-send Icon/Document Browse or drag files here (max 100MB t…" at bounding box center [614, 297] width 351 height 28
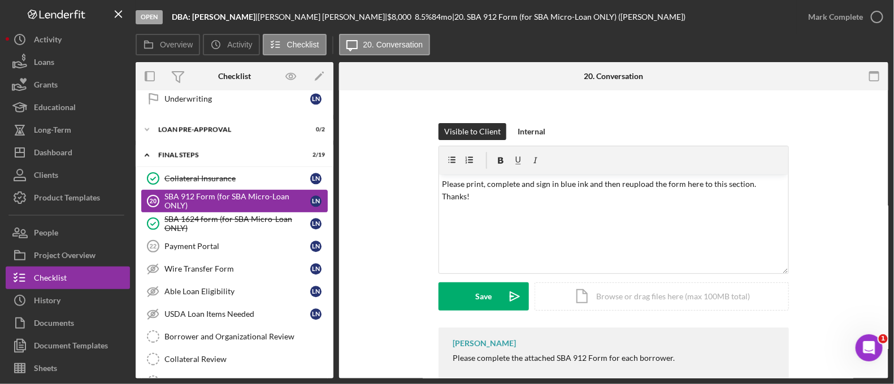
scroll to position [1056, 0]
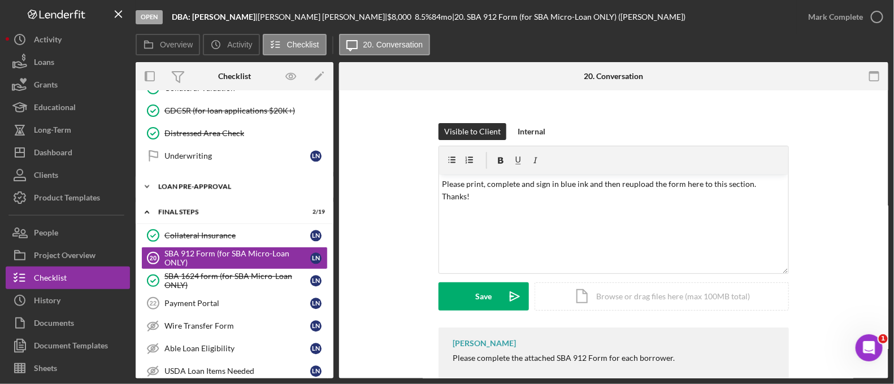
click at [193, 183] on div "LOAN PRE-APPROVAL" at bounding box center [238, 186] width 161 height 7
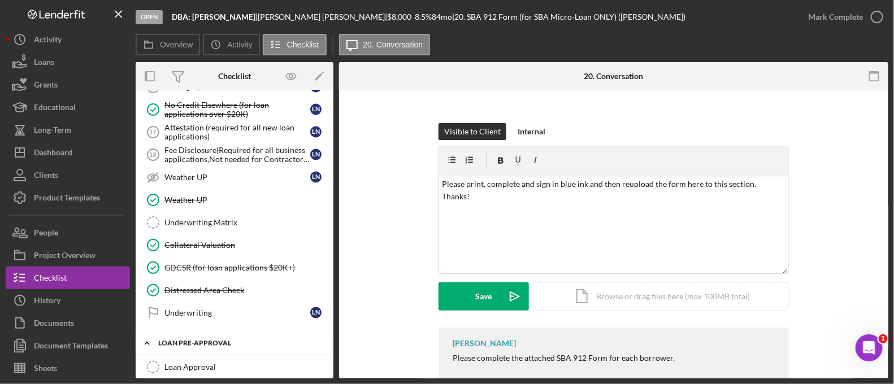
scroll to position [868, 0]
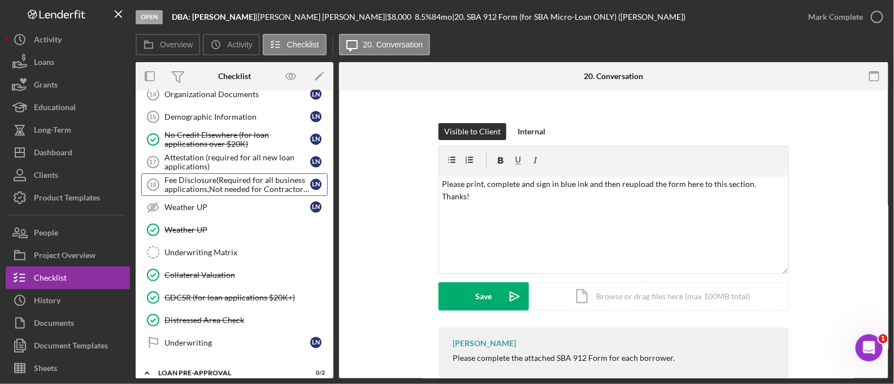
click at [197, 179] on div "Fee Disclosure(Required for all business applications,Not needed for Contractor…" at bounding box center [238, 185] width 146 height 18
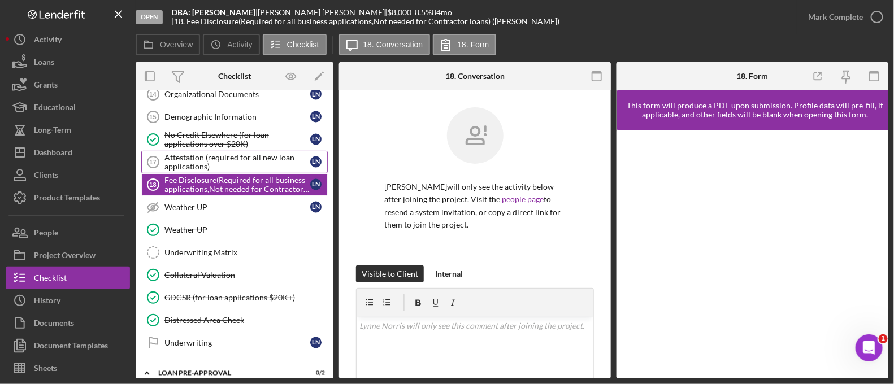
click at [193, 155] on div "Attestation (required for all new loan applications)" at bounding box center [238, 162] width 146 height 18
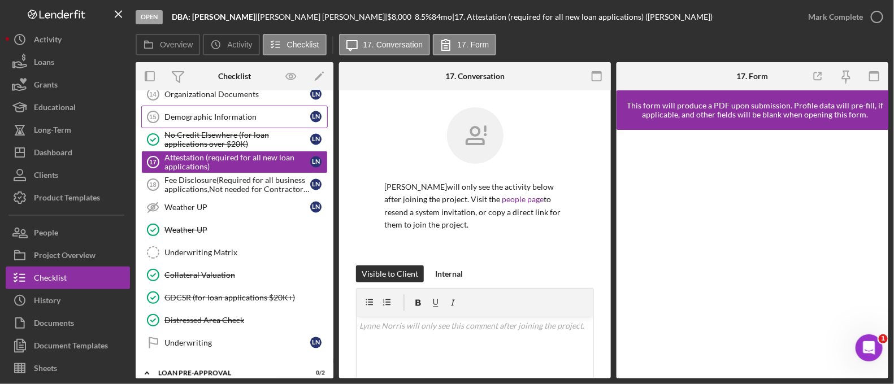
click at [206, 113] on div "Demographic Information" at bounding box center [238, 117] width 146 height 9
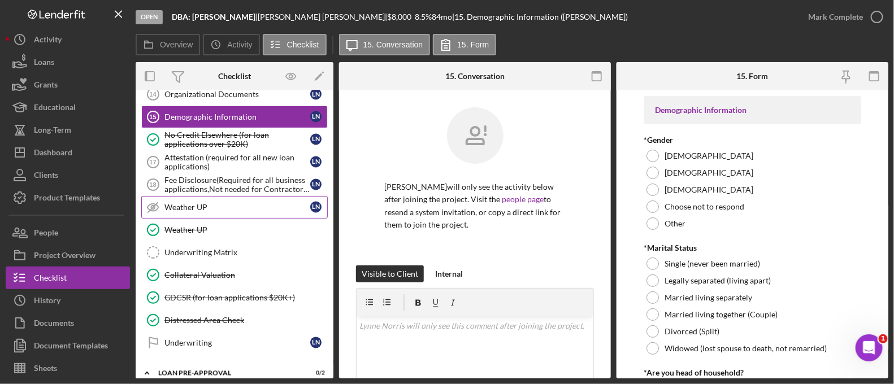
scroll to position [752, 0]
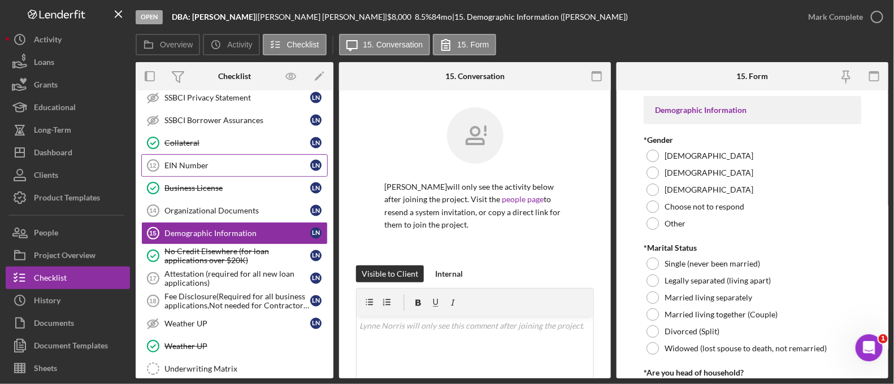
click at [215, 161] on div "EIN Number" at bounding box center [238, 165] width 146 height 9
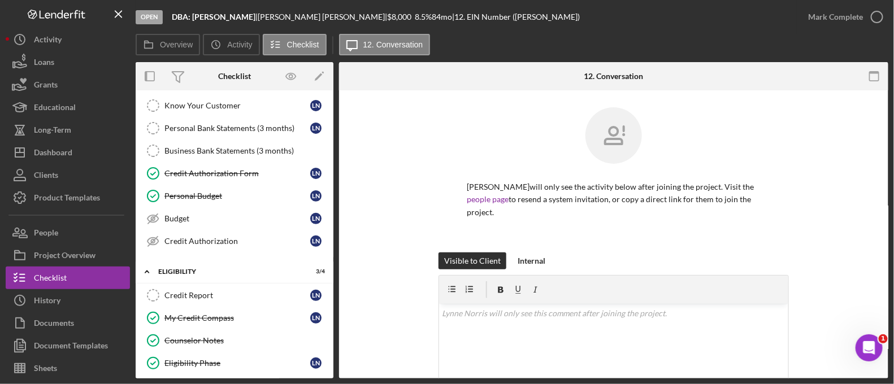
scroll to position [4, 0]
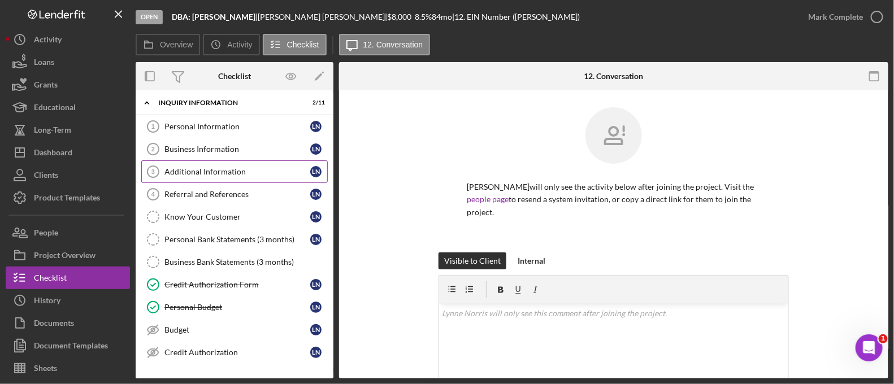
click at [234, 178] on link "Additional Information 3 Additional Information L N" at bounding box center [234, 172] width 187 height 23
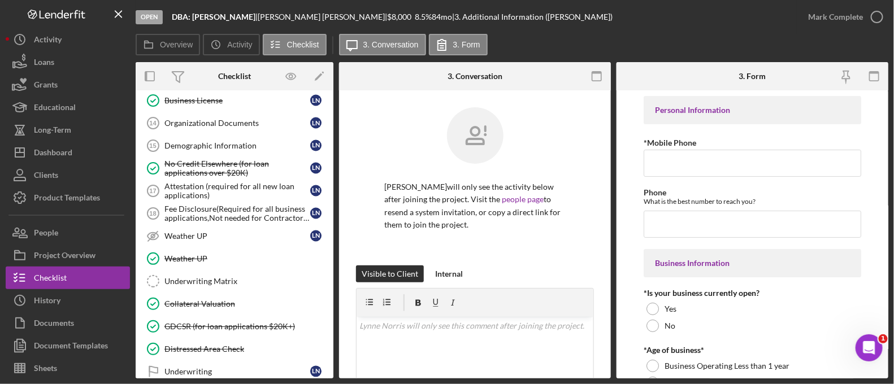
scroll to position [847, 0]
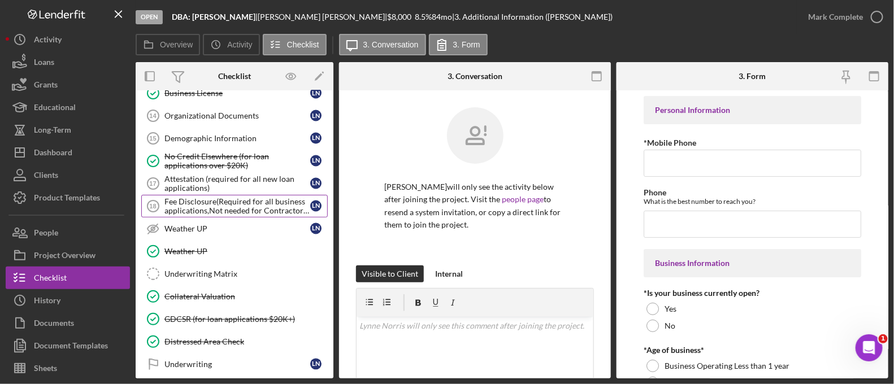
click at [235, 201] on div "Fee Disclosure(Required for all business applications,Not needed for Contractor…" at bounding box center [238, 206] width 146 height 18
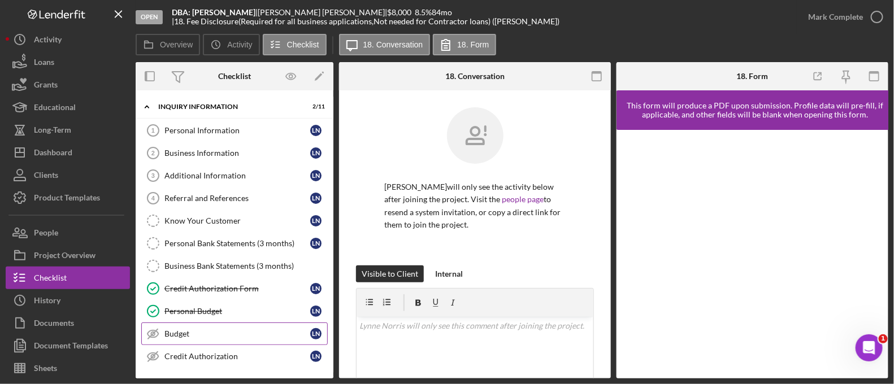
click at [218, 330] on div "Budget" at bounding box center [238, 334] width 146 height 9
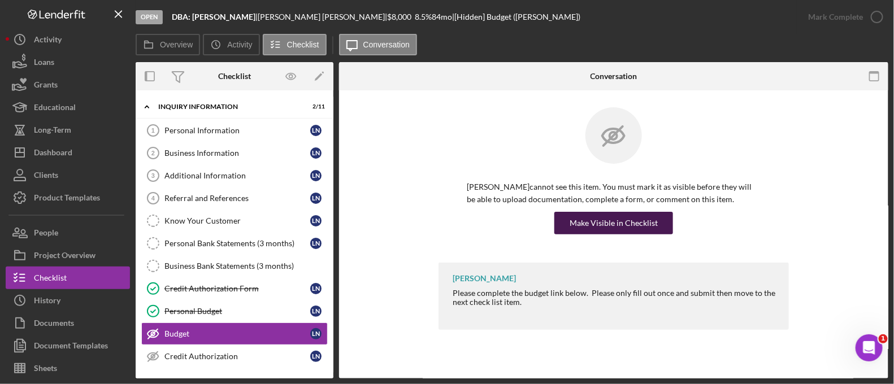
click at [607, 234] on div "Make Visible in Checklist" at bounding box center [614, 223] width 88 height 23
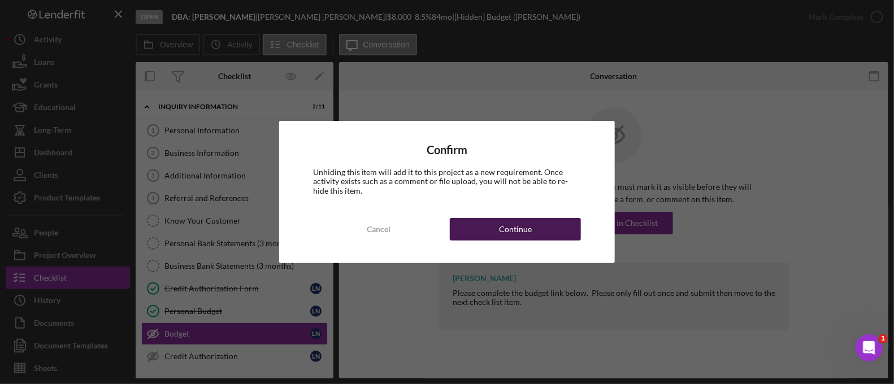
click at [536, 231] on button "Continue" at bounding box center [515, 229] width 131 height 23
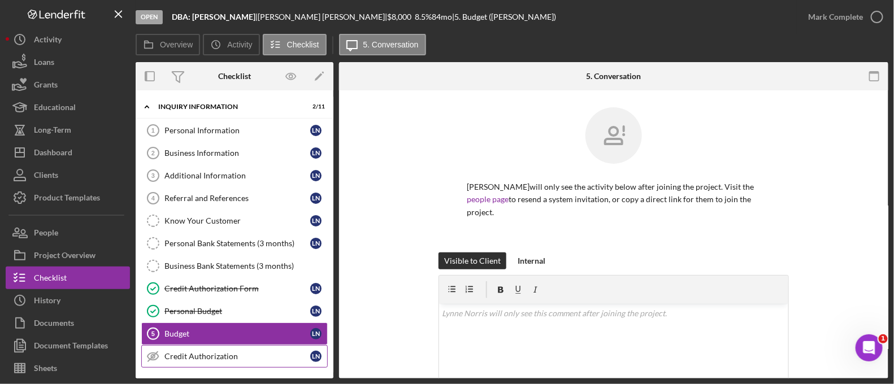
click at [206, 353] on div "Credit Authorization" at bounding box center [238, 356] width 146 height 9
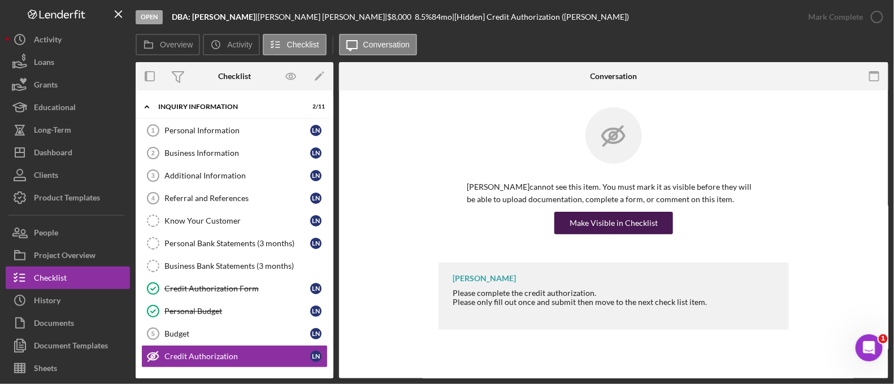
click at [591, 223] on div "Make Visible in Checklist" at bounding box center [614, 223] width 88 height 23
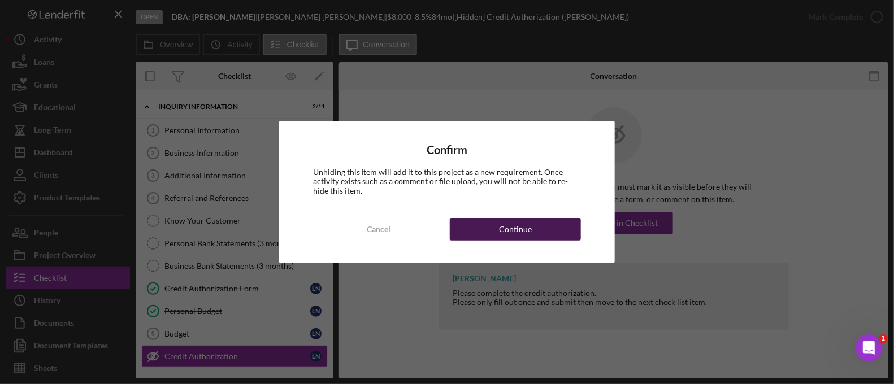
click at [560, 230] on button "Continue" at bounding box center [515, 229] width 131 height 23
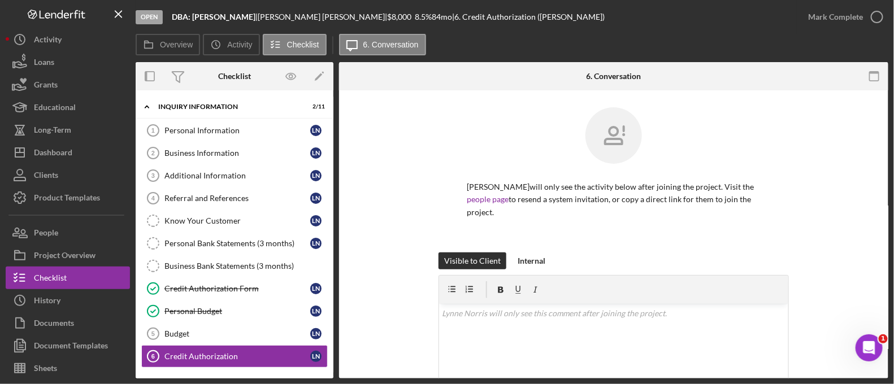
scroll to position [155, 0]
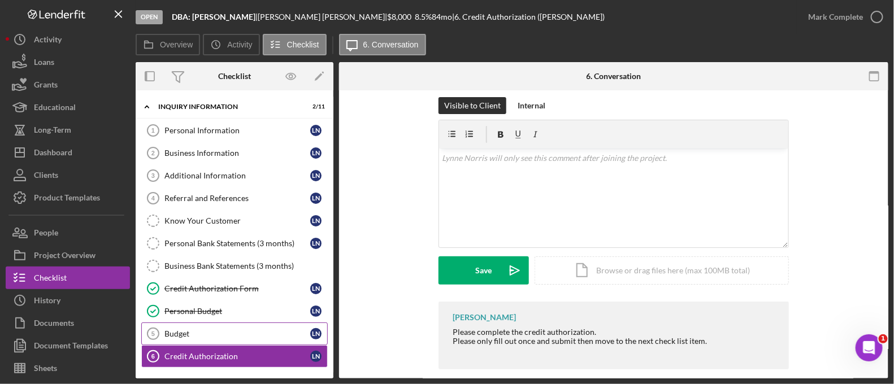
click at [214, 330] on div "Budget" at bounding box center [238, 334] width 146 height 9
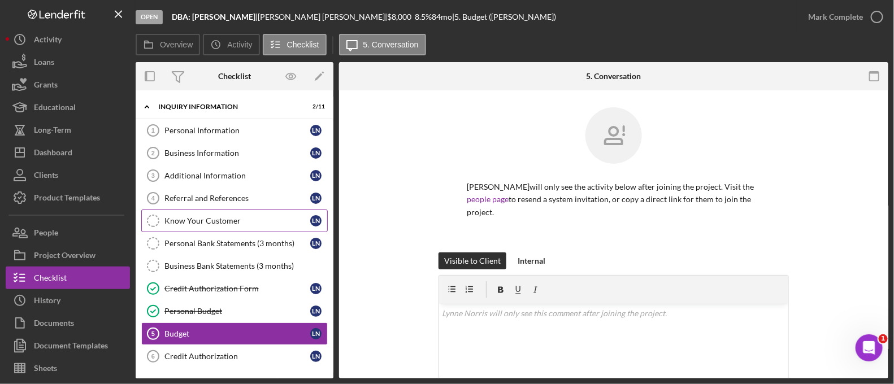
click at [219, 218] on div "Know Your Customer" at bounding box center [238, 221] width 146 height 9
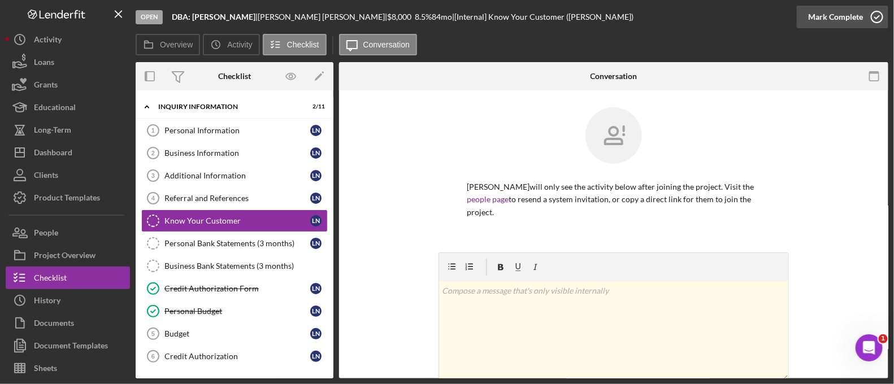
click at [855, 23] on div "Mark Complete" at bounding box center [836, 17] width 55 height 23
click at [240, 240] on div "Personal Bank Statements (3 months)" at bounding box center [238, 243] width 146 height 9
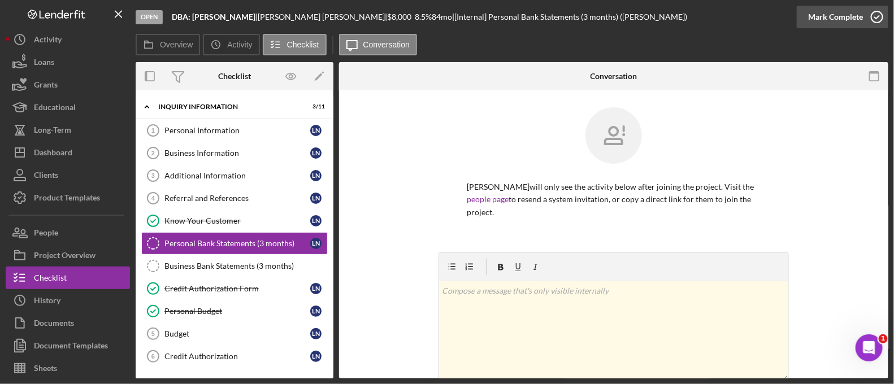
click at [807, 12] on button "Mark Complete" at bounding box center [843, 17] width 92 height 23
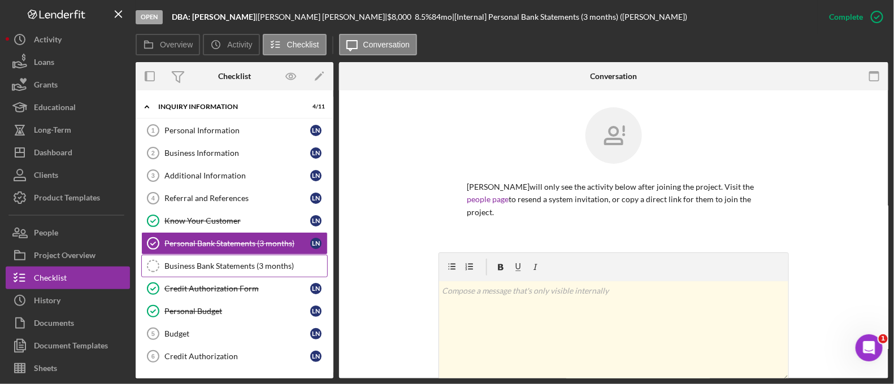
click at [257, 268] on div "Business Bank Statements (3 months)" at bounding box center [246, 266] width 163 height 9
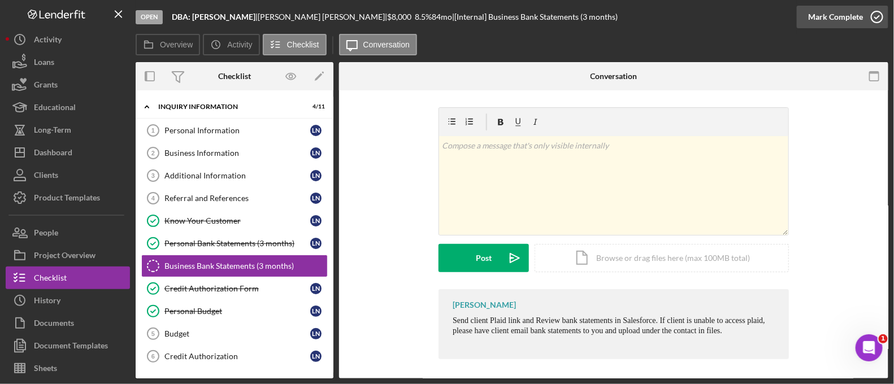
click at [835, 15] on div "Mark Complete" at bounding box center [836, 17] width 55 height 23
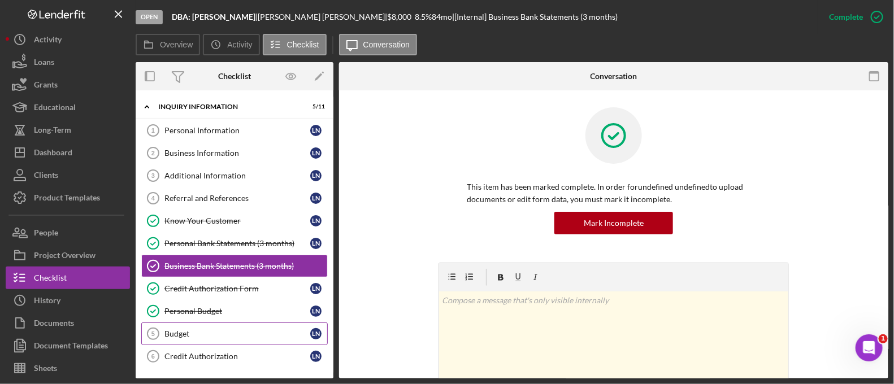
click at [215, 335] on div "Budget" at bounding box center [238, 334] width 146 height 9
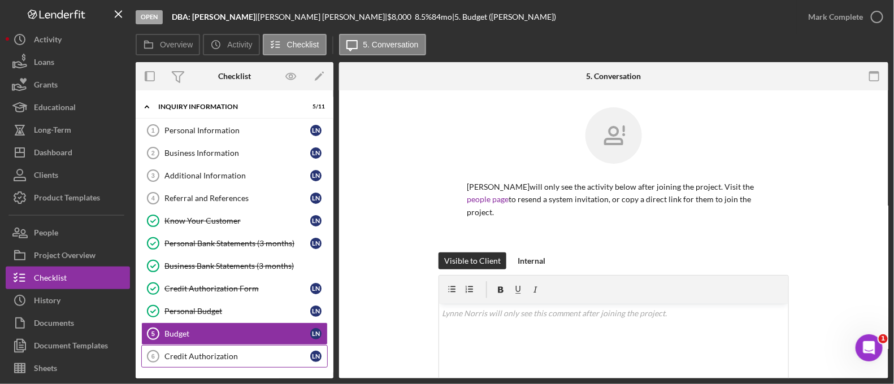
click at [230, 352] on div "Credit Authorization" at bounding box center [238, 356] width 146 height 9
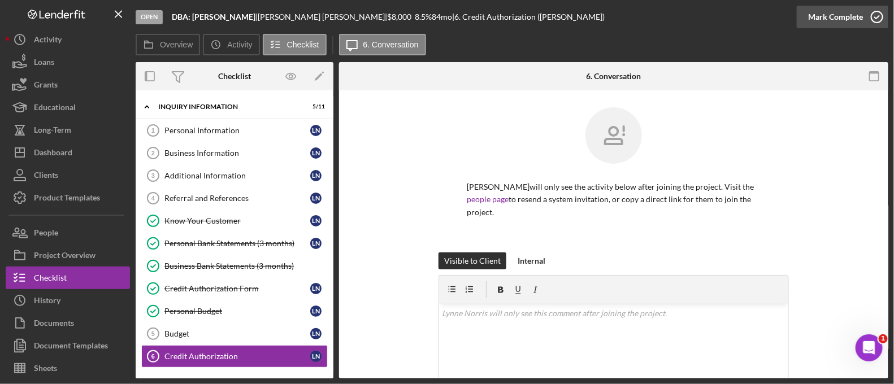
click at [838, 21] on div "Mark Complete" at bounding box center [836, 17] width 55 height 23
click at [214, 323] on link "Budget 5 Budget L N" at bounding box center [234, 334] width 187 height 23
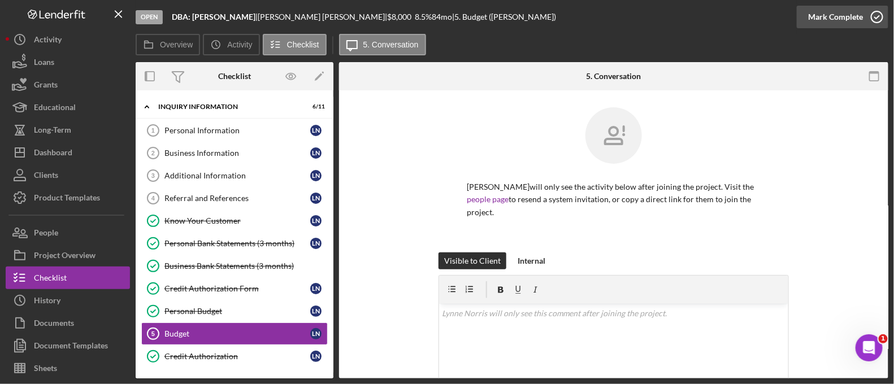
click at [820, 19] on div "Mark Complete" at bounding box center [836, 17] width 55 height 23
click at [249, 123] on link "Personal Information 1 Personal Information L N" at bounding box center [234, 130] width 187 height 23
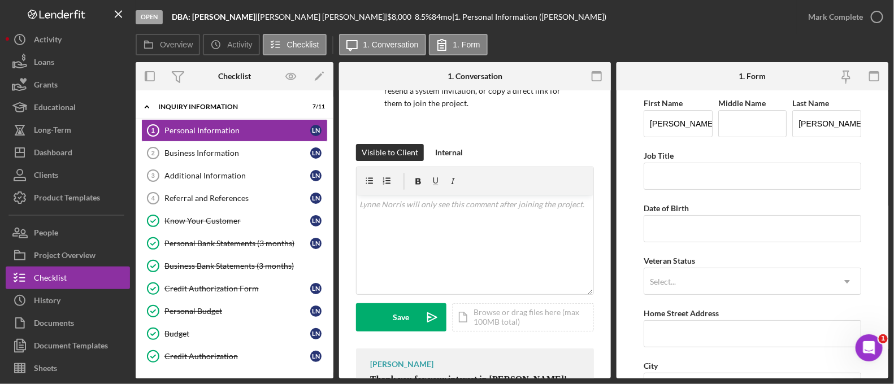
scroll to position [122, 0]
click at [464, 258] on div "v Color teal Color pink Remove color Add row above Add row below Add column bef…" at bounding box center [475, 244] width 237 height 99
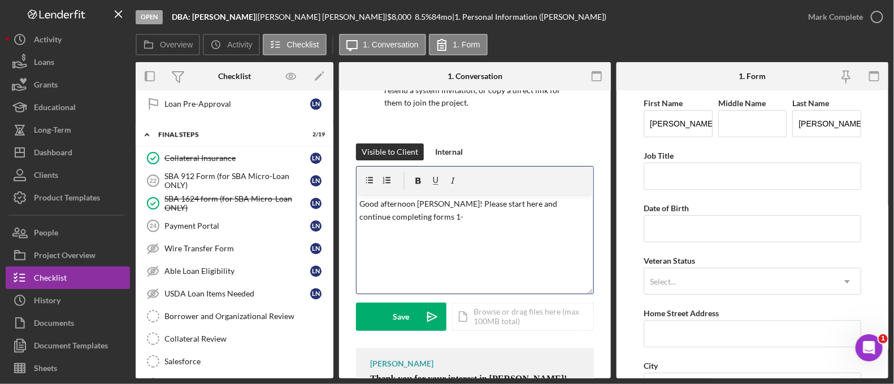
scroll to position [1191, 0]
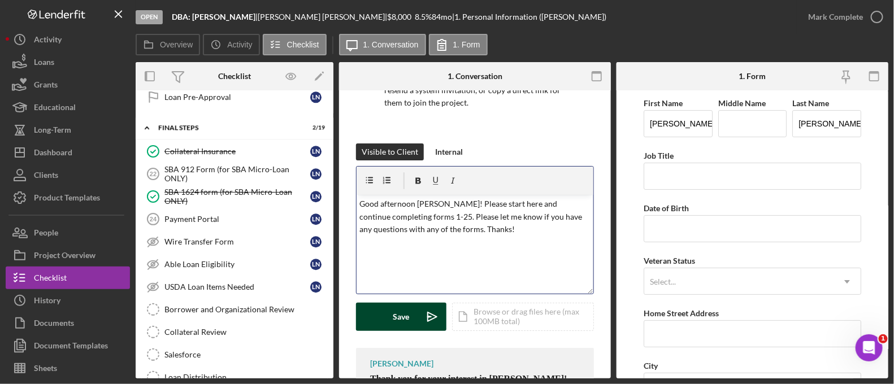
click at [403, 316] on div "Save" at bounding box center [402, 317] width 16 height 28
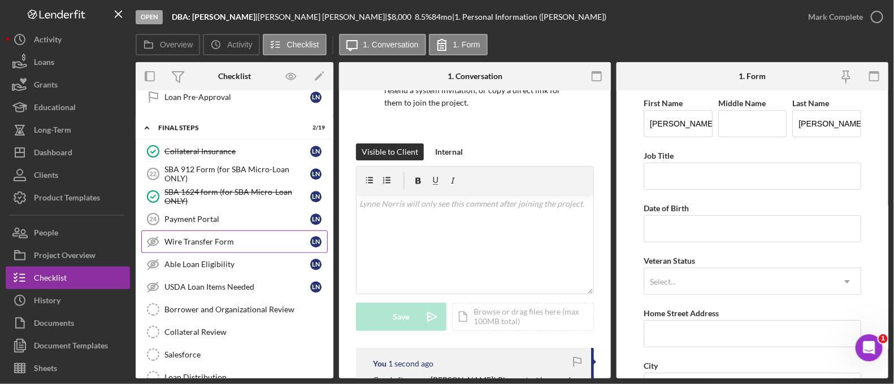
click at [244, 231] on link "Wire Transfer Form Wire Transfer Form L N" at bounding box center [234, 242] width 187 height 23
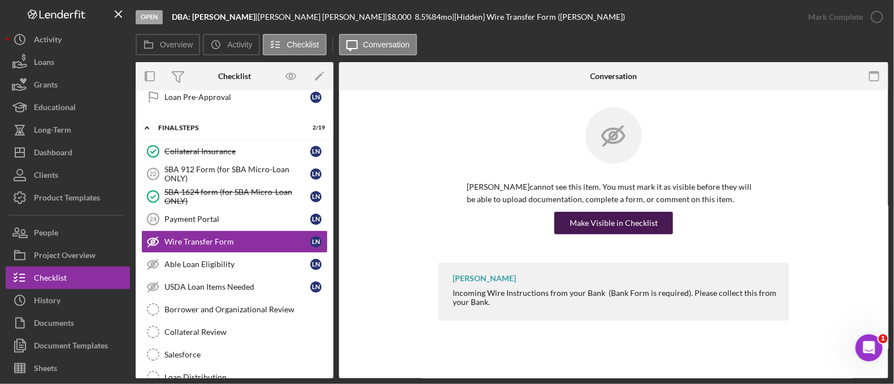
click at [608, 227] on div "Make Visible in Checklist" at bounding box center [614, 223] width 88 height 23
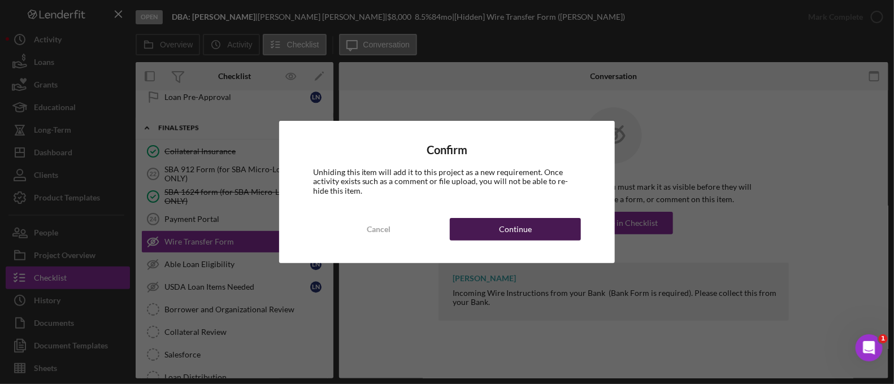
click at [541, 222] on button "Continue" at bounding box center [515, 229] width 131 height 23
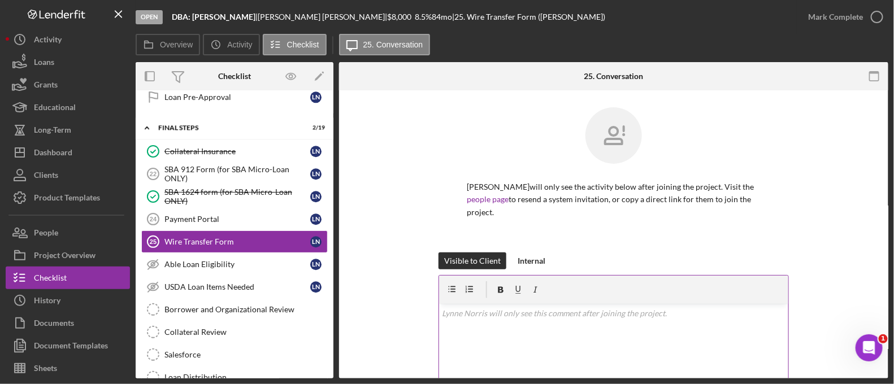
click at [511, 332] on div "v Color teal Color pink Remove color Add row above Add row below Add column bef…" at bounding box center [613, 353] width 349 height 99
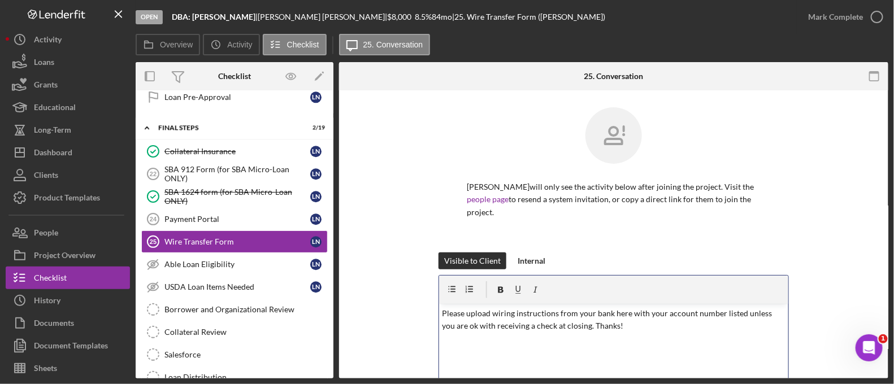
scroll to position [147, 0]
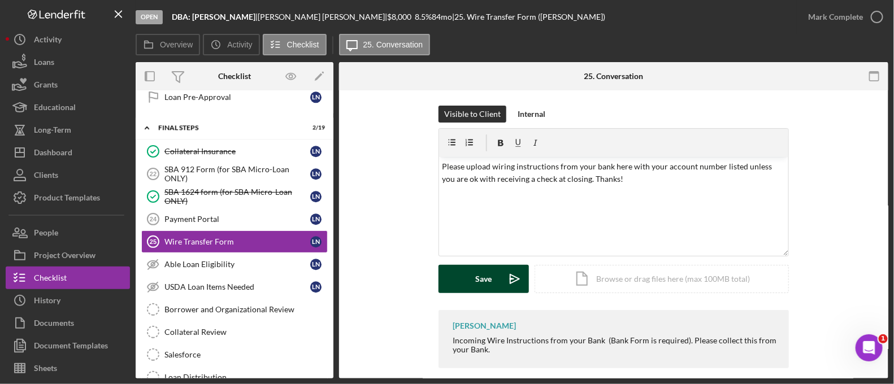
click at [506, 267] on icon "Icon/icon-invite-send" at bounding box center [515, 279] width 28 height 28
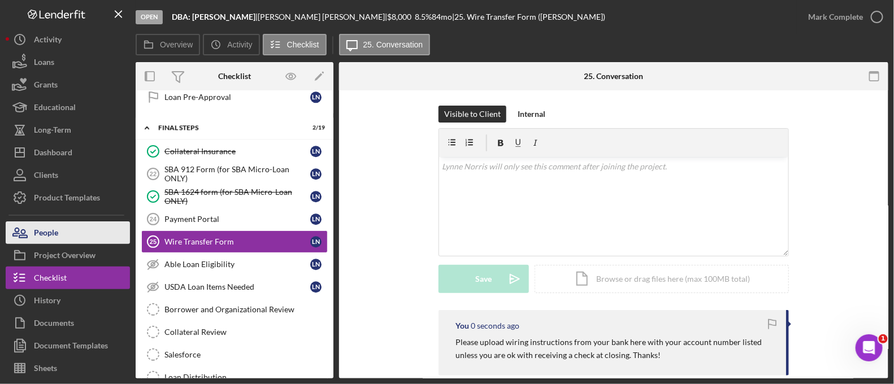
click at [77, 228] on button "People" at bounding box center [68, 233] width 124 height 23
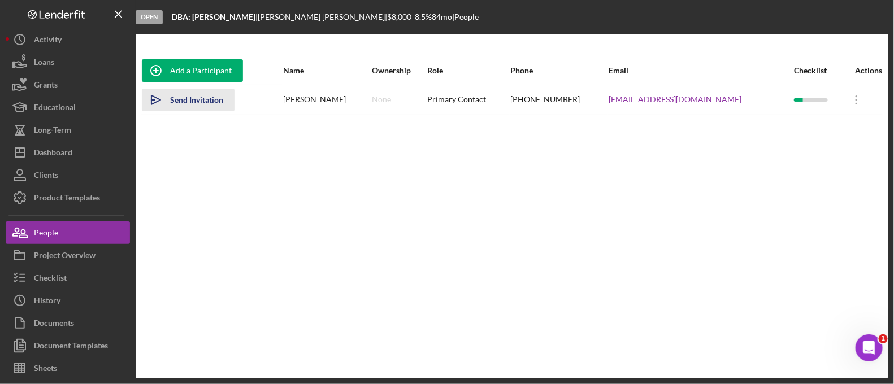
click at [190, 100] on div "Send Invitation" at bounding box center [196, 100] width 53 height 23
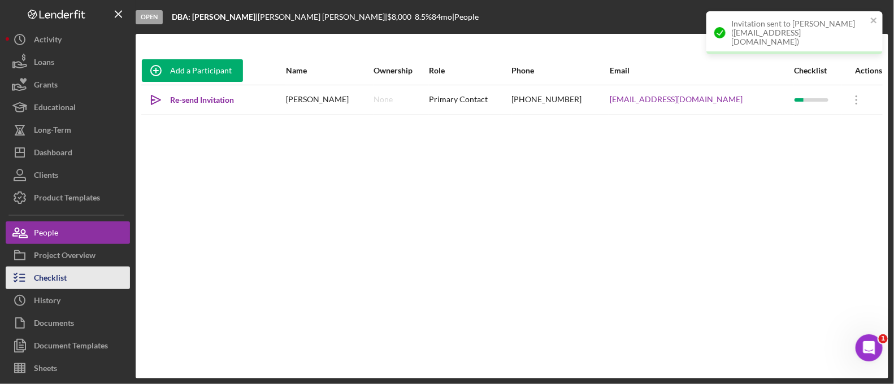
click at [90, 273] on button "Checklist" at bounding box center [68, 278] width 124 height 23
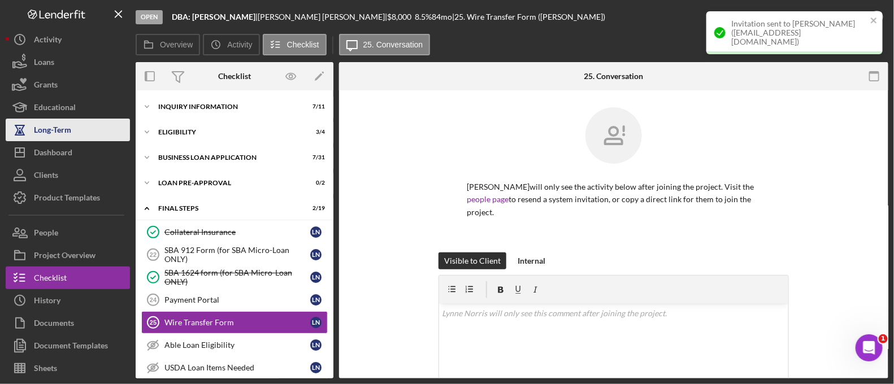
scroll to position [87, 0]
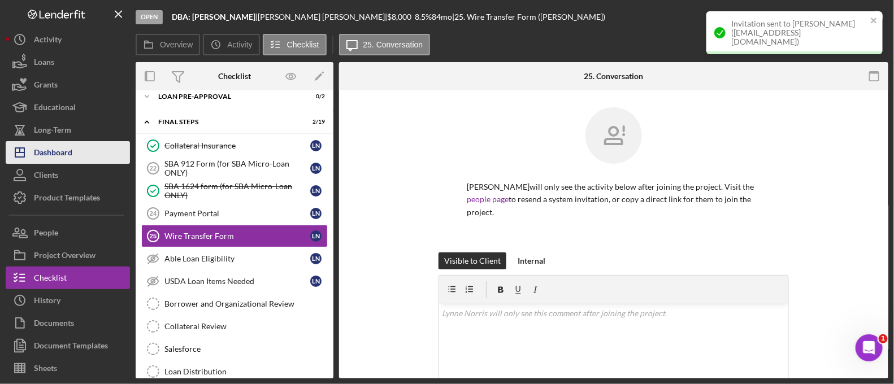
click at [74, 145] on button "Icon/Dashboard Dashboard" at bounding box center [68, 152] width 124 height 23
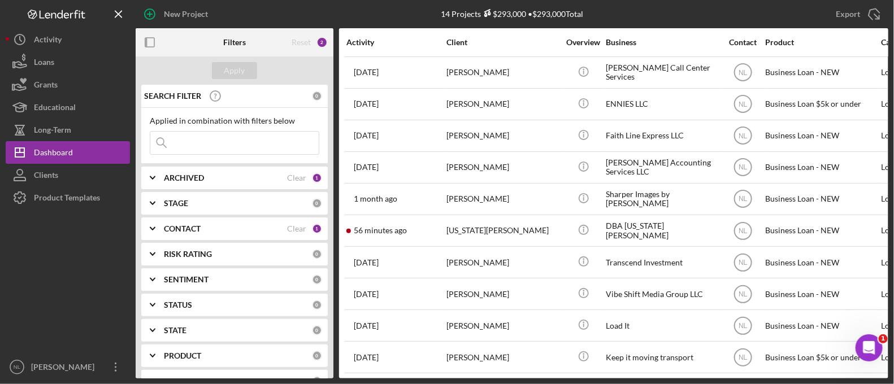
click at [174, 178] on b "ARCHIVED" at bounding box center [184, 178] width 40 height 9
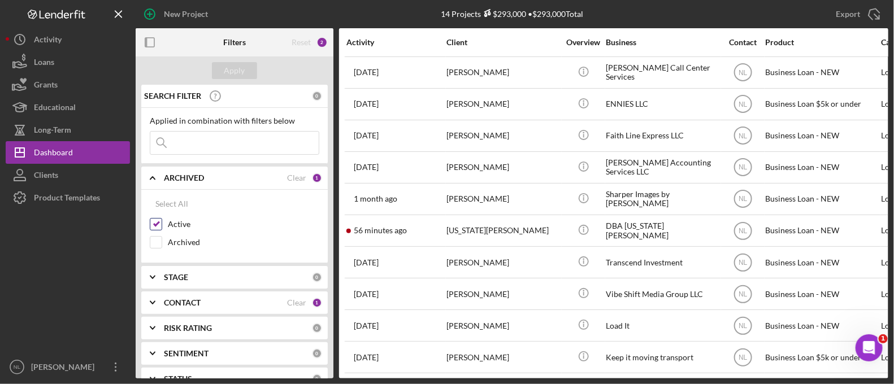
click at [159, 224] on input "Active" at bounding box center [155, 224] width 11 height 11
checkbox input "false"
click at [182, 306] on b "CONTACT" at bounding box center [182, 303] width 37 height 9
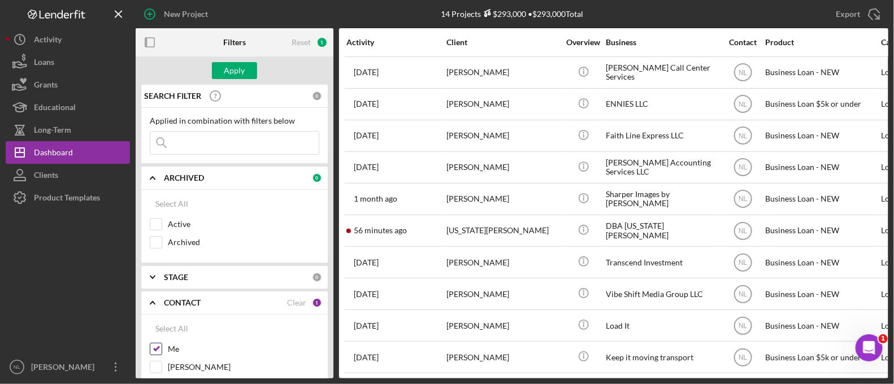
click at [152, 345] on input "Me" at bounding box center [155, 349] width 11 height 11
checkbox input "false"
click at [194, 135] on input at bounding box center [234, 143] width 168 height 23
type input "sten"
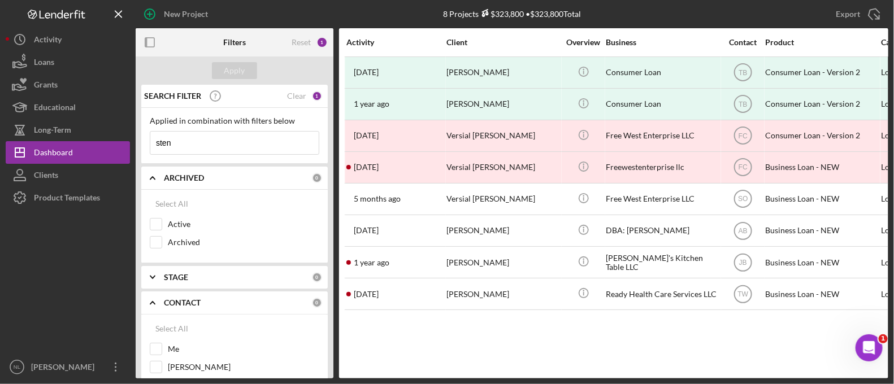
click at [210, 145] on input "sten" at bounding box center [234, 143] width 168 height 23
click at [163, 227] on div "Active" at bounding box center [235, 227] width 170 height 18
click at [152, 227] on input "Active" at bounding box center [155, 224] width 11 height 11
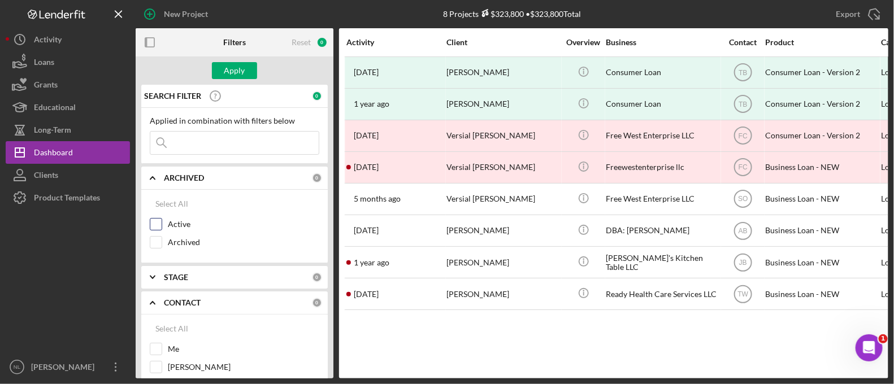
checkbox input "true"
click at [159, 348] on input "Me" at bounding box center [155, 349] width 11 height 11
checkbox input "true"
click at [237, 71] on div "Apply" at bounding box center [234, 70] width 21 height 17
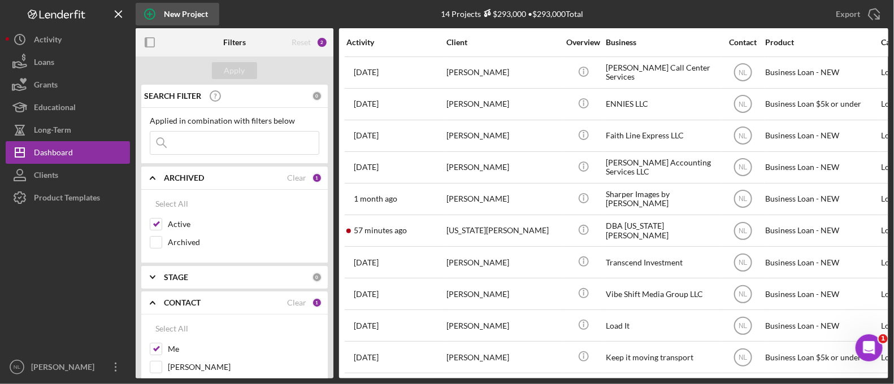
click at [167, 20] on div "New Project" at bounding box center [186, 14] width 44 height 23
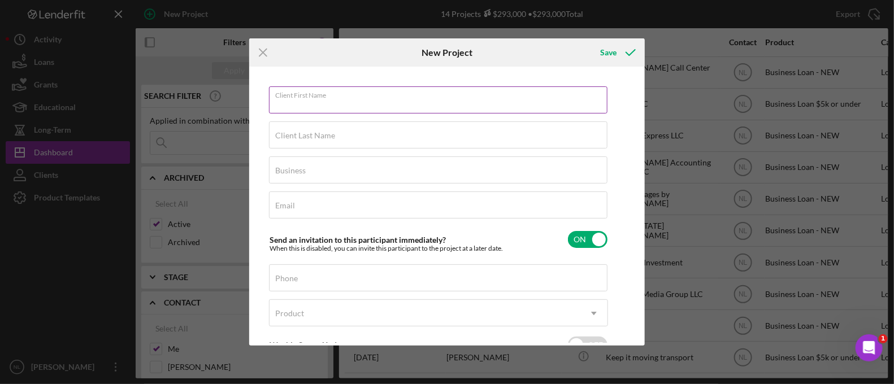
click at [368, 104] on input "Client First Name" at bounding box center [438, 100] width 339 height 27
type input "Sten"
click at [714, 126] on div "Icon/Menu Close New Project Save Client First Name Sten Client Last Name Requir…" at bounding box center [447, 192] width 894 height 384
click at [769, 267] on div "Icon/Menu Close New Project Save Client First Name Sten Client Last Name Requir…" at bounding box center [447, 192] width 894 height 384
